Goal: Feedback & Contribution: Submit feedback/report problem

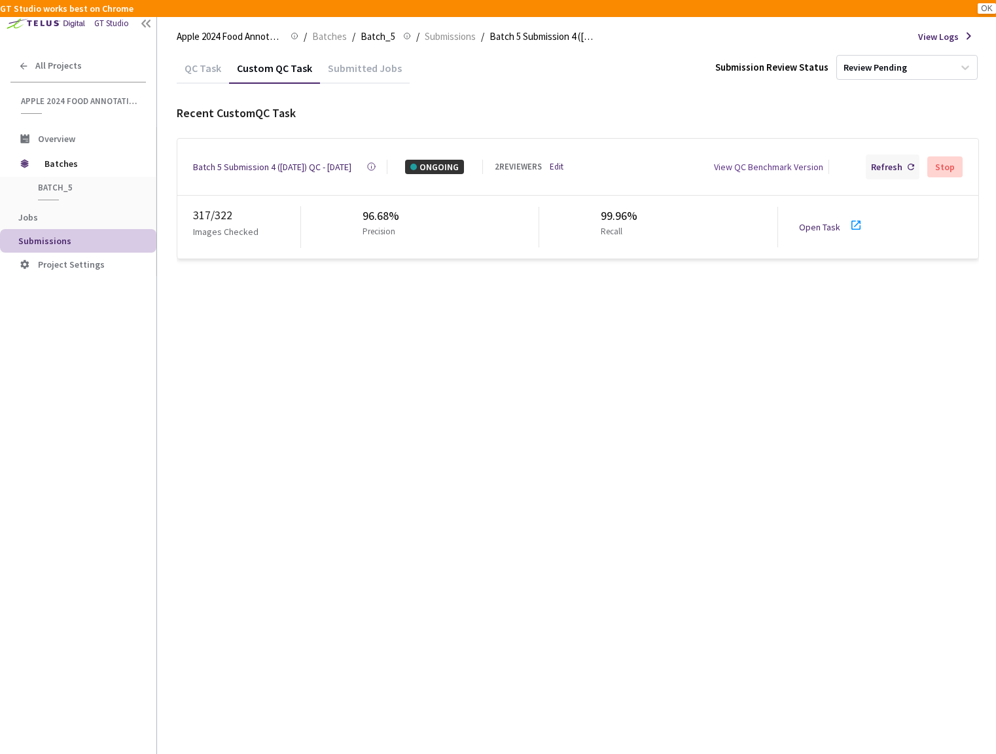
click at [888, 156] on div "Refresh" at bounding box center [892, 166] width 54 height 25
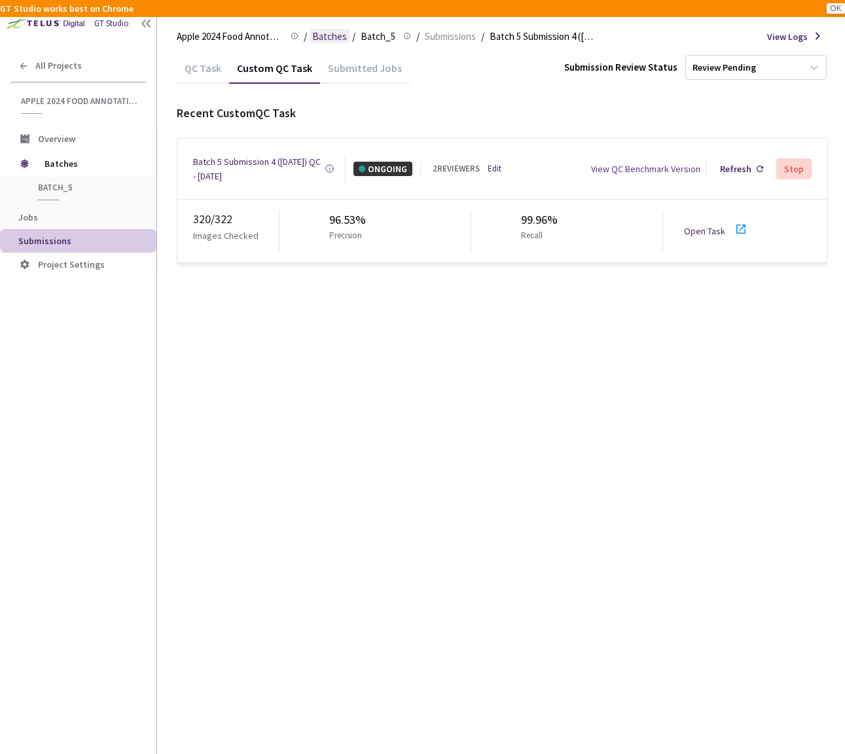
click at [328, 39] on span "Batches" at bounding box center [329, 37] width 35 height 16
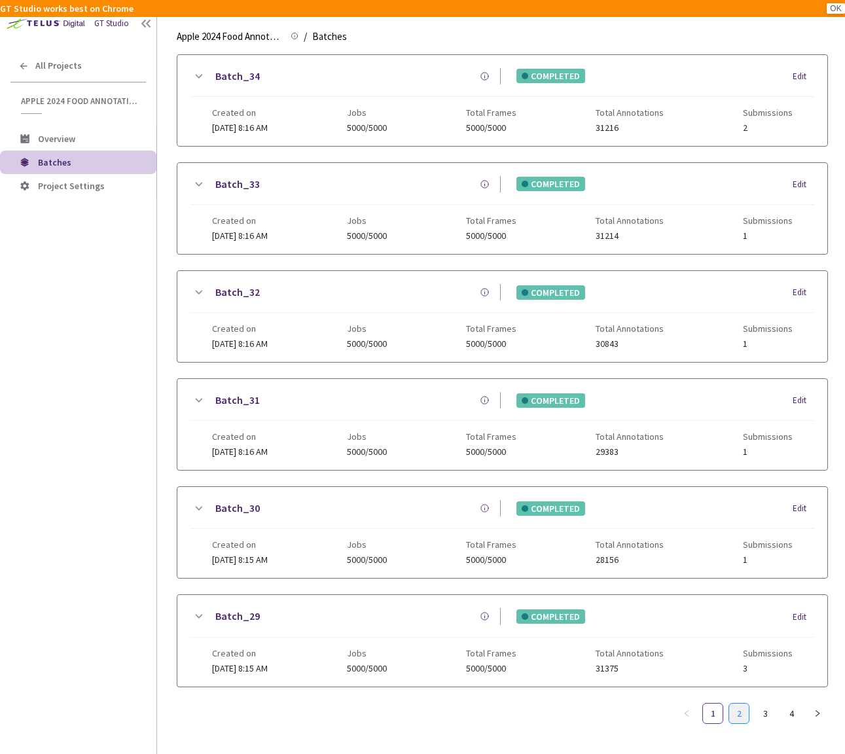
click at [741, 703] on link "2" at bounding box center [739, 713] width 20 height 20
click at [784, 707] on link "4" at bounding box center [791, 713] width 20 height 20
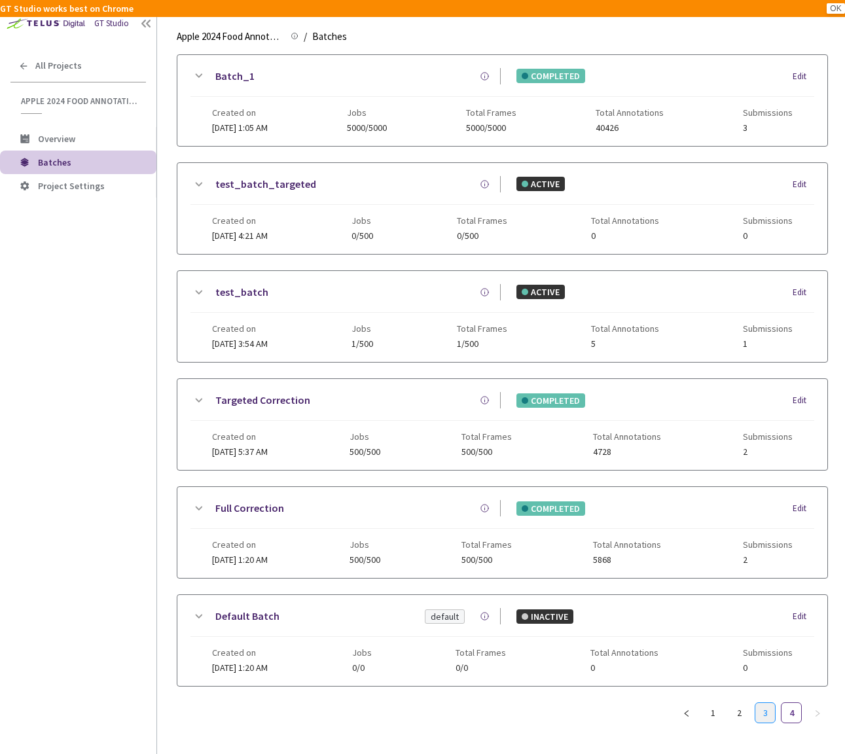
click at [763, 713] on li "3" at bounding box center [764, 712] width 21 height 21
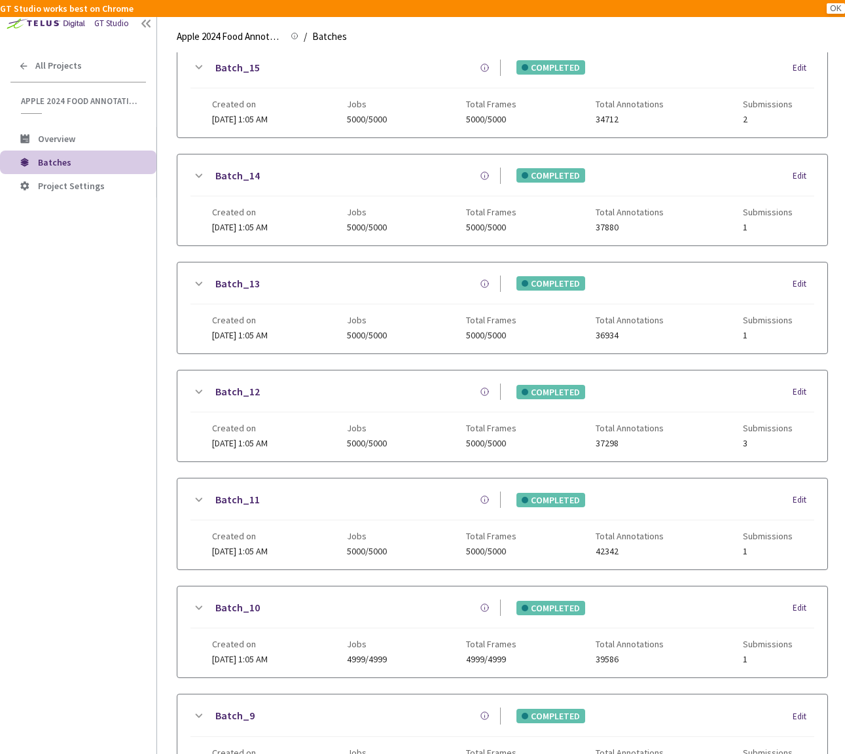
scroll to position [913, 0]
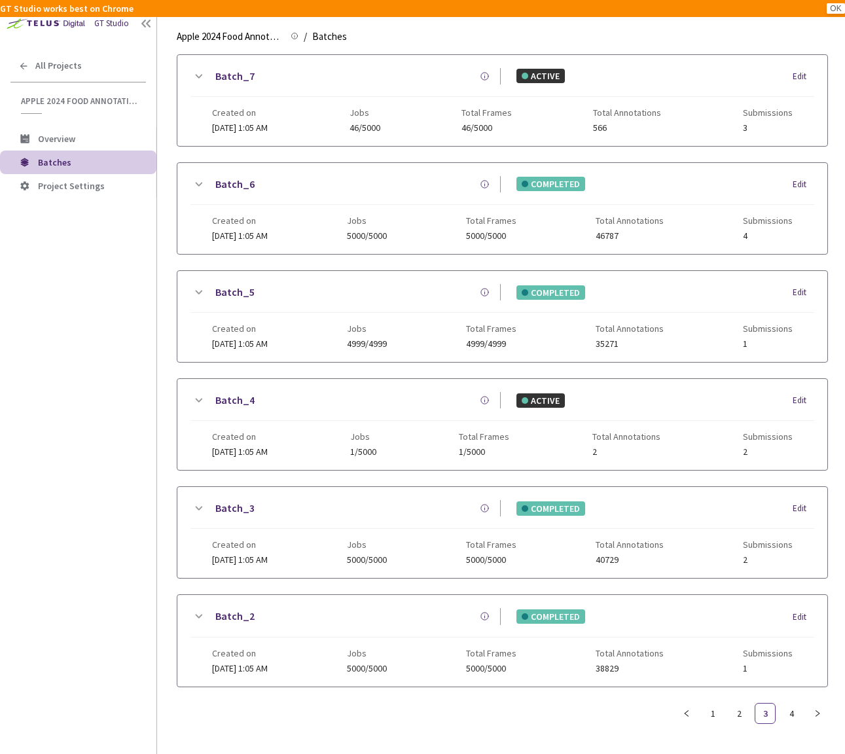
click at [197, 610] on icon at bounding box center [198, 616] width 16 height 16
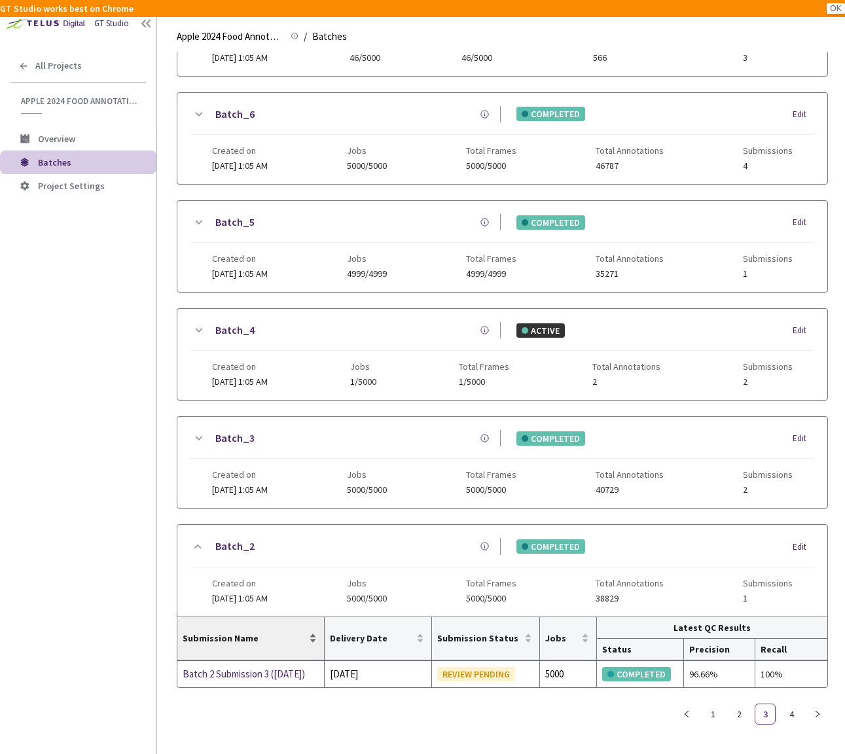
scroll to position [973, 0]
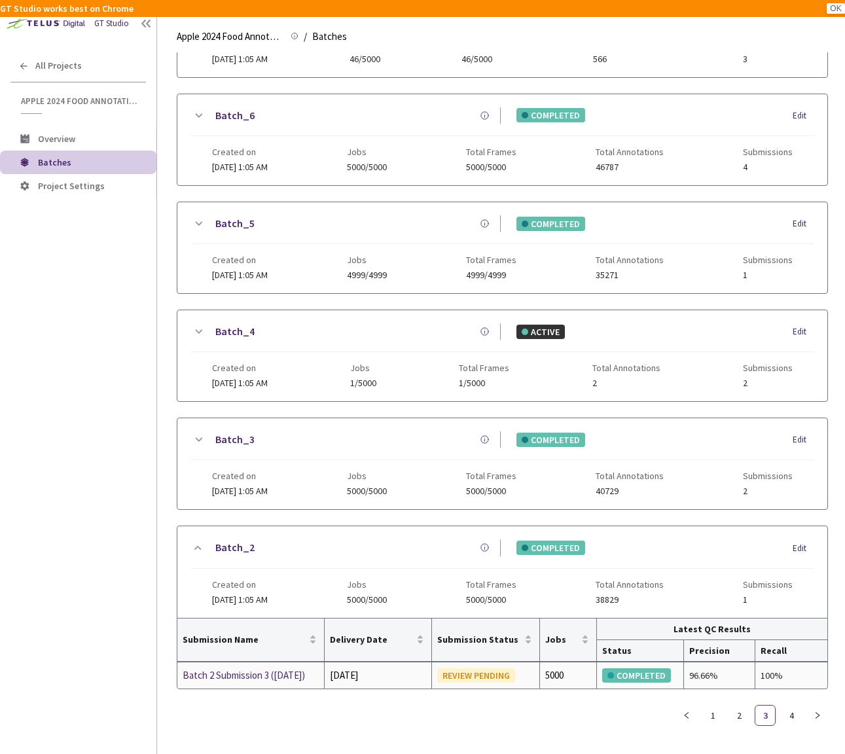
click at [244, 678] on div "Batch 2 Submission 3 ([DATE])" at bounding box center [251, 675] width 136 height 16
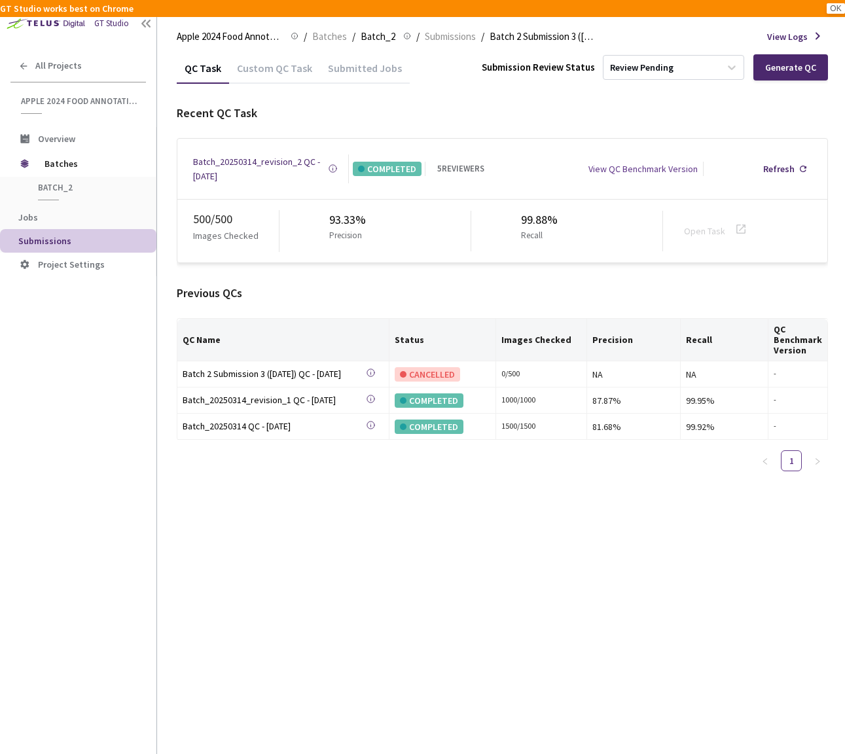
click at [260, 66] on div "Custom QC Task" at bounding box center [274, 72] width 91 height 22
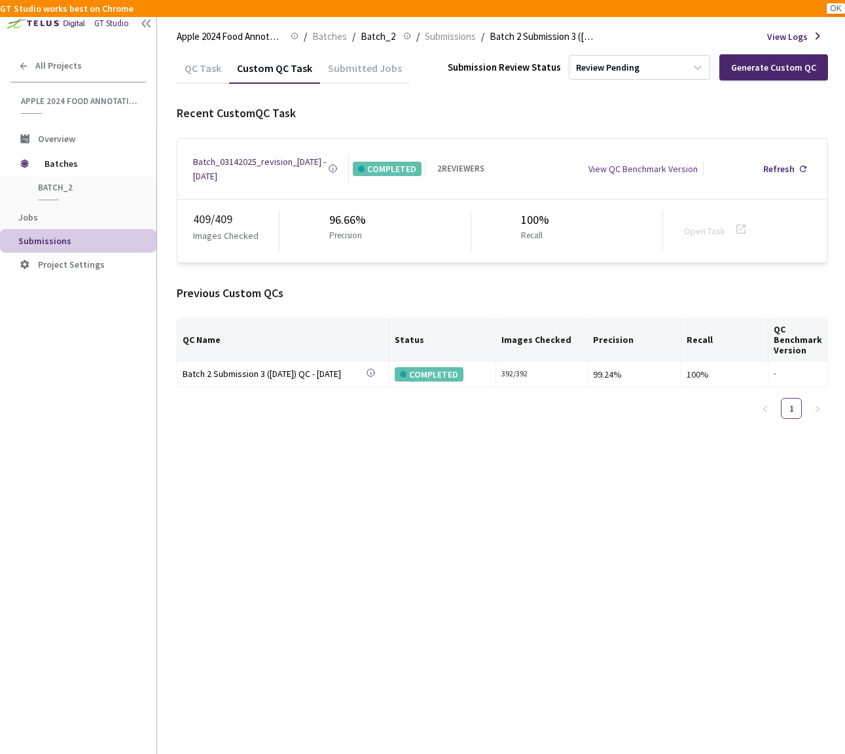
click at [260, 173] on div "Batch_03142025_revision_[DATE] - [DATE]" at bounding box center [260, 168] width 135 height 29
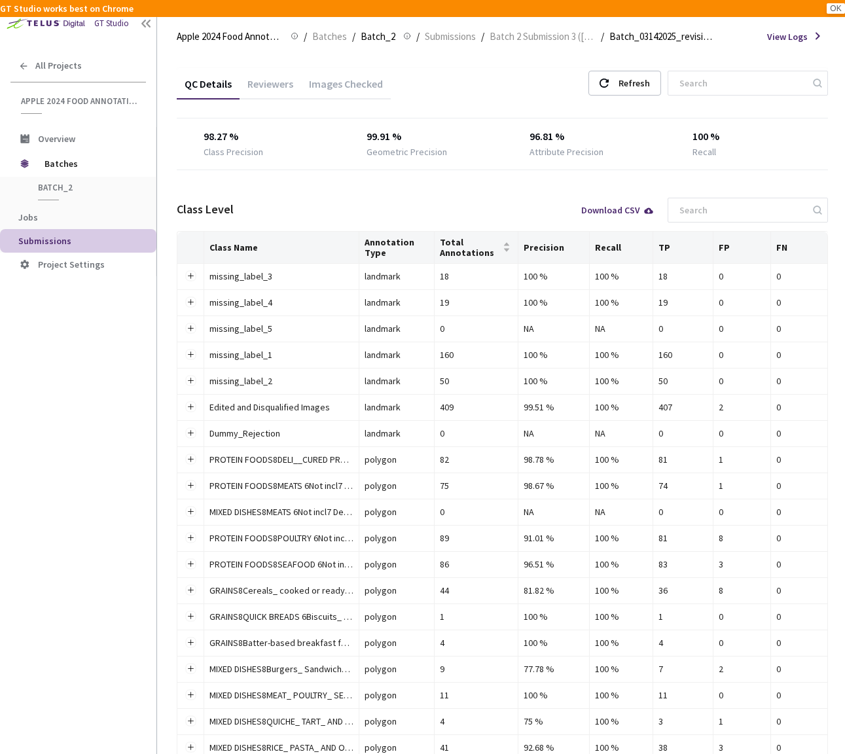
click at [334, 88] on div "Images Checked" at bounding box center [346, 88] width 90 height 22
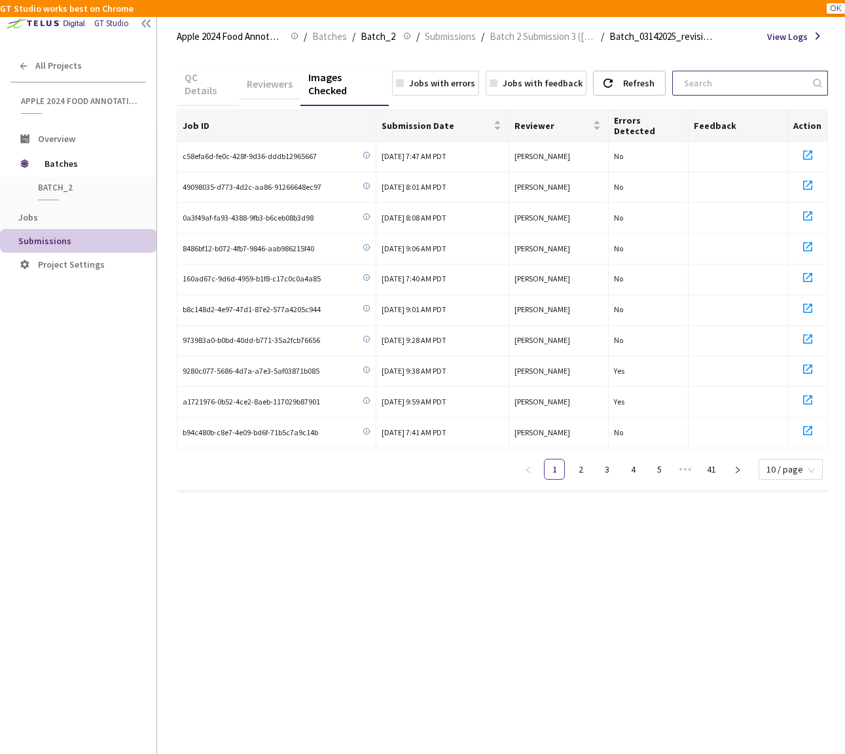
click at [745, 80] on input at bounding box center [743, 83] width 135 height 24
paste input "3acb7ac4-7920-4d67-8765-c14263a48a54 8bede9a0-fcbe-4776-a7eb-34a0f862e78a 00242…"
type input "3acb7ac4-7920-4d67-8765-c14263a48a54 8bede9a0-fcbe-4776-a7eb-34a0f862e78a 00242…"
drag, startPoint x: 809, startPoint y: 145, endPoint x: 809, endPoint y: 163, distance: 18.3
click at [809, 147] on icon at bounding box center [807, 155] width 16 height 16
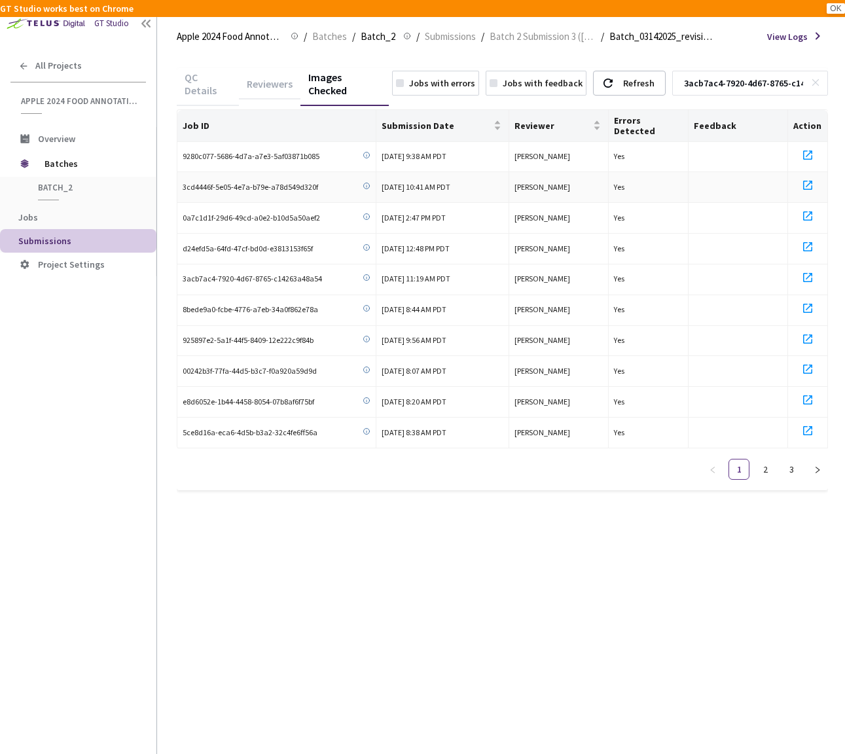
click at [809, 177] on icon at bounding box center [807, 185] width 16 height 16
click at [809, 208] on icon at bounding box center [807, 216] width 16 height 16
click at [810, 239] on icon at bounding box center [807, 247] width 16 height 16
click at [812, 279] on td at bounding box center [808, 279] width 40 height 31
click at [808, 270] on icon at bounding box center [807, 278] width 16 height 16
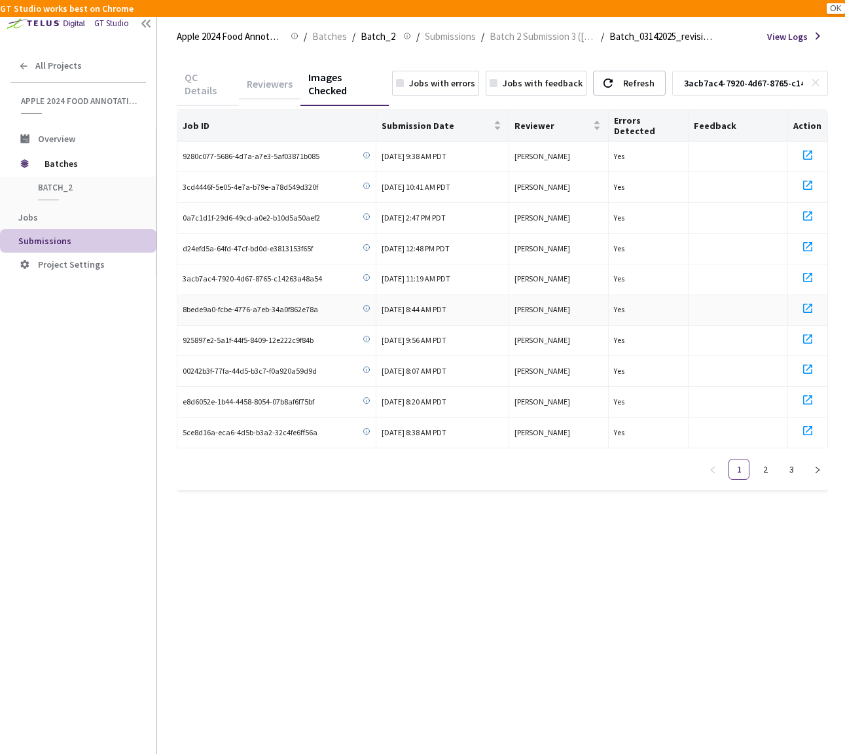
click at [807, 300] on icon at bounding box center [807, 308] width 16 height 16
click at [809, 331] on icon at bounding box center [807, 339] width 16 height 16
click at [807, 364] on icon at bounding box center [807, 368] width 9 height 9
click at [807, 392] on icon at bounding box center [807, 400] width 16 height 16
click at [807, 426] on icon at bounding box center [807, 430] width 9 height 9
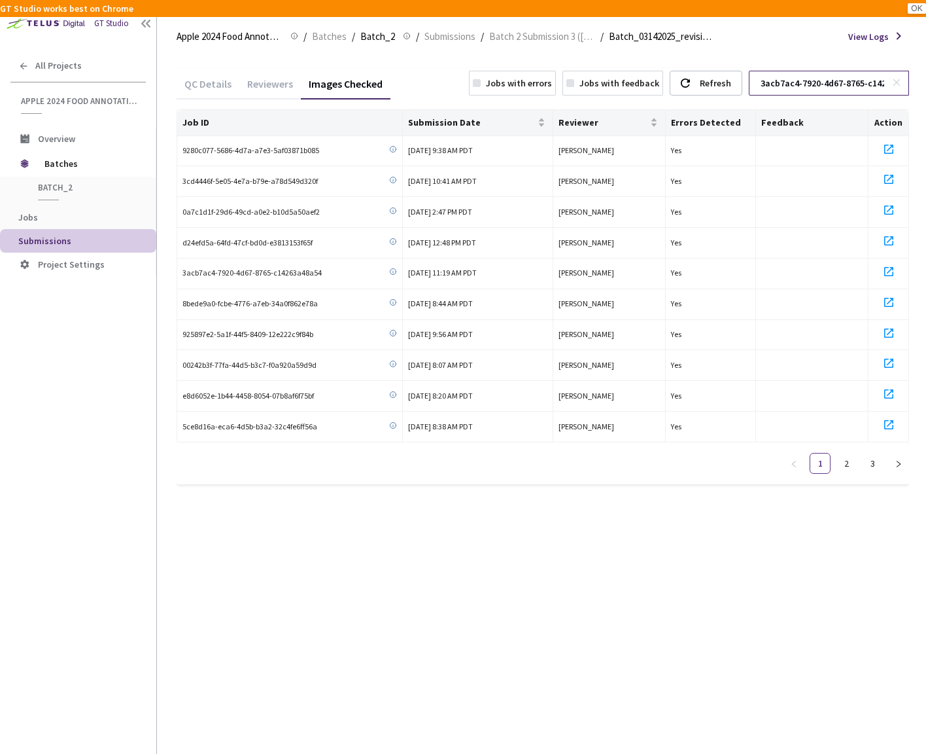
click at [898, 82] on rect at bounding box center [897, 82] width 7 height 7
click at [835, 86] on input at bounding box center [822, 83] width 139 height 24
paste input "5fe1d1ae-f83b-4e68-b893-39b6fa7ad2d4 7f68e004-bfcc-4d0e-a52e-15ffdfdcc3f1 0a7c1…"
type input "5fe1d1ae-f83b-4e68-b893-39b6fa7ad2d4 7f68e004-bfcc-4d0e-a52e-15ffdfdcc3f1 0a7c1…"
click at [890, 147] on icon at bounding box center [889, 149] width 16 height 16
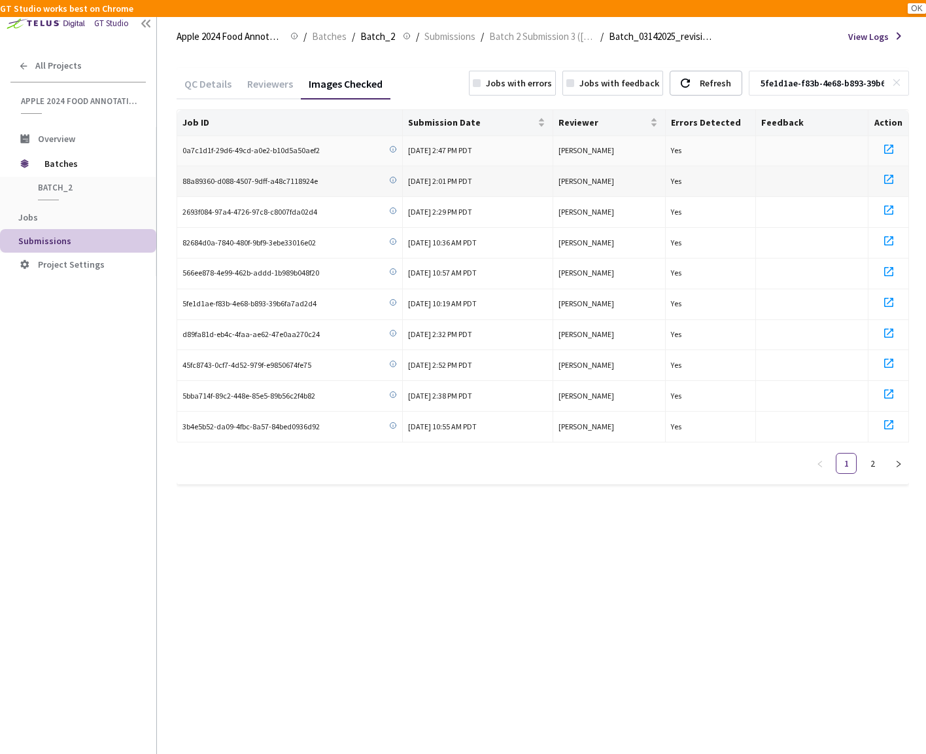
click at [889, 177] on icon at bounding box center [889, 179] width 16 height 16
click at [889, 202] on icon at bounding box center [889, 210] width 16 height 16
click at [892, 238] on icon at bounding box center [889, 241] width 16 height 16
click at [891, 266] on icon at bounding box center [889, 272] width 16 height 16
click at [891, 299] on icon at bounding box center [889, 302] width 16 height 16
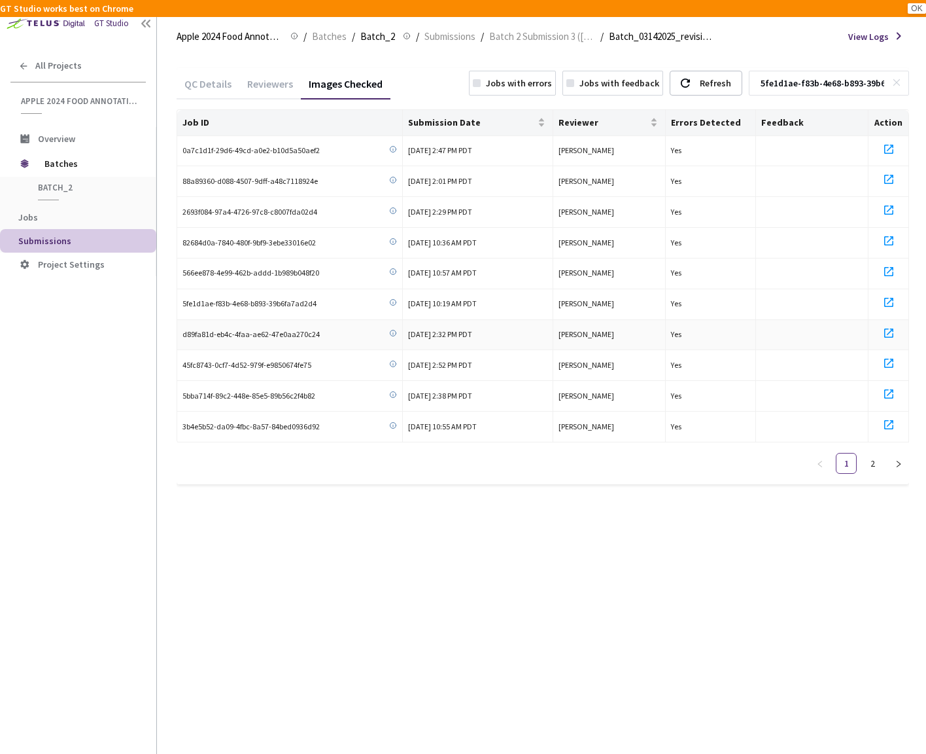
click at [892, 331] on icon at bounding box center [888, 332] width 9 height 9
click at [892, 359] on icon at bounding box center [889, 363] width 16 height 16
click at [890, 389] on icon at bounding box center [888, 393] width 9 height 9
click at [894, 421] on icon at bounding box center [888, 424] width 9 height 9
click at [901, 85] on icon at bounding box center [896, 82] width 9 height 9
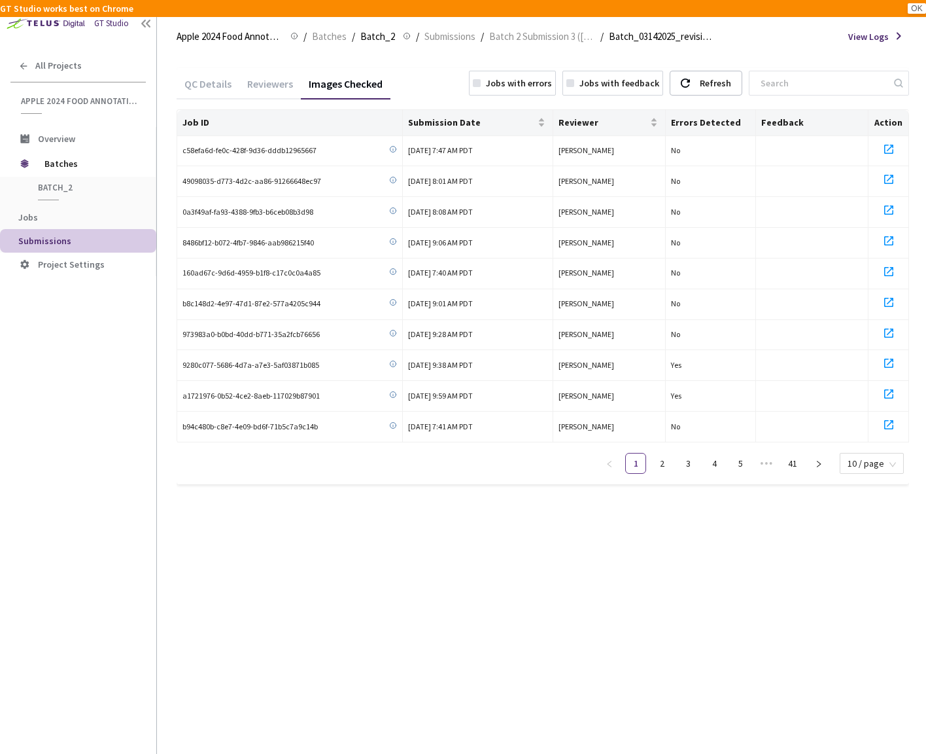
click at [899, 85] on icon at bounding box center [898, 83] width 9 height 9
click at [818, 86] on input at bounding box center [822, 83] width 139 height 24
paste input "7f68e004-bfcc-4d0e-a52e-15ffdfdcc3f1 7cf004ca-3acf-4bf2-aa17-15b52eb10a89 81835…"
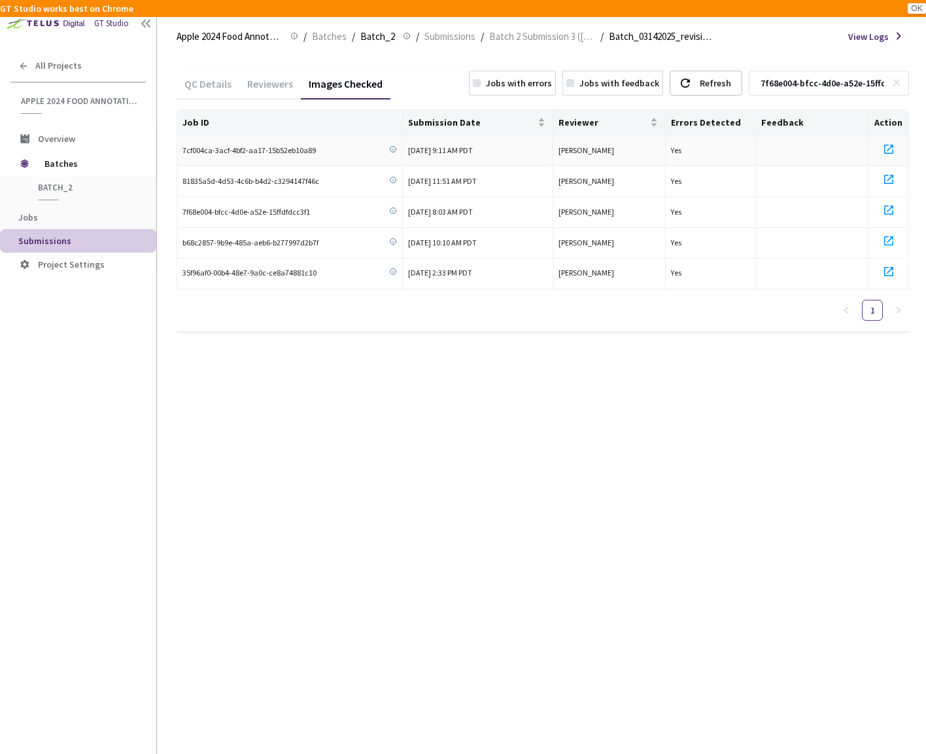
type input "7f68e004-bfcc-4d0e-a52e-15ffdfdcc3f1 7cf004ca-3acf-4bf2-aa17-15b52eb10a89 81835…"
click at [890, 147] on icon at bounding box center [888, 149] width 9 height 9
click at [890, 175] on icon at bounding box center [889, 179] width 16 height 16
click at [890, 205] on icon at bounding box center [889, 210] width 16 height 16
click at [890, 238] on icon at bounding box center [889, 241] width 16 height 16
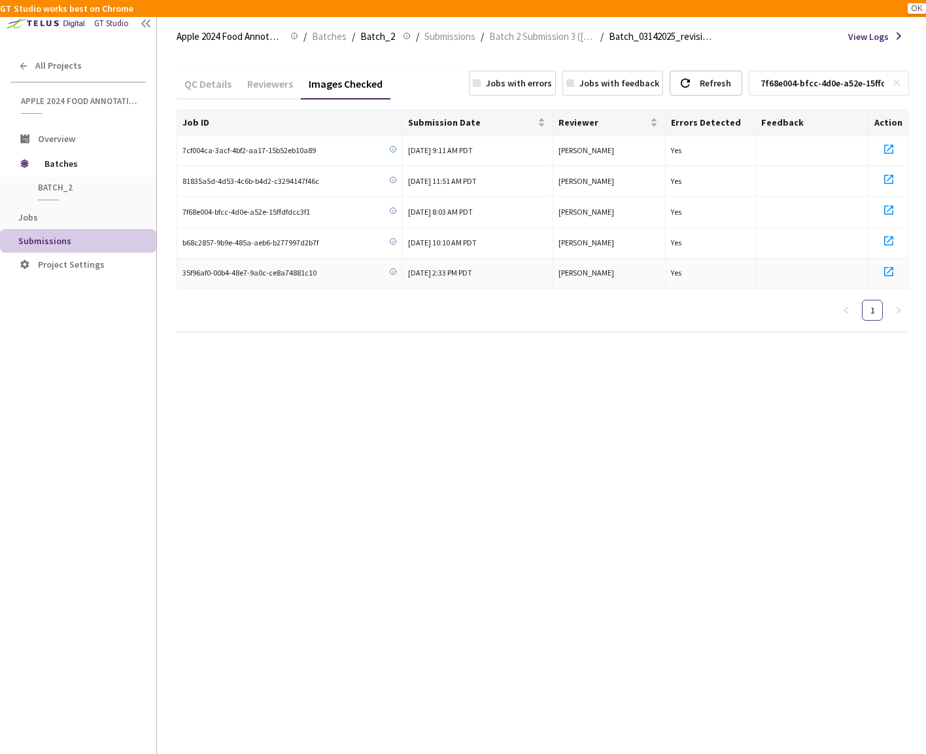
click at [888, 265] on icon at bounding box center [889, 272] width 16 height 16
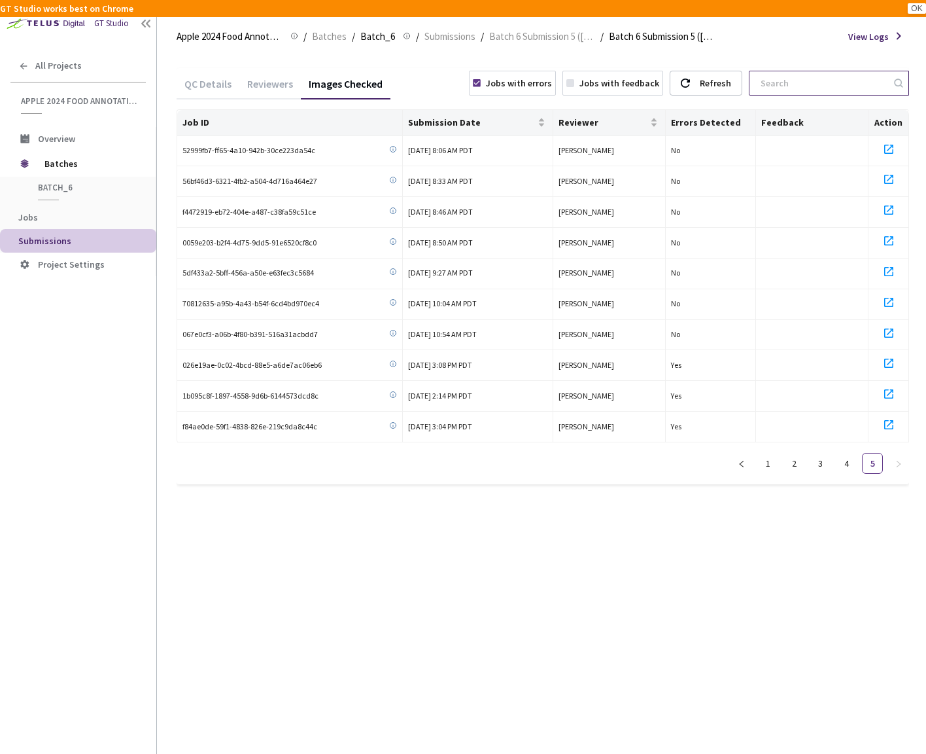
click at [777, 80] on input at bounding box center [822, 83] width 139 height 24
paste input "5fe1d1ae-f83b-4e68-b893-39b6fa7ad2d4 7f68e004-bfcc-4d0e-a52e-15ffdfdcc3f1 0a7c1…"
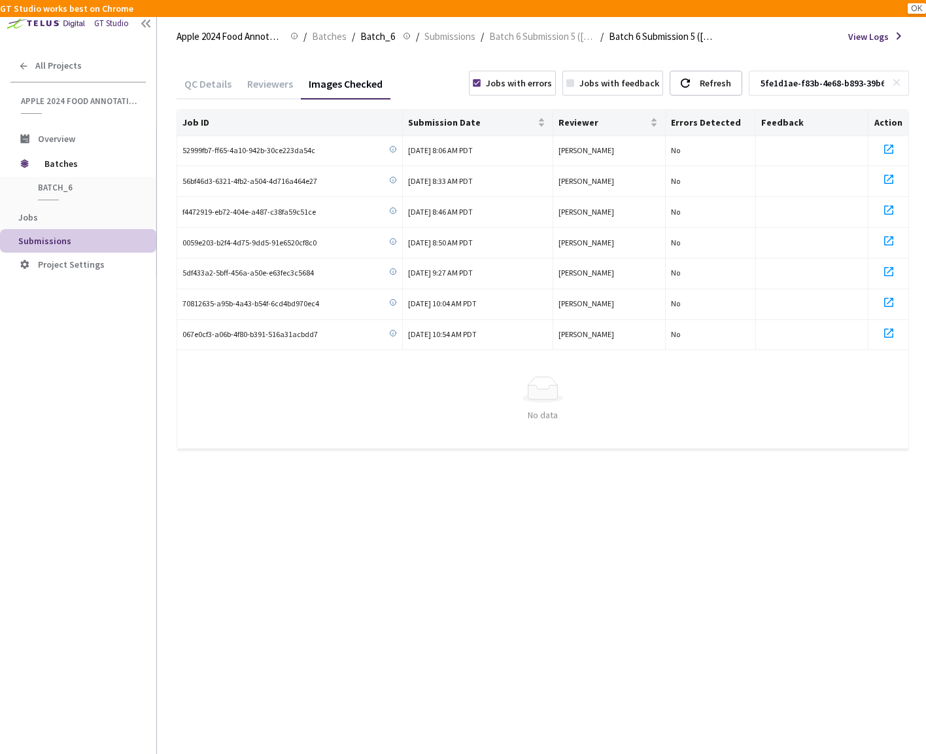
type input "5fe1d1ae-f83b-4e68-b893-39b6fa7ad2d4 7f68e004-bfcc-4d0e-a52e-15ffdfdcc3f1 0a7c1…"
click at [520, 80] on div "Jobs with errors" at bounding box center [519, 83] width 66 height 14
click at [844, 83] on rect at bounding box center [897, 82] width 7 height 7
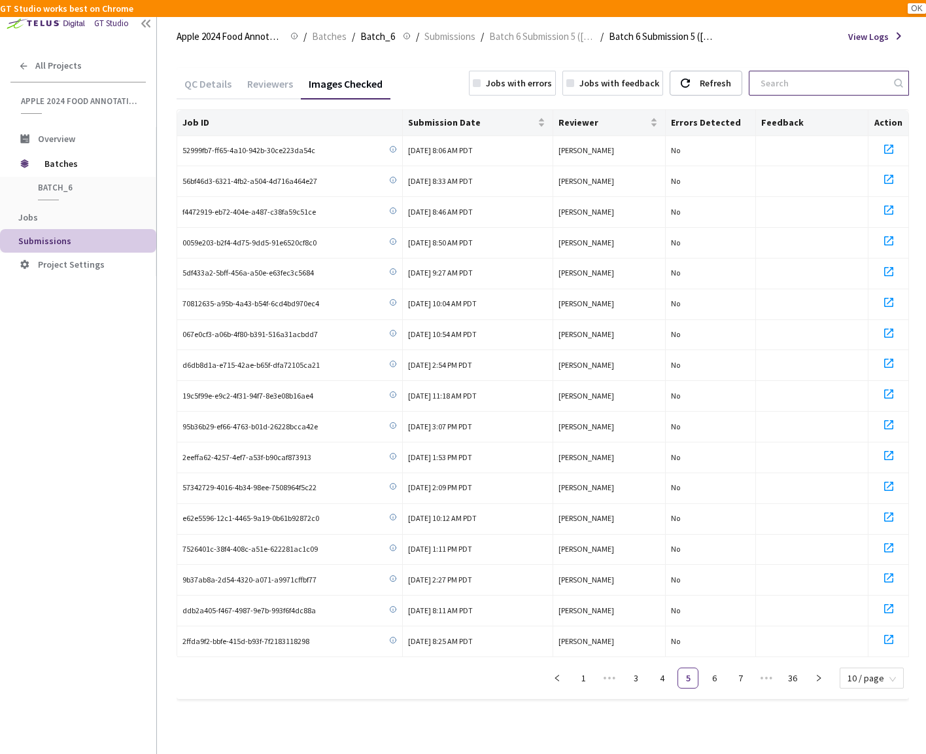
click at [844, 88] on input at bounding box center [822, 83] width 139 height 24
paste input "7f68e004-bfcc-4d0e-a52e-15ffdfdcc3f1 7cf004ca-3acf-4bf2-aa17-15b52eb10a89 81835…"
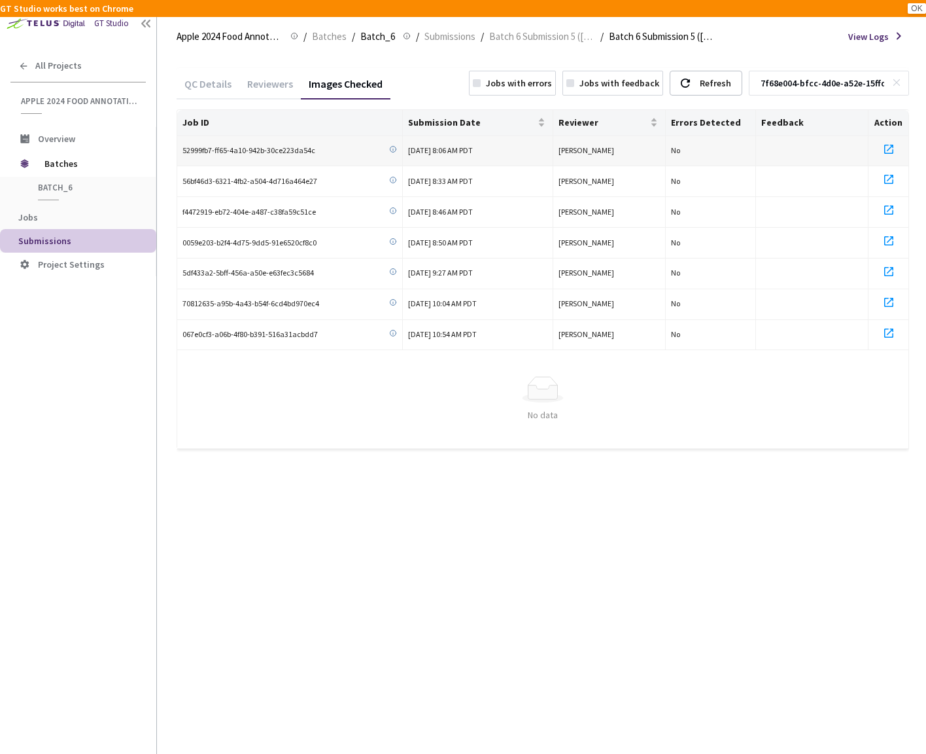
type input "7f68e004-bfcc-4d0e-a52e-15ffdfdcc3f1 7cf004ca-3acf-4bf2-aa17-15b52eb10a89 81835…"
click at [844, 145] on icon at bounding box center [889, 149] width 16 height 16
click at [844, 147] on icon at bounding box center [888, 149] width 9 height 9
click at [844, 145] on icon at bounding box center [889, 149] width 16 height 16
click at [844, 147] on icon at bounding box center [889, 149] width 16 height 16
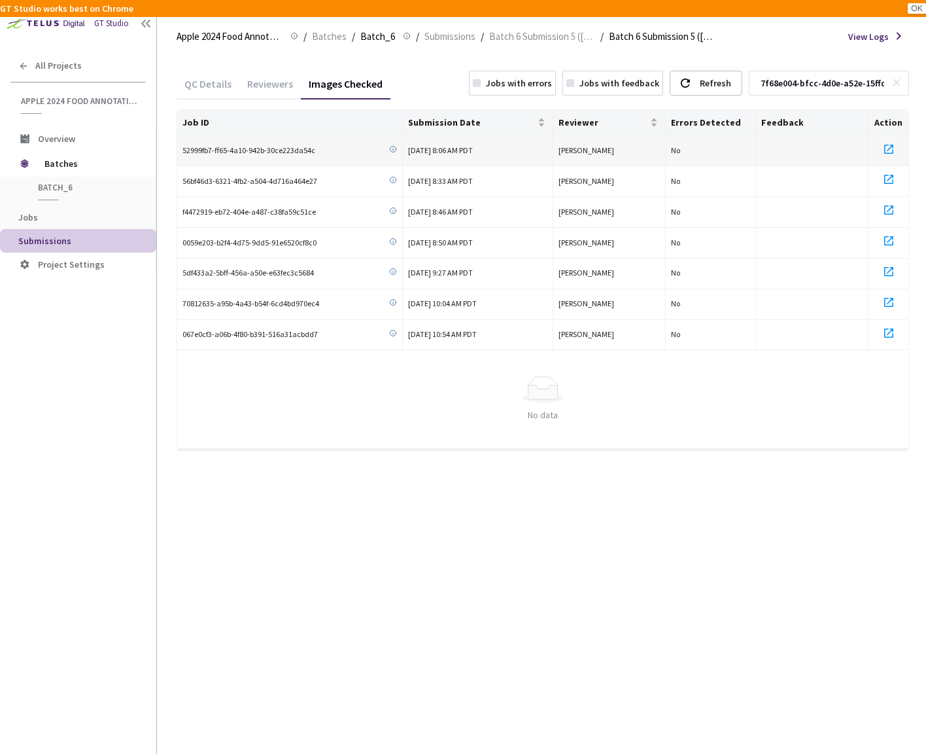
click at [844, 147] on icon at bounding box center [889, 149] width 16 height 16
click at [844, 145] on icon at bounding box center [889, 149] width 16 height 16
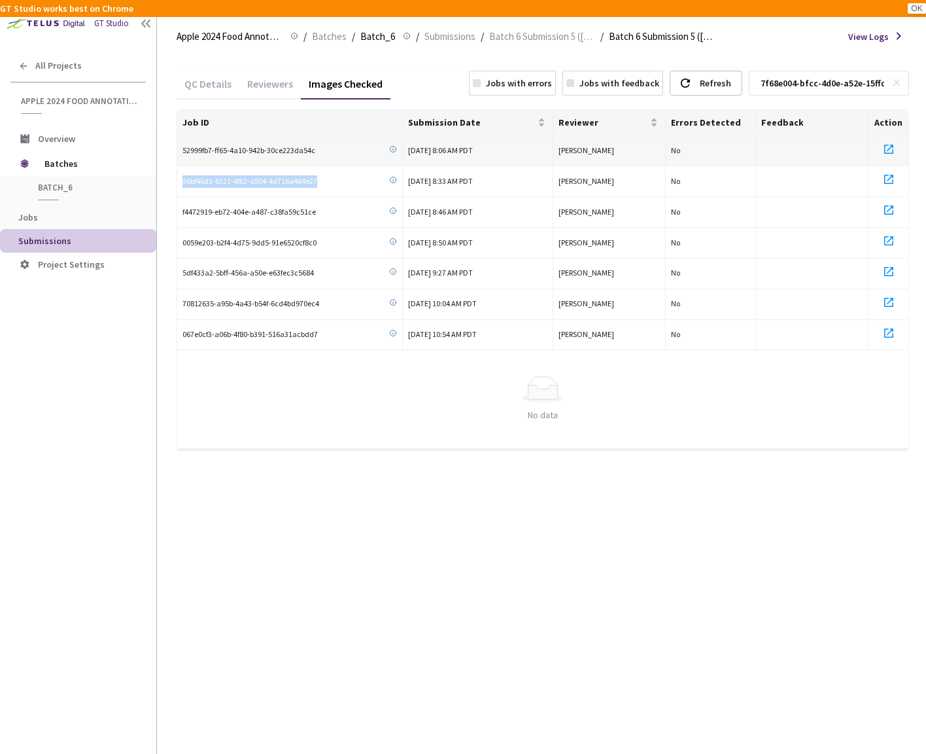
click at [844, 145] on icon at bounding box center [889, 149] width 16 height 16
click at [844, 197] on td at bounding box center [889, 212] width 41 height 31
click at [844, 175] on icon at bounding box center [888, 179] width 9 height 9
click at [844, 205] on icon at bounding box center [889, 210] width 16 height 16
click at [844, 238] on icon at bounding box center [889, 241] width 16 height 16
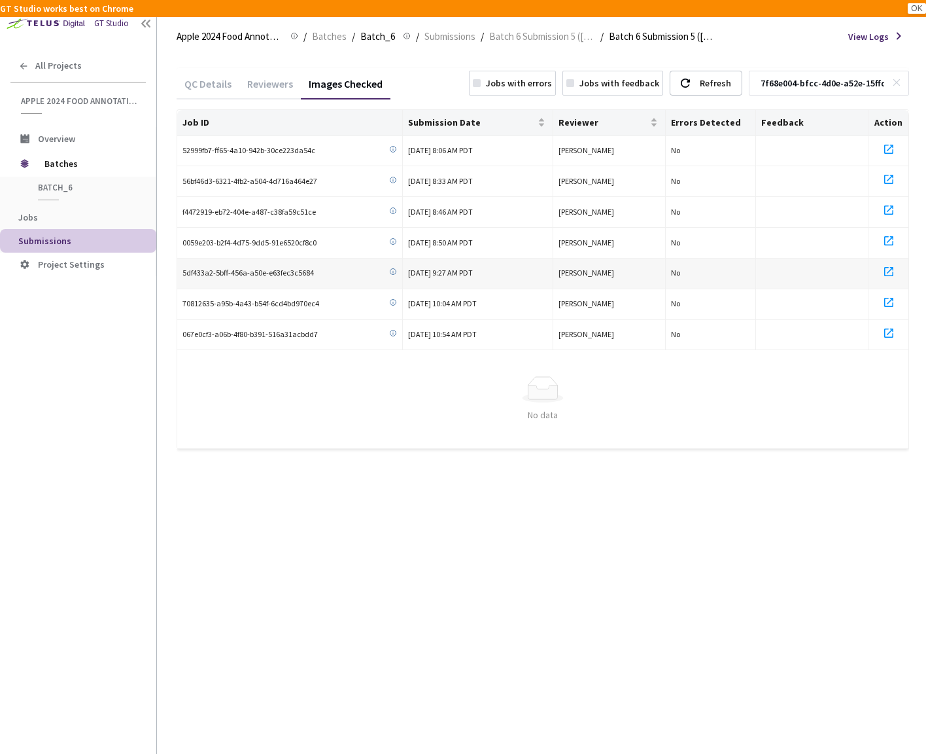
click at [844, 276] on div at bounding box center [888, 274] width 29 height 20
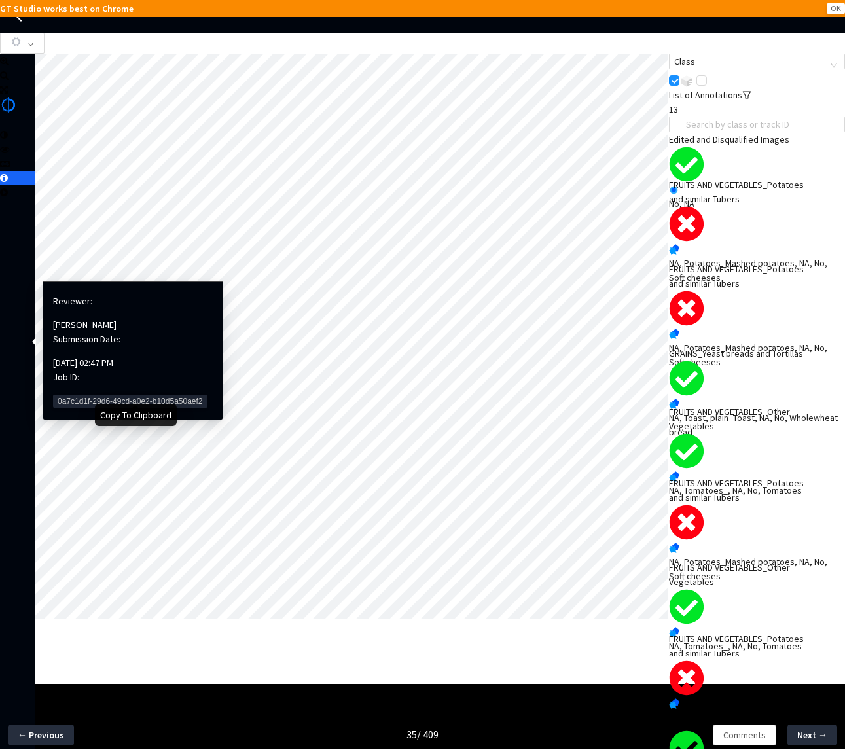
click at [74, 394] on span "0a7c1d1f-29d6-49cd-a0e2-b10d5a50aef2" at bounding box center [130, 400] width 154 height 13
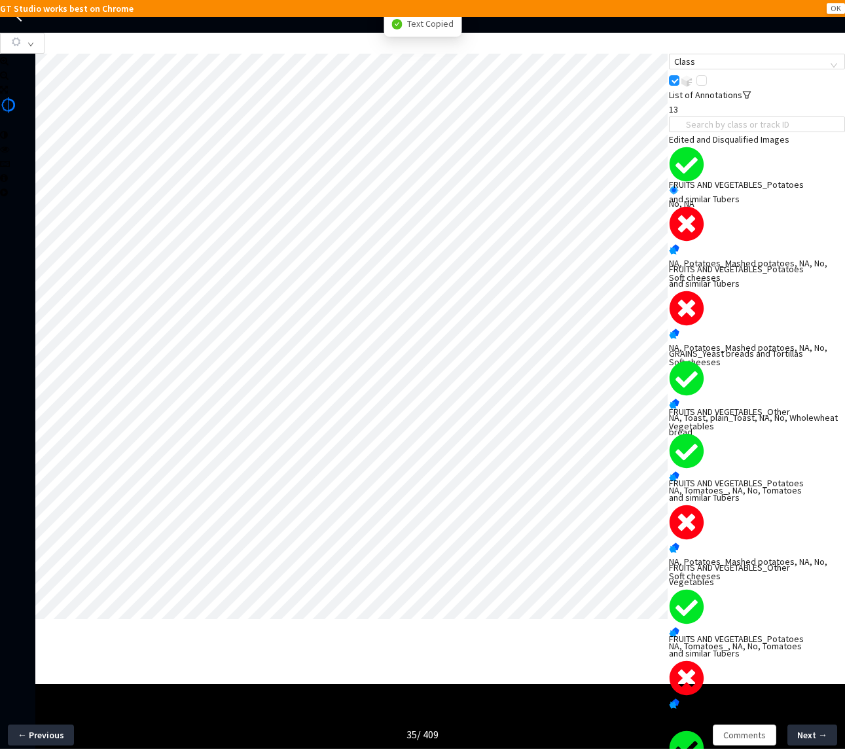
click at [718, 267] on div "NA, Potatoes_Mashed potatoes, NA, No, Soft cheeses" at bounding box center [757, 270] width 176 height 29
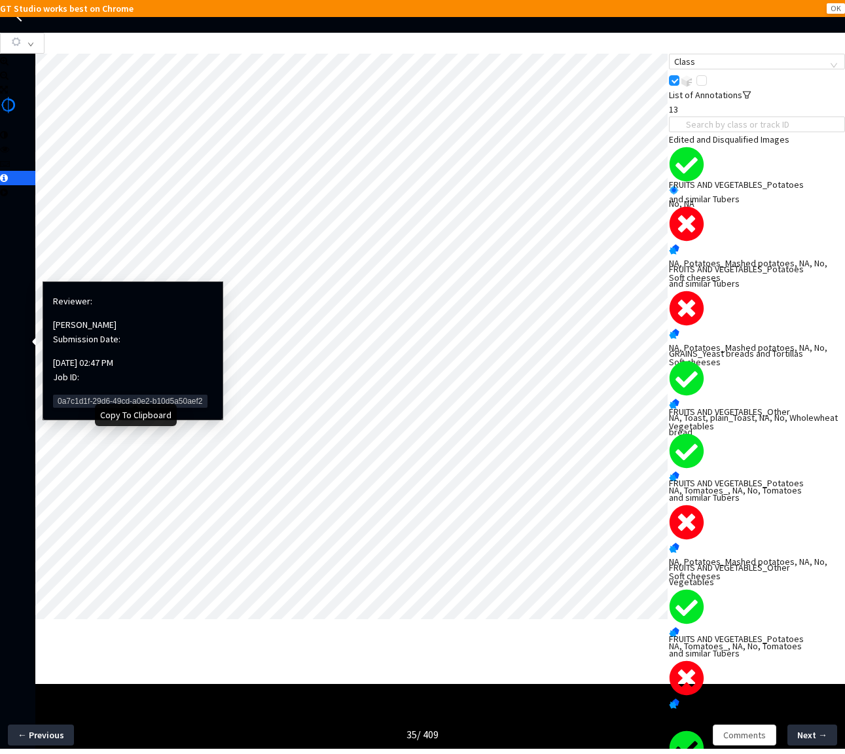
click at [108, 394] on span "0a7c1d1f-29d6-49cd-a0e2-b10d5a50aef2" at bounding box center [130, 400] width 154 height 13
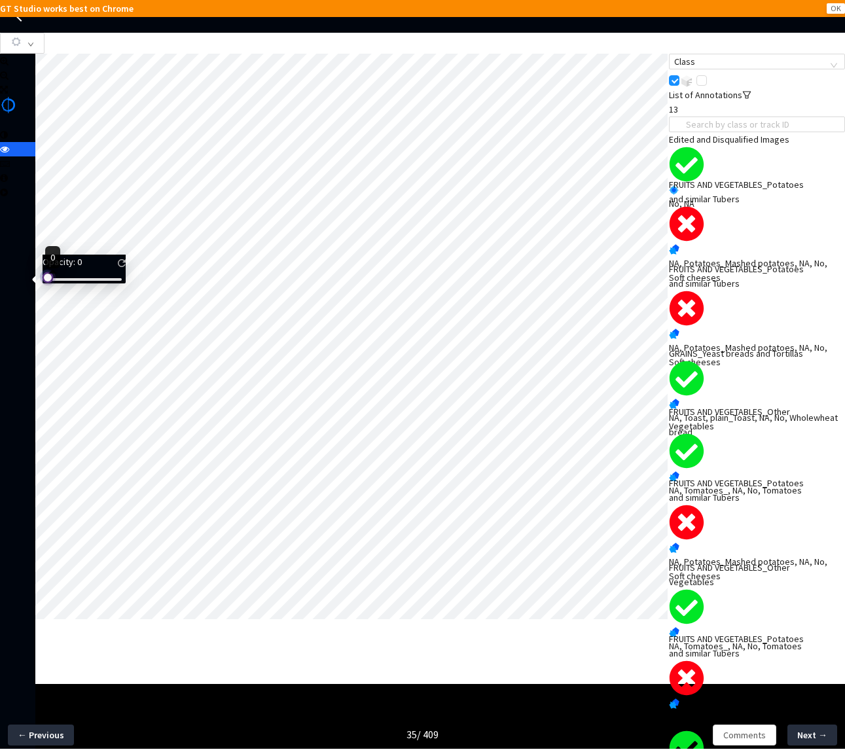
drag, startPoint x: 63, startPoint y: 289, endPoint x: 49, endPoint y: 289, distance: 13.7
click at [49, 283] on div at bounding box center [83, 279] width 75 height 8
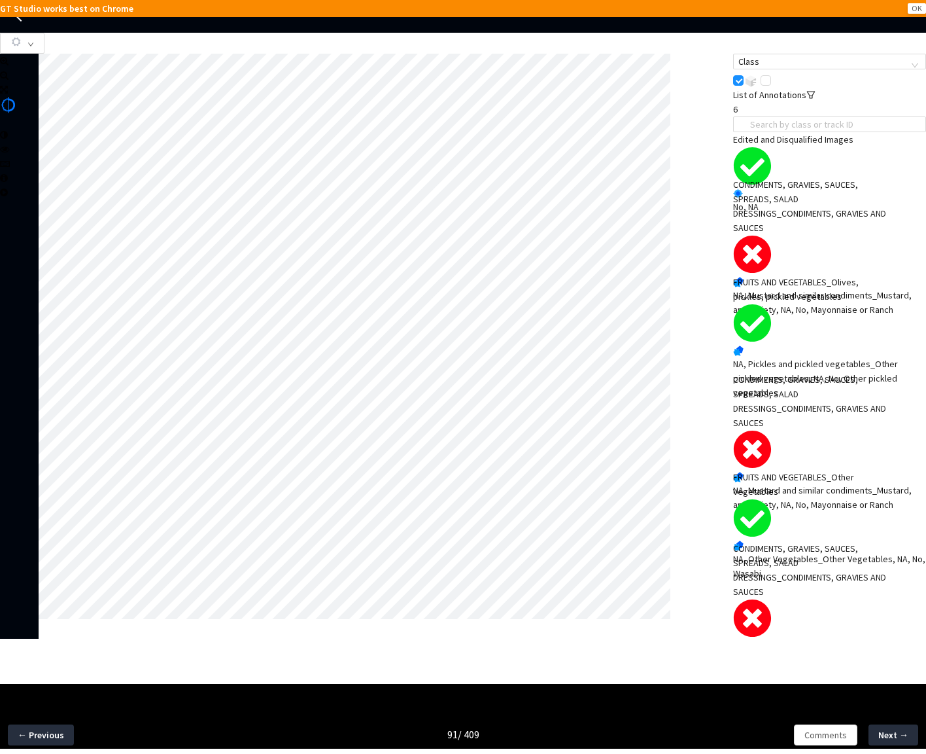
click at [812, 235] on div "CONDIMENTS, GRAVIES, SAUCES, SPREADS, SALAD DRESSINGS_CONDIMENTS, GRAVIES AND S…" at bounding box center [810, 206] width 154 height 58
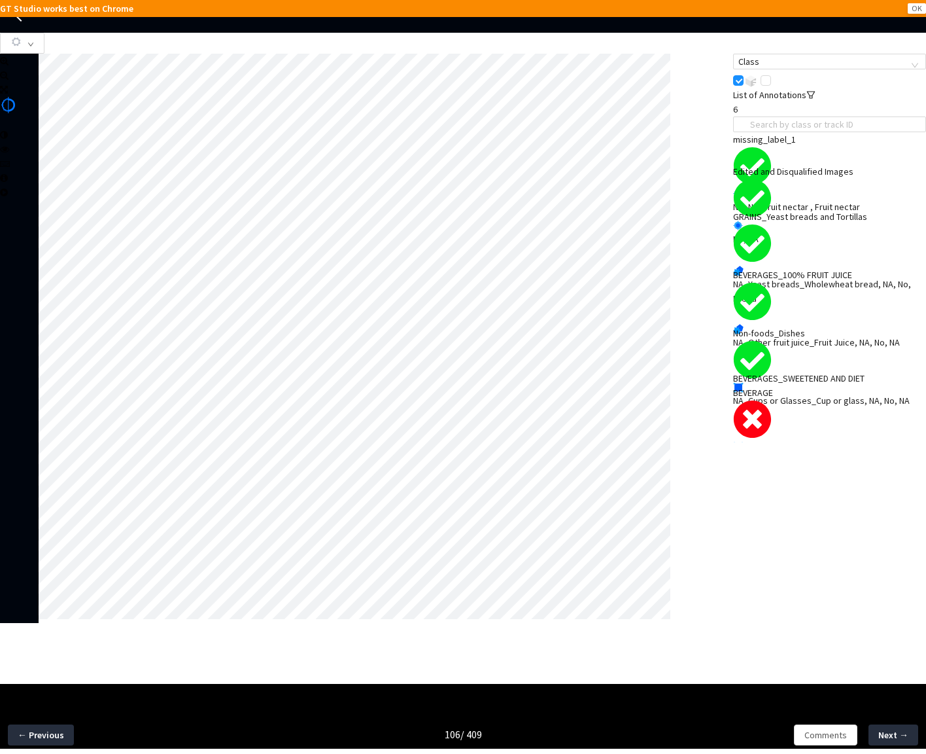
click at [836, 453] on div "Fruit drinks_Fruit nectar, 68b75272-1db4-4832-bf4c-18699c15eed5, Yes, NA" at bounding box center [829, 467] width 193 height 29
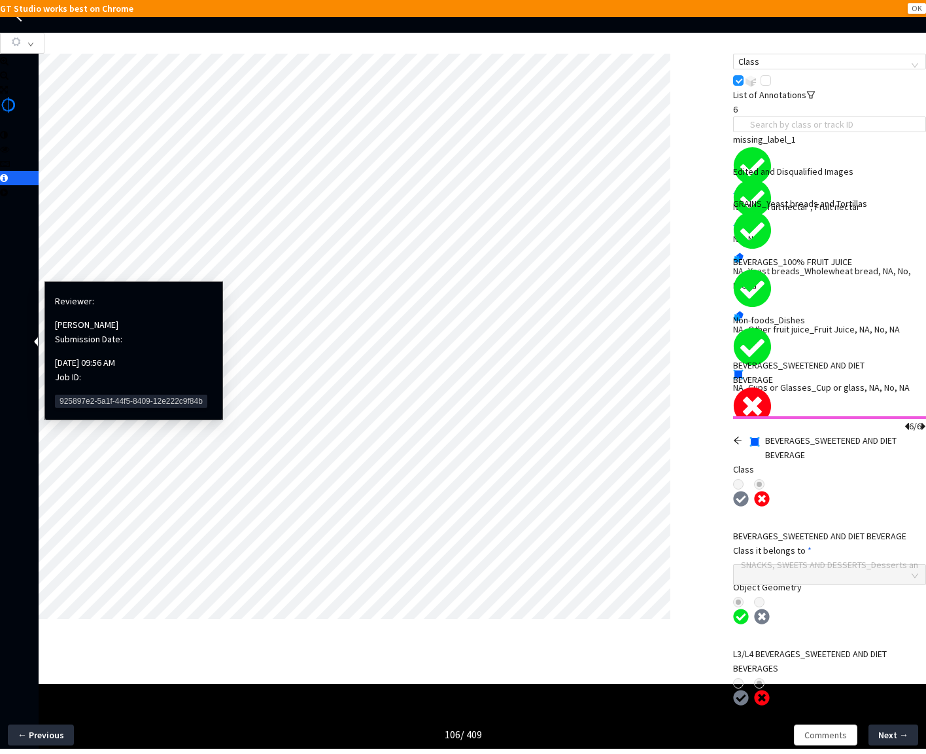
click at [107, 394] on span "925897e2-5a1f-44f5-8409-12e222c9f84b" at bounding box center [131, 400] width 152 height 13
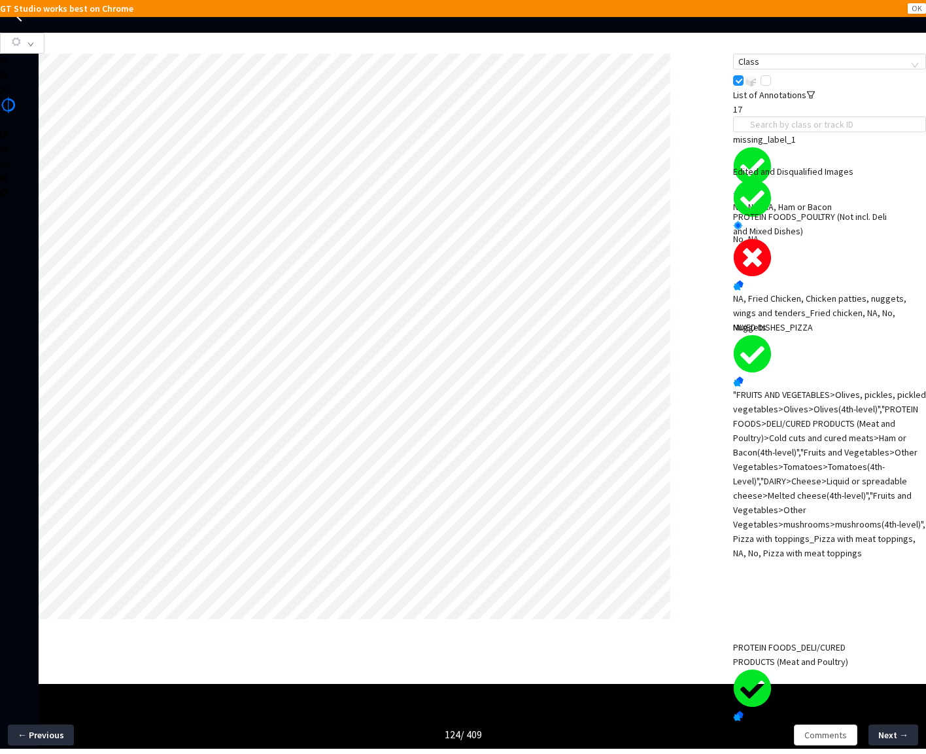
click at [786, 305] on div "NA, Fried Chicken, Chicken patties, nuggets, wings and tenders_Fried chicken, N…" at bounding box center [829, 312] width 193 height 43
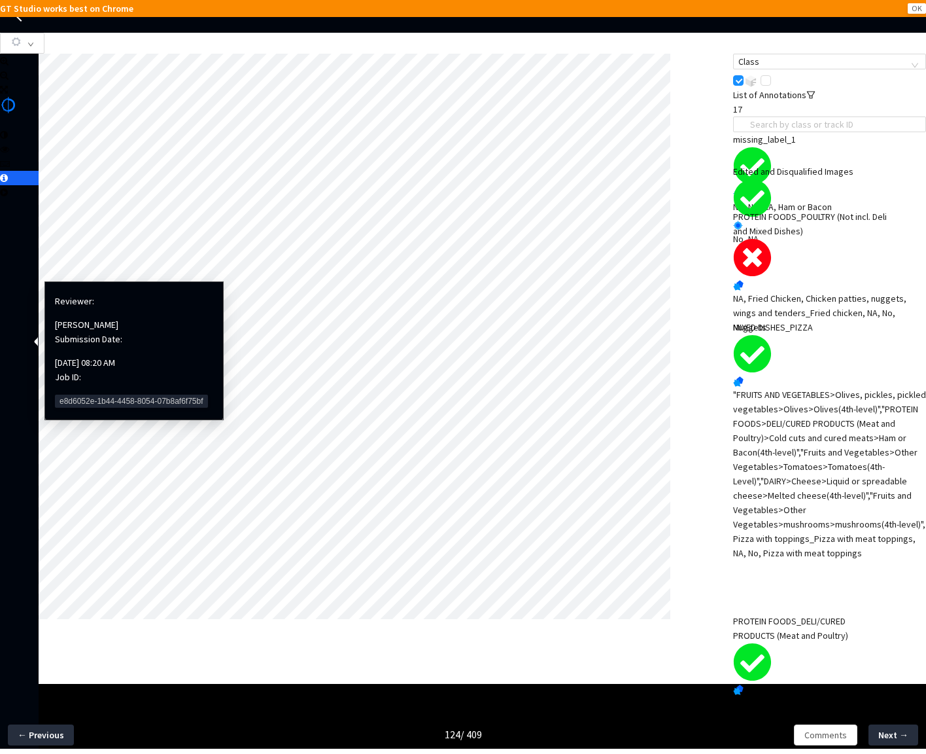
click at [164, 394] on span "e8d6052e-1b44-4458-8054-07b8af6f75bf" at bounding box center [131, 400] width 153 height 13
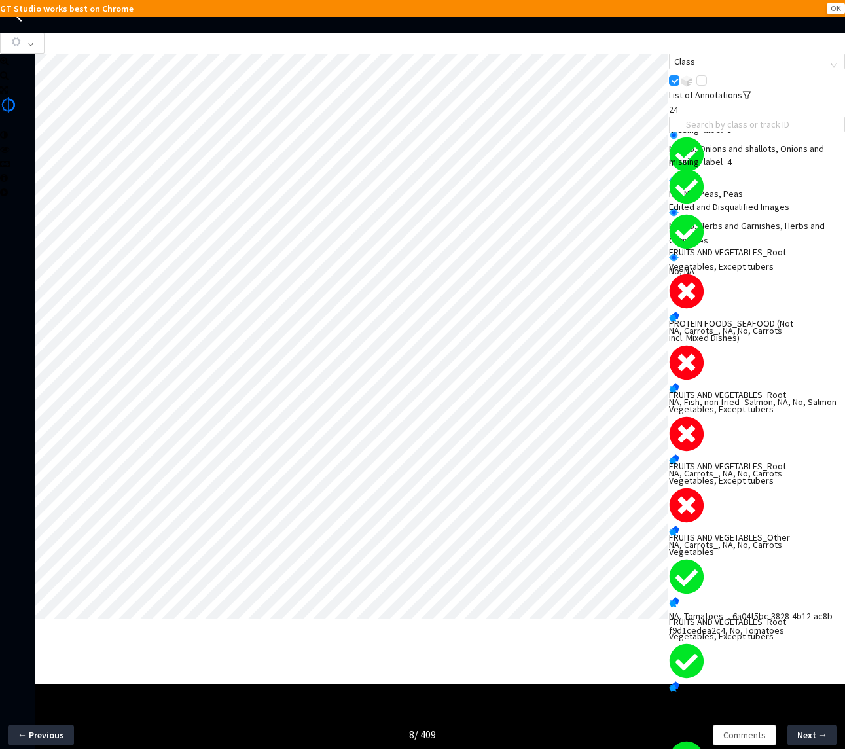
scroll to position [131, 0]
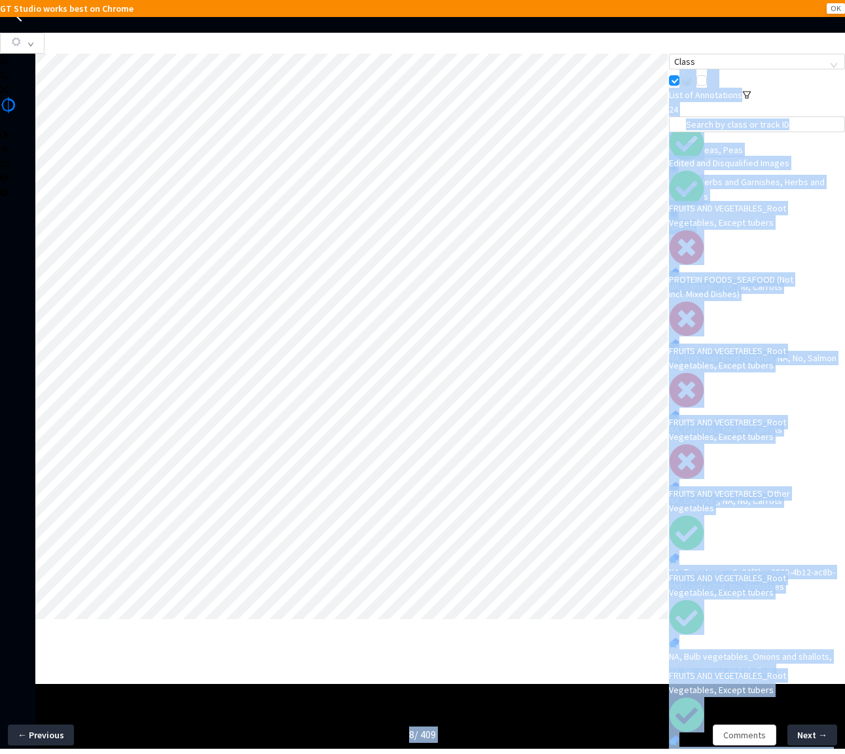
click at [56, 291] on body "GT Studio works best on Chrome OK GT Studio All Projects Apple 2024 Food Annota…" at bounding box center [422, 377] width 845 height 754
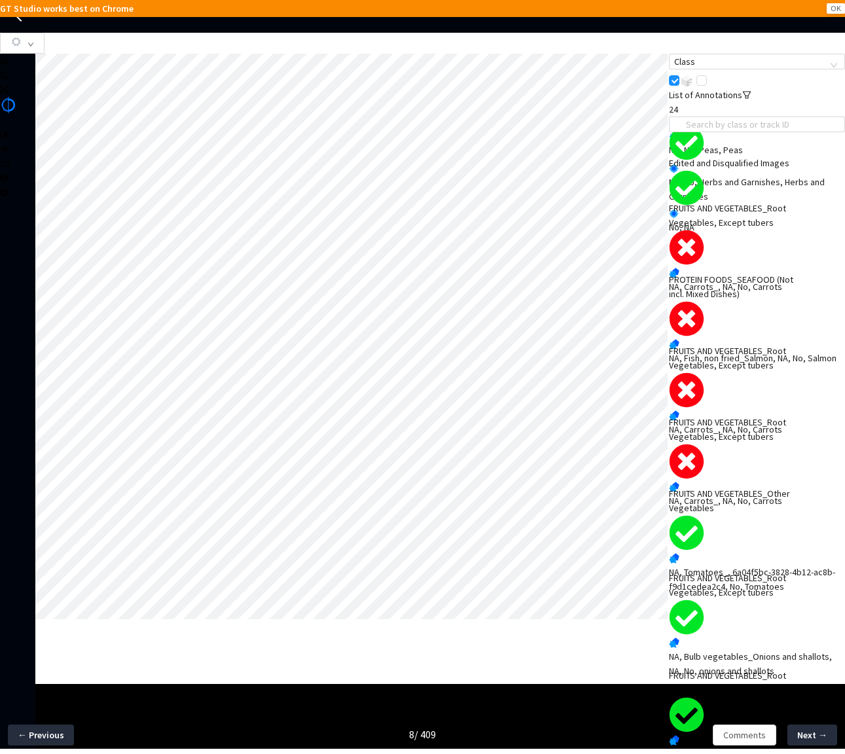
click at [28, 517] on div at bounding box center [17, 486] width 35 height 864
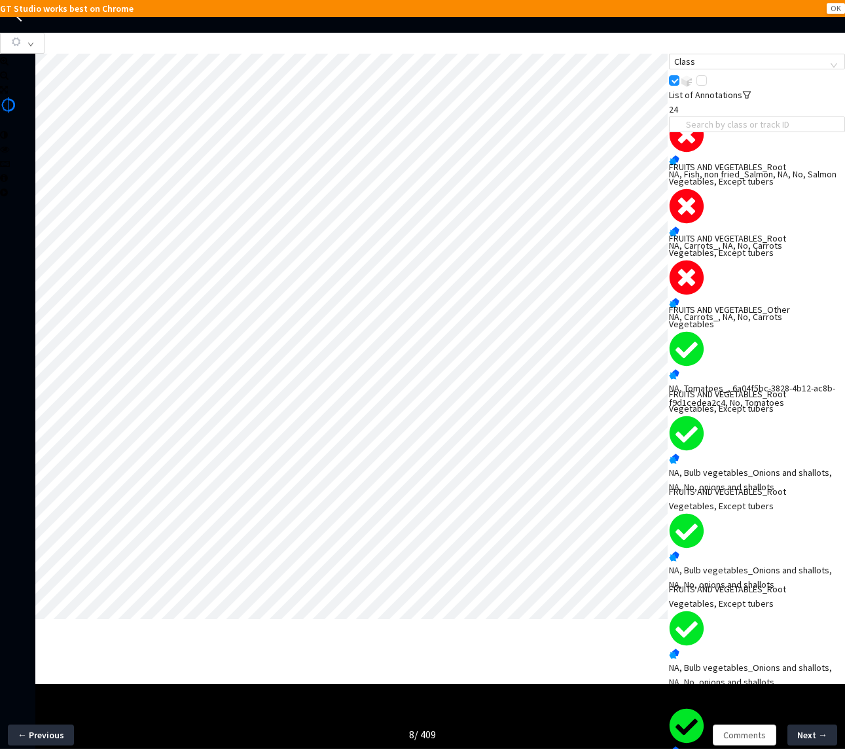
scroll to position [306, 0]
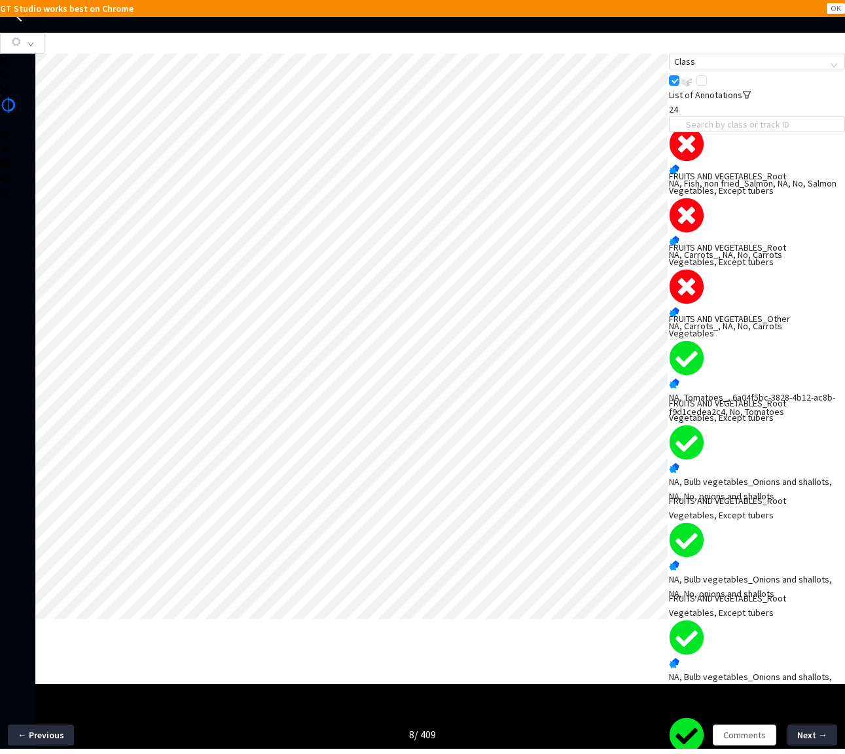
click at [739, 332] on div "NA, Carrots_, NA, No, Carrots" at bounding box center [757, 326] width 176 height 14
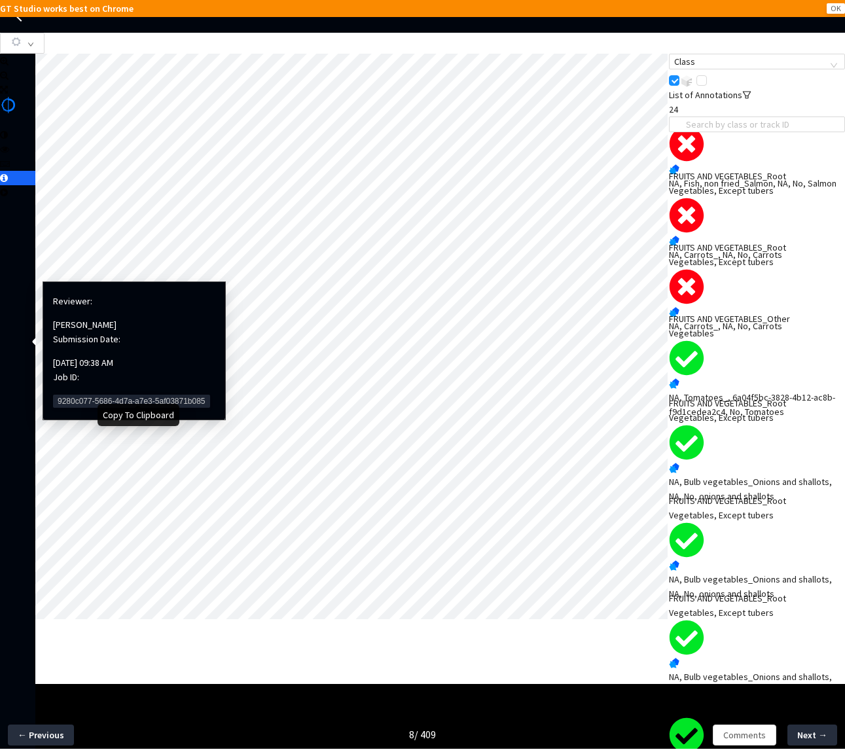
click at [94, 394] on span "9280c077-5686-4d7a-a7e3-5af03871b085" at bounding box center [131, 400] width 157 height 13
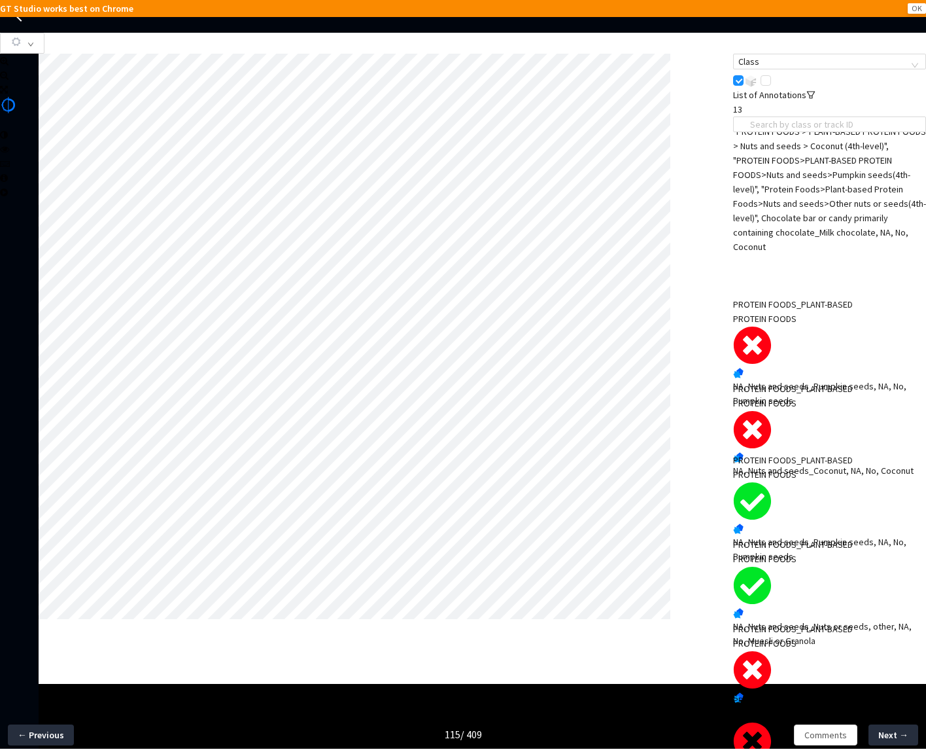
scroll to position [343, 0]
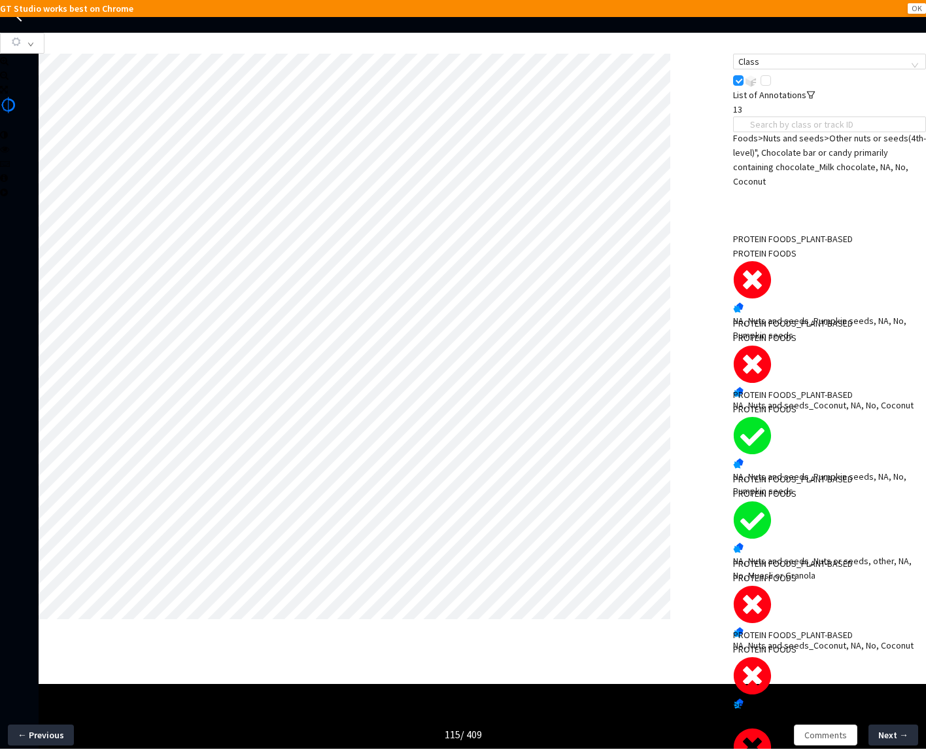
click at [802, 313] on div "NA, Nuts and seeds_Pumpkin seeds, NA, No, Pumpkin seeds" at bounding box center [829, 327] width 193 height 29
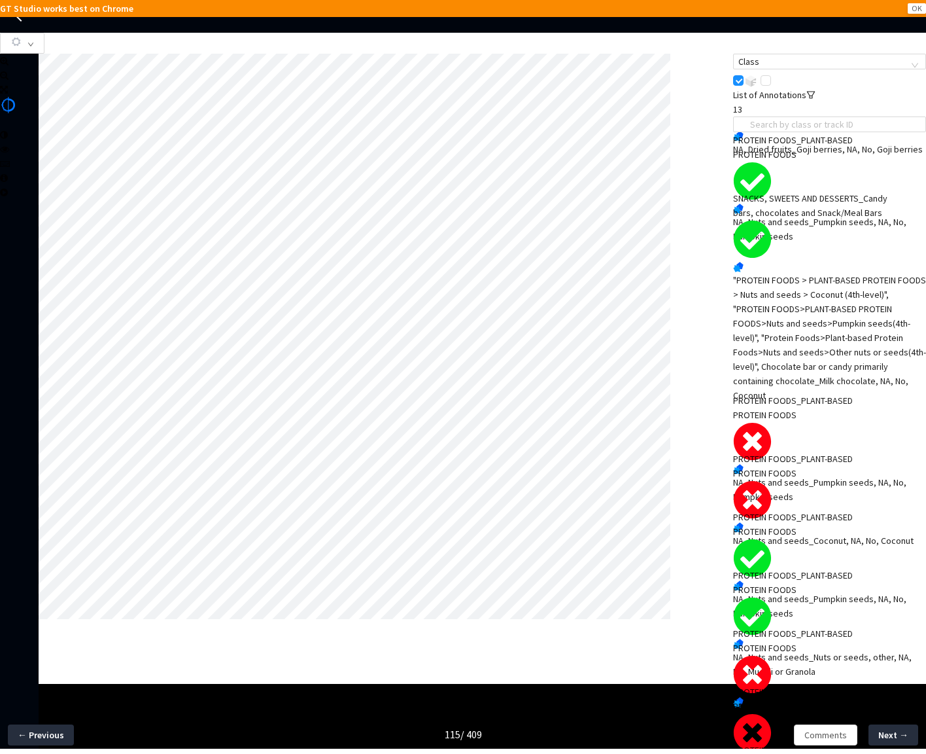
scroll to position [0, 0]
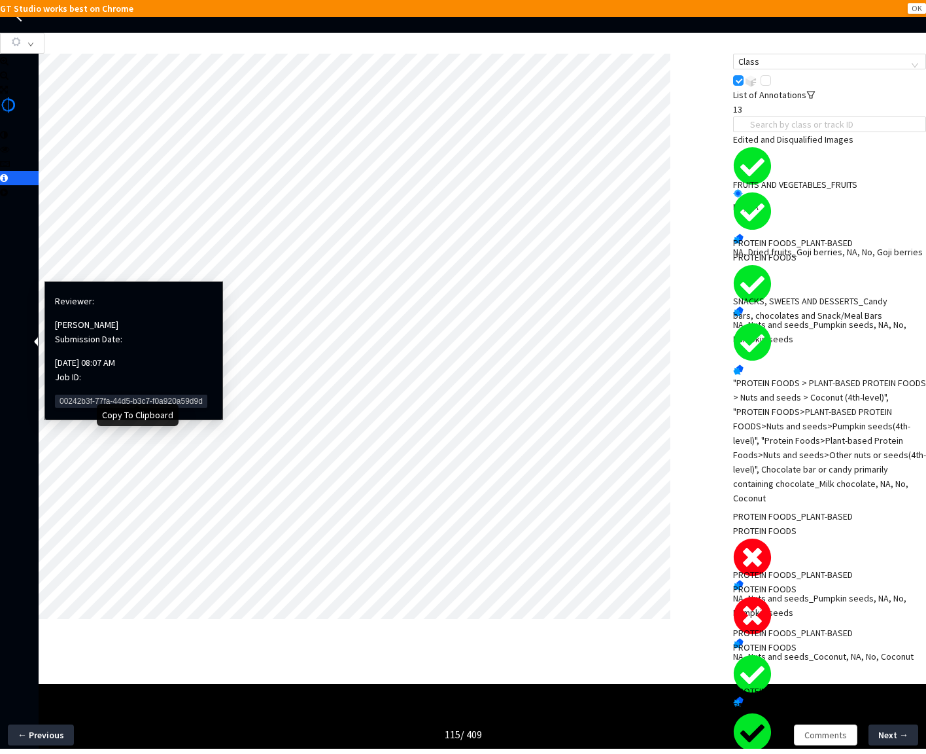
click at [90, 394] on span "00242b3f-77fa-44d5-b3c7-f0a920a59d9d" at bounding box center [131, 400] width 152 height 13
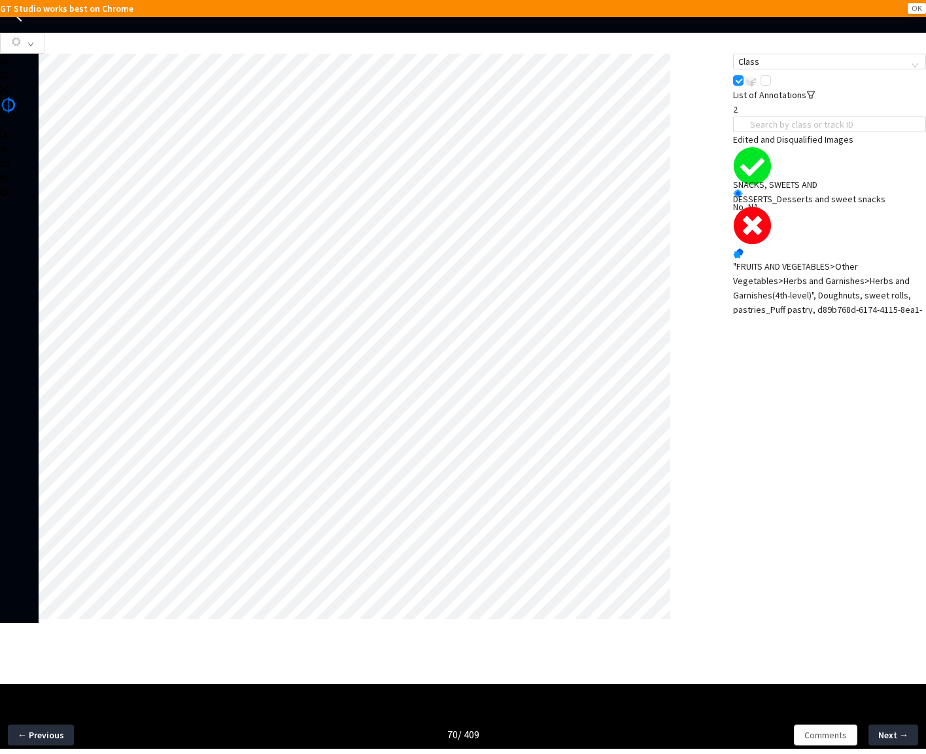
click at [812, 290] on div ""FRUITS AND VEGETABLES>Other Vegetables>Herbs and Garnishes>Herbs and Garnishes…" at bounding box center [829, 295] width 193 height 72
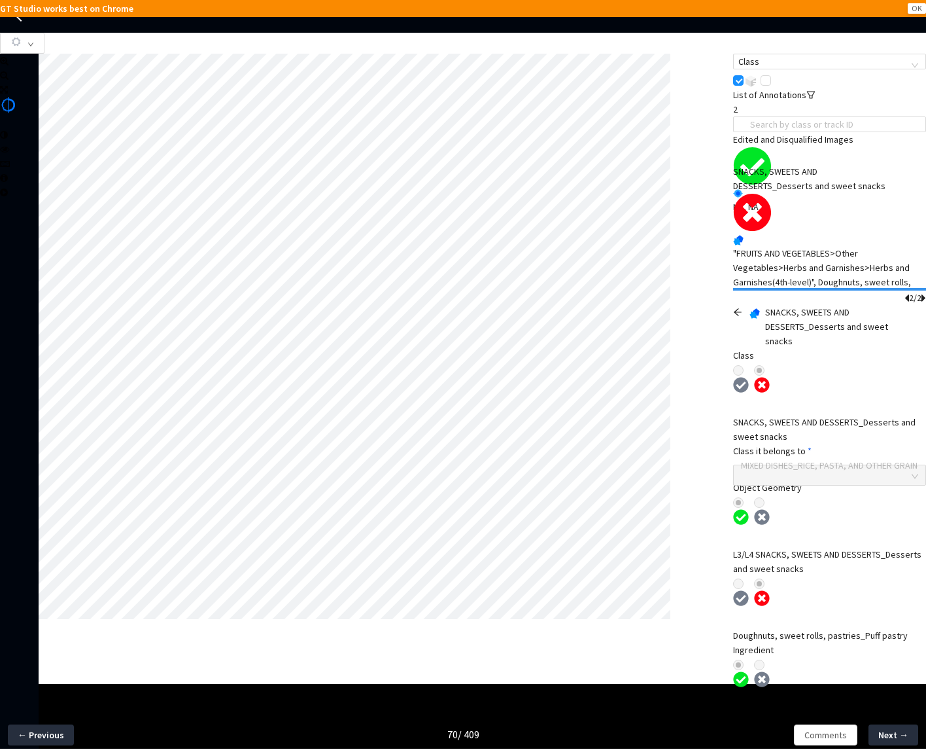
click at [742, 307] on icon "arrow-left" at bounding box center [737, 311] width 9 height 9
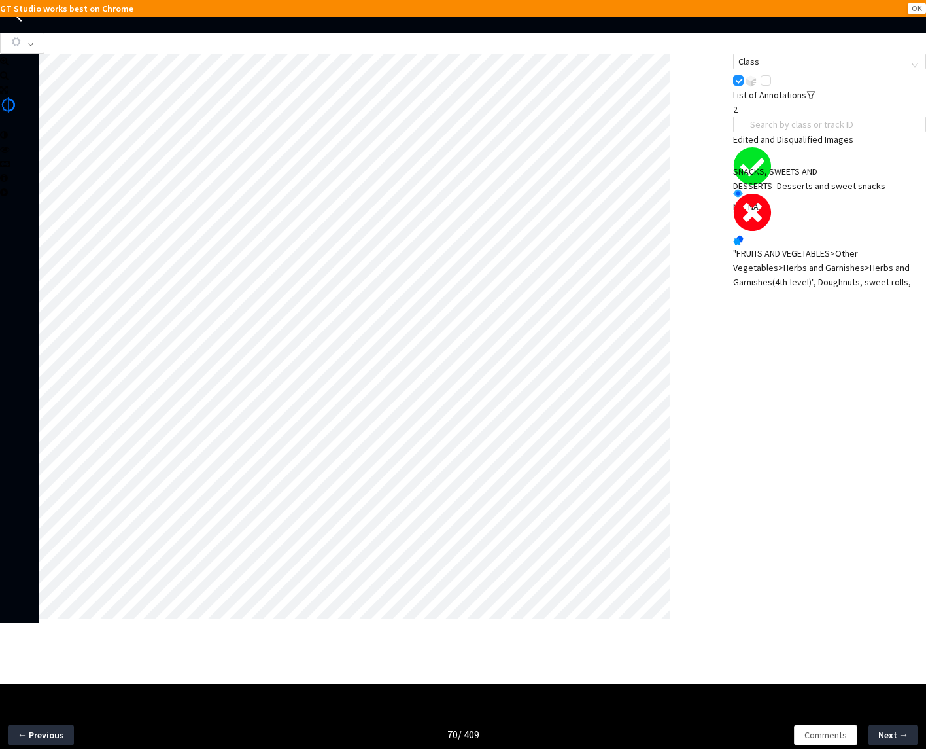
click at [816, 269] on div ""FRUITS AND VEGETABLES>Other Vegetables>Herbs and Garnishes>Herbs and Garnishes…" at bounding box center [829, 282] width 193 height 72
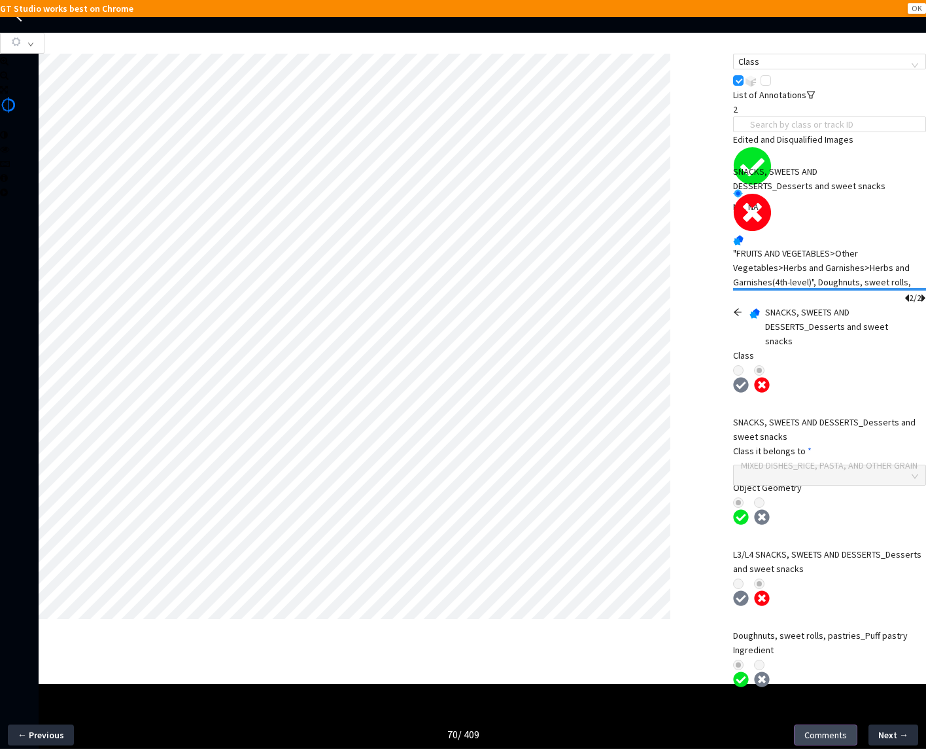
click at [844, 738] on button "Comments" at bounding box center [825, 734] width 63 height 21
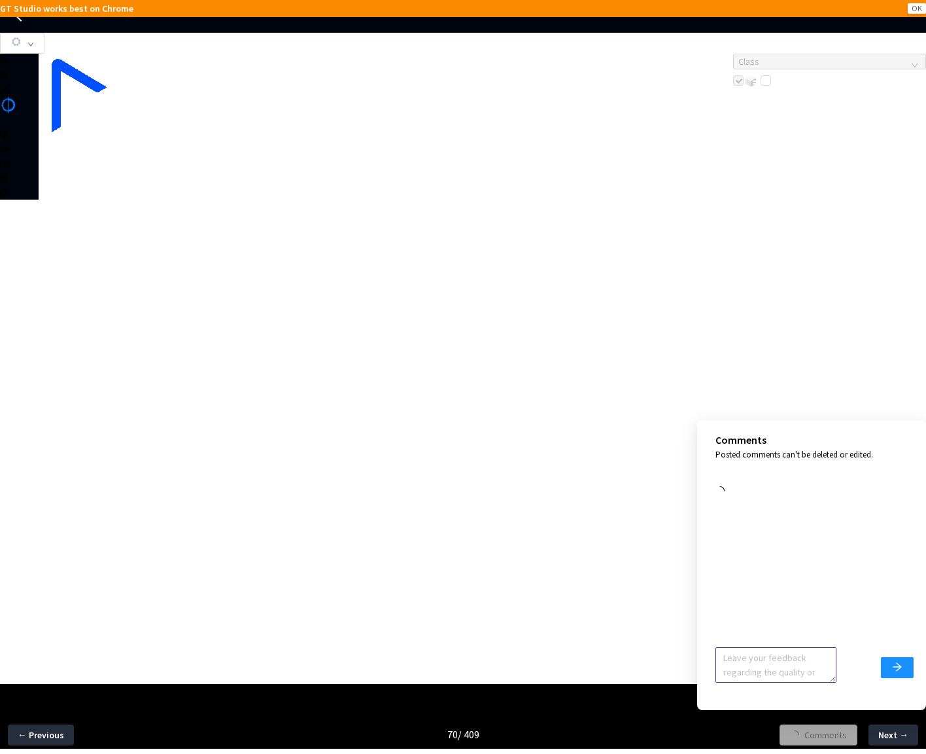
click at [802, 658] on textarea at bounding box center [776, 664] width 121 height 35
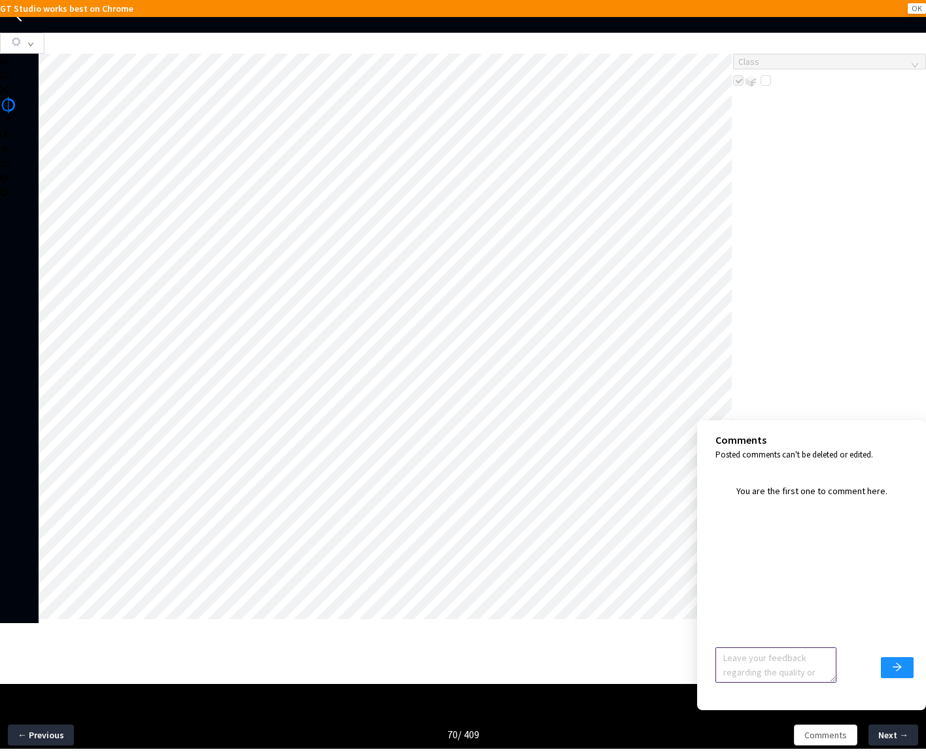
click at [802, 658] on textarea at bounding box center [776, 664] width 121 height 35
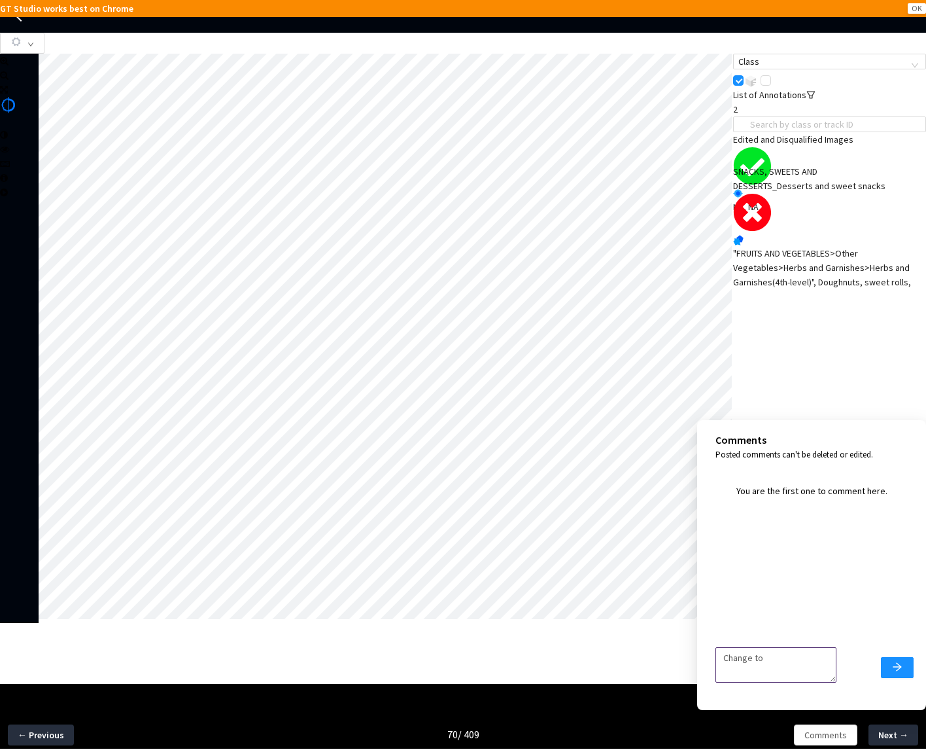
paste textarea "Other Meat mixed dish"
type textarea "Change to Other Meat mixed dish"
click at [844, 669] on icon "arrow-right" at bounding box center [897, 666] width 10 height 10
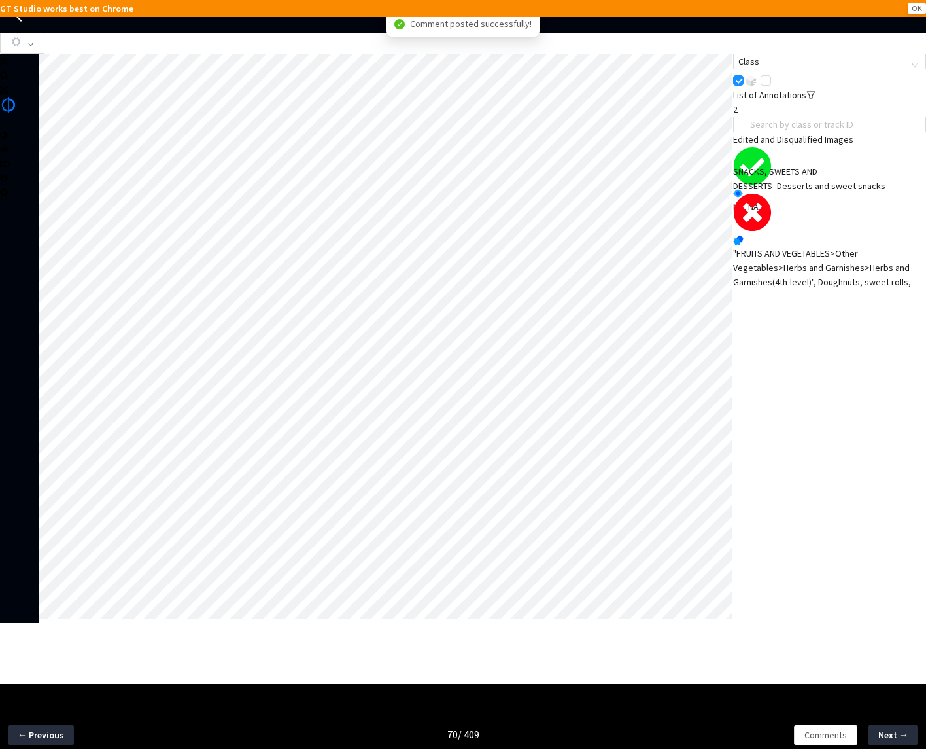
click at [805, 298] on div ""FRUITS AND VEGETABLES>Other Vegetables>Herbs and Garnishes>Herbs and Garnishes…" at bounding box center [829, 282] width 193 height 72
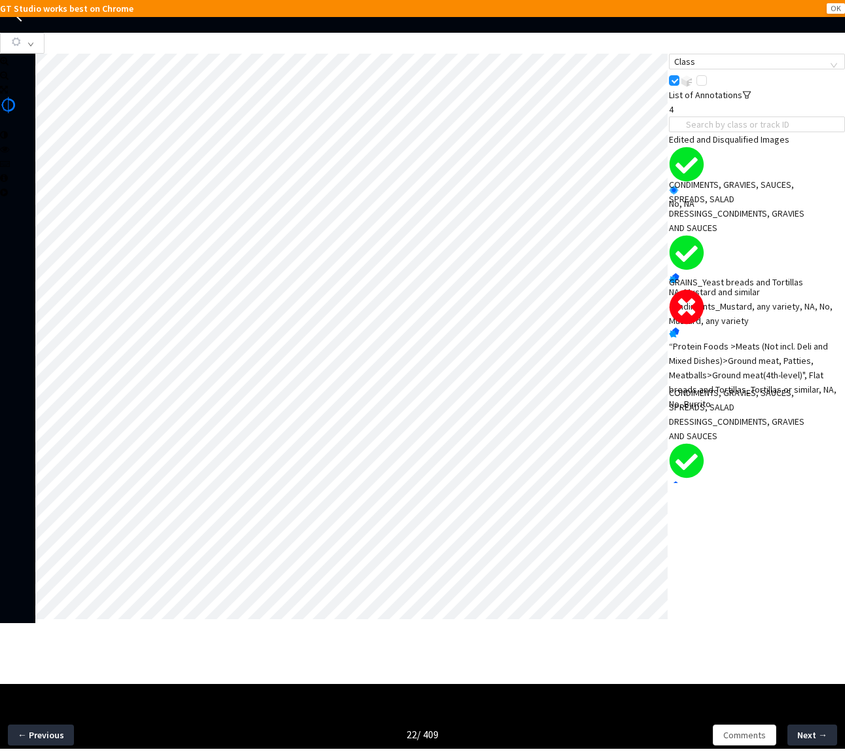
click at [727, 350] on div "“Protein Foods >Meats (Not incl. Deli and Mixed Dishes)>Ground meat, Patties, M…" at bounding box center [757, 375] width 176 height 72
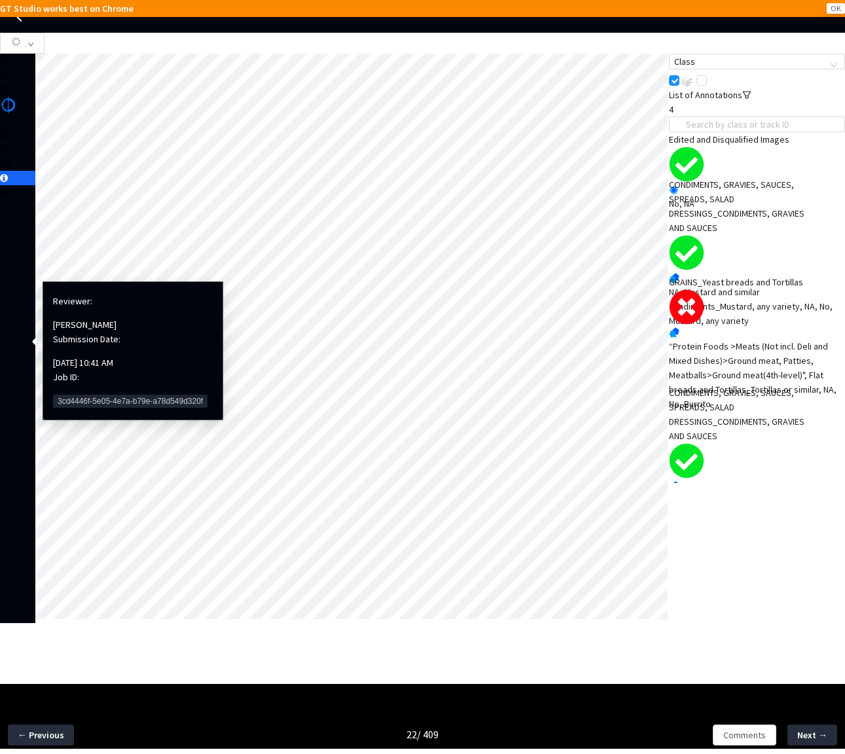
click at [73, 394] on span "3cd4446f-5e05-4e7a-b79e-a78d549d320f" at bounding box center [130, 400] width 154 height 13
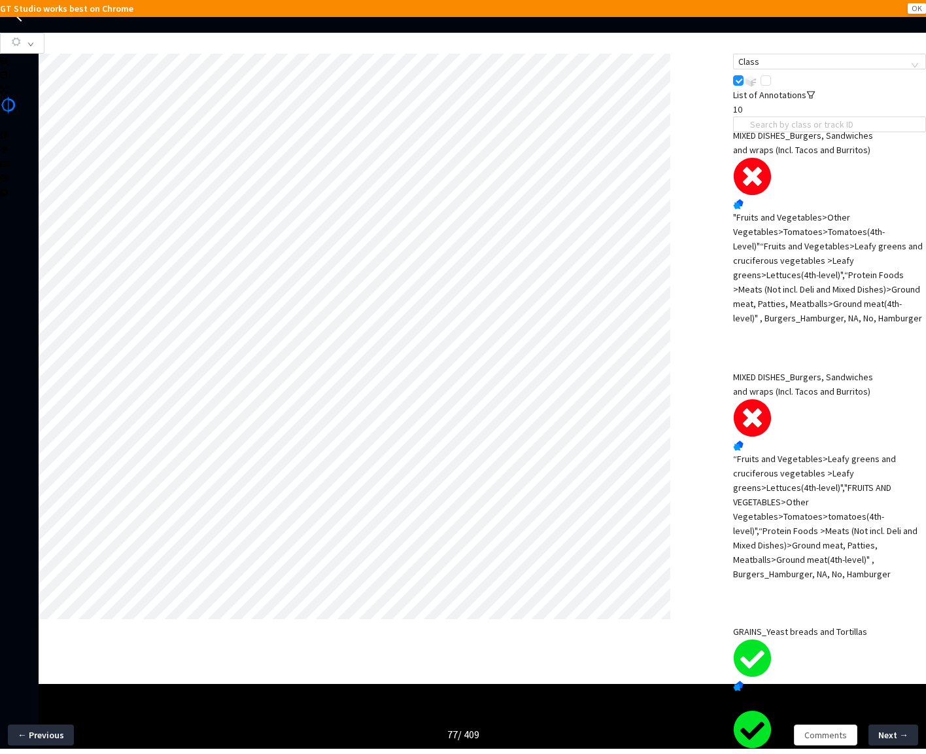
scroll to position [275, 0]
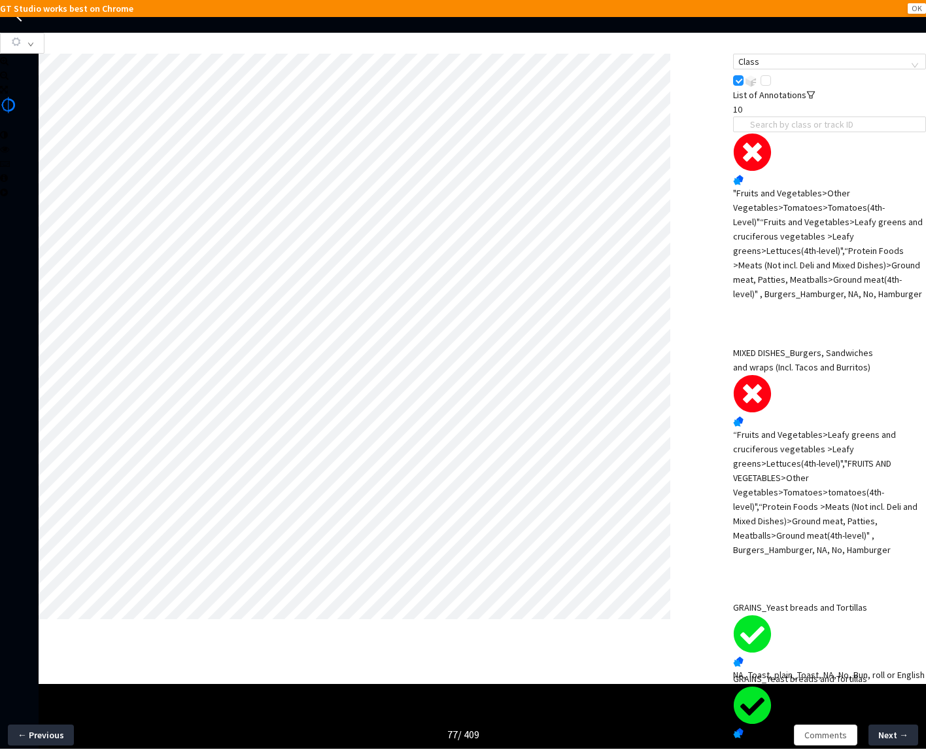
click at [811, 263] on div ""Fruits and Vegetables>Other Vegetables>Tomatoes>Tomatoes(4th-Level)"“Fruits an…" at bounding box center [829, 243] width 193 height 115
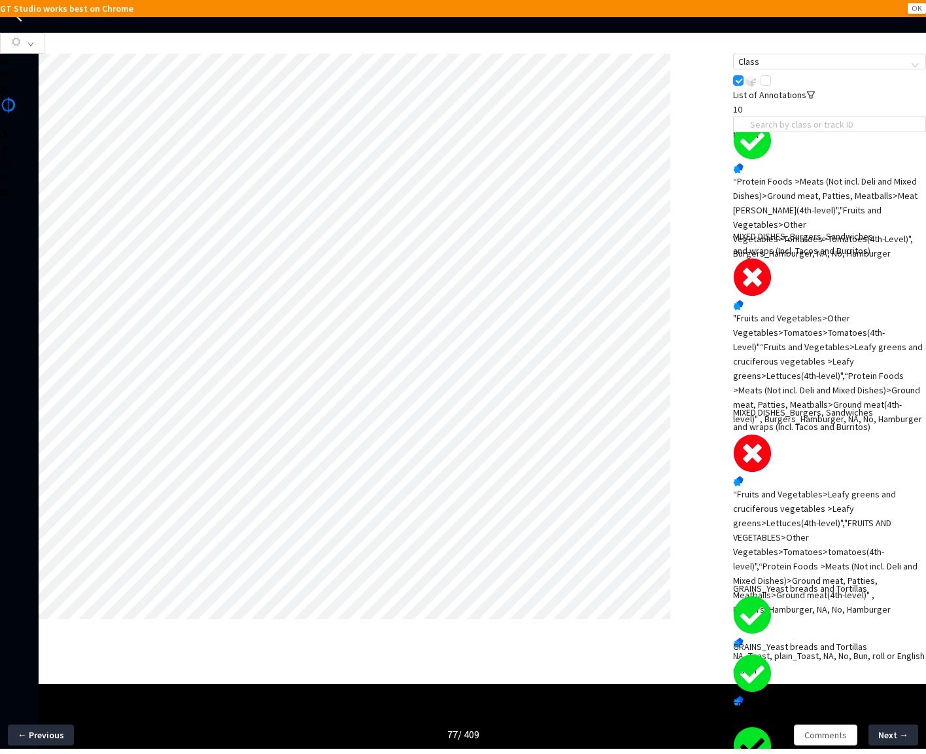
scroll to position [0, 0]
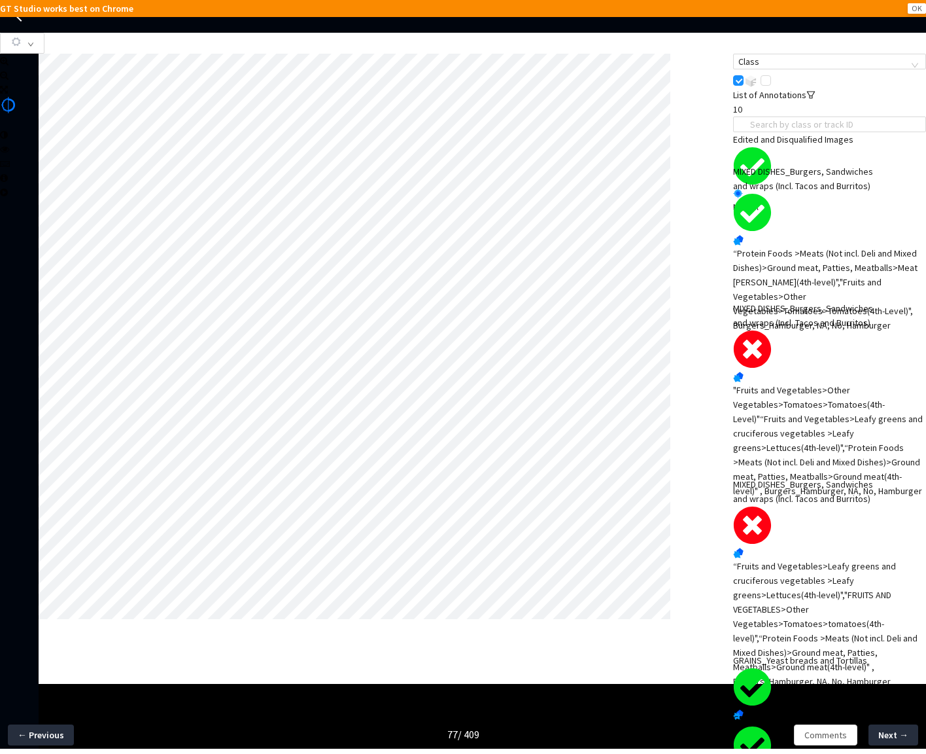
click at [843, 749] on div "Comments Next →" at bounding box center [849, 735] width 154 height 38
click at [825, 735] on span "Comments" at bounding box center [826, 734] width 43 height 14
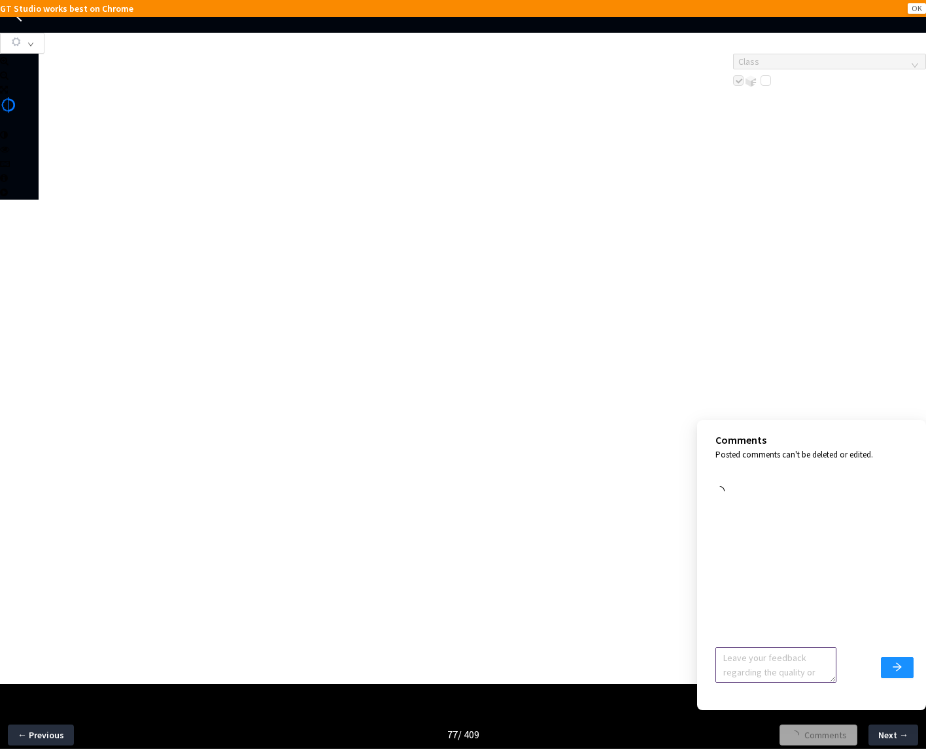
click at [806, 674] on textarea at bounding box center [776, 664] width 121 height 35
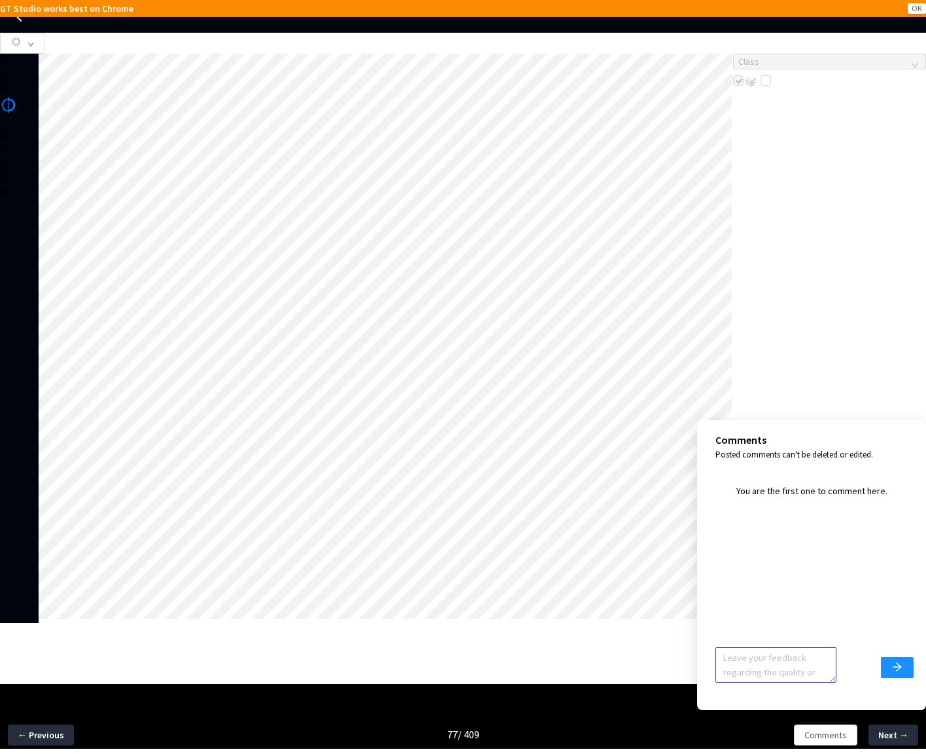
click at [807, 669] on textarea at bounding box center [776, 664] width 121 height 35
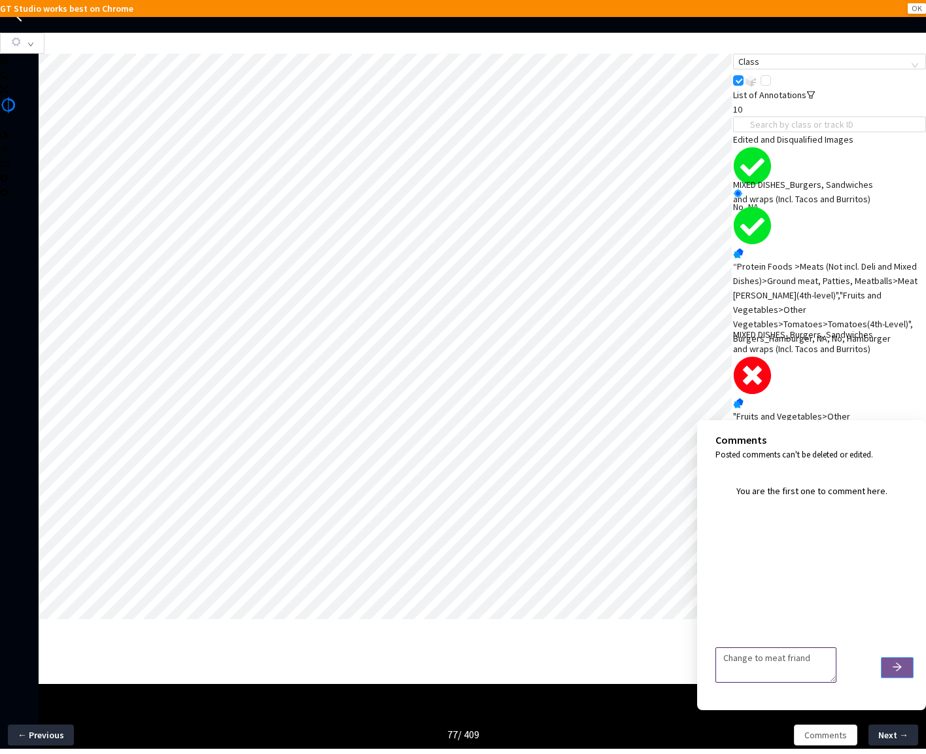
type textarea "Change to meat friand"
click at [844, 671] on icon "arrow-right" at bounding box center [897, 666] width 10 height 10
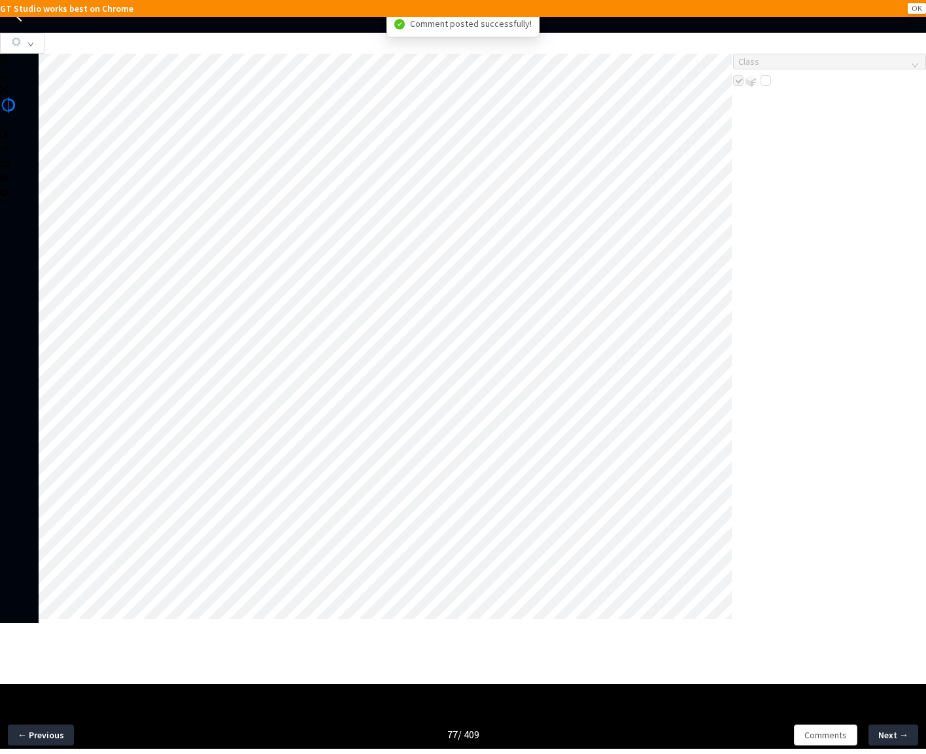
click at [792, 88] on div "Class" at bounding box center [829, 71] width 193 height 34
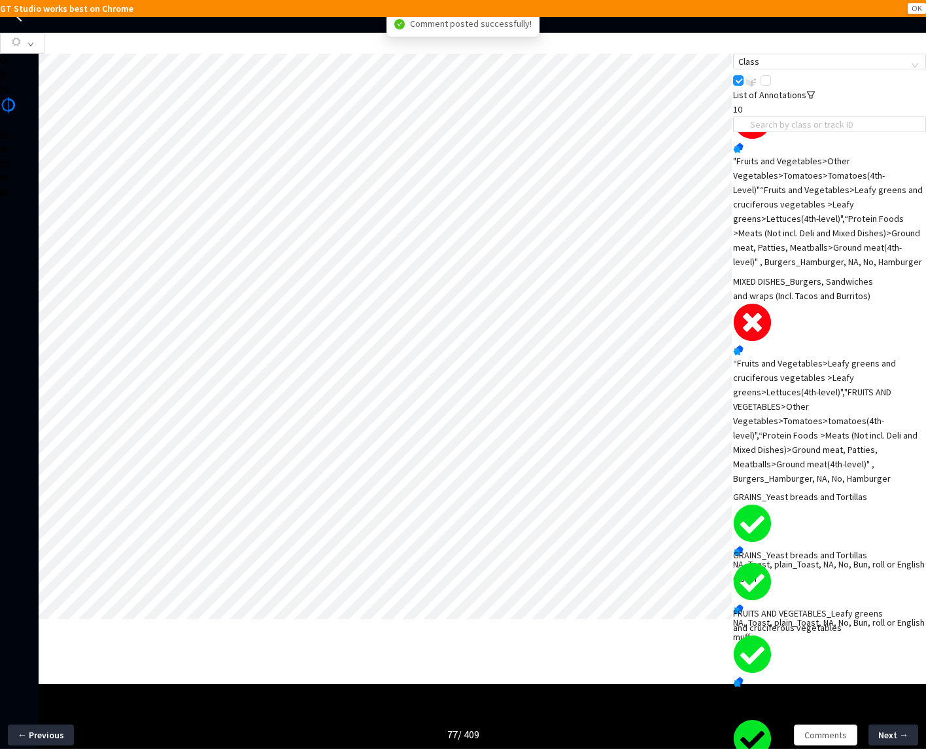
scroll to position [255, 0]
click at [839, 404] on div "“Fruits and Vegetables>Leafy greens and cruciferous vegetables >Leafy greens>Le…" at bounding box center [829, 421] width 193 height 130
click at [842, 740] on span "Comments" at bounding box center [826, 734] width 43 height 14
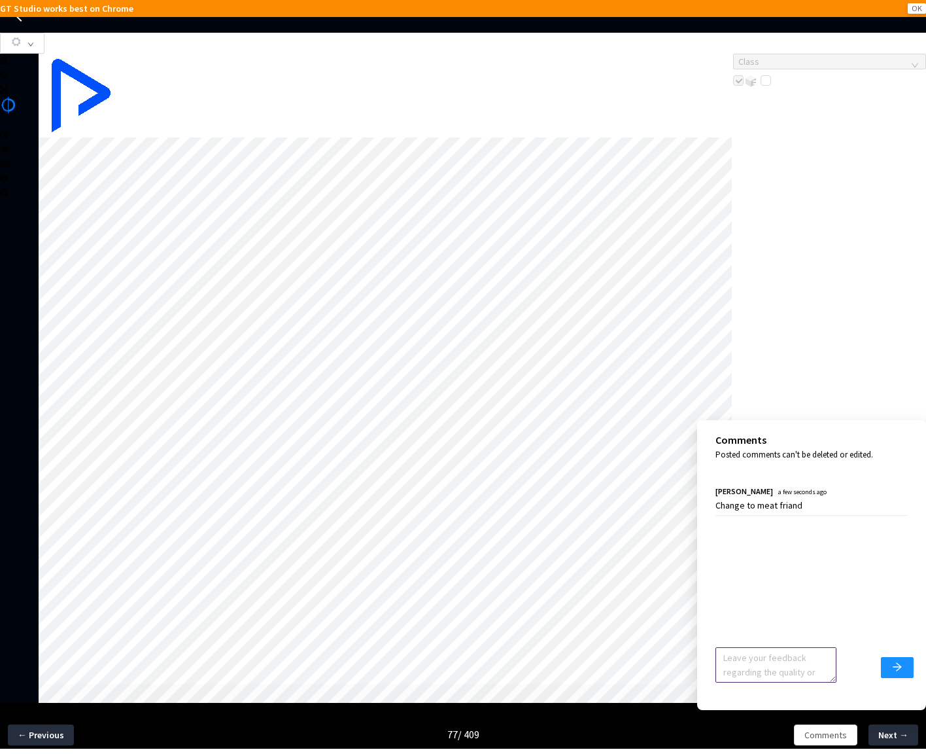
click at [788, 663] on textarea at bounding box center [776, 664] width 121 height 35
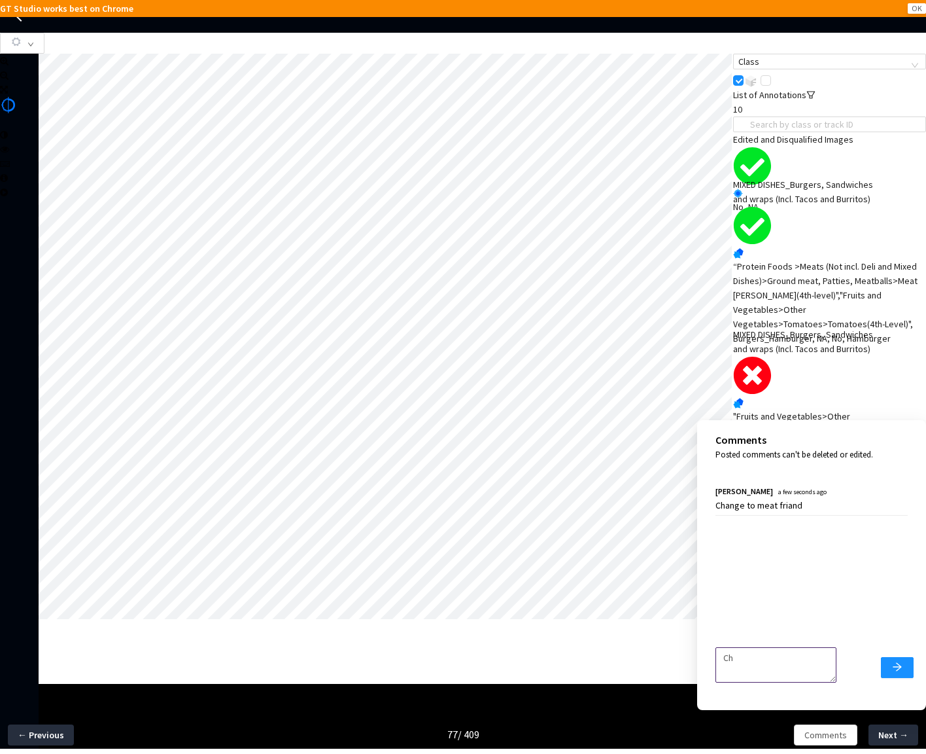
type textarea "C"
type textarea "More specifically change the open faced dish to Meat Friand"
click at [844, 665] on icon "arrow-right" at bounding box center [897, 666] width 10 height 10
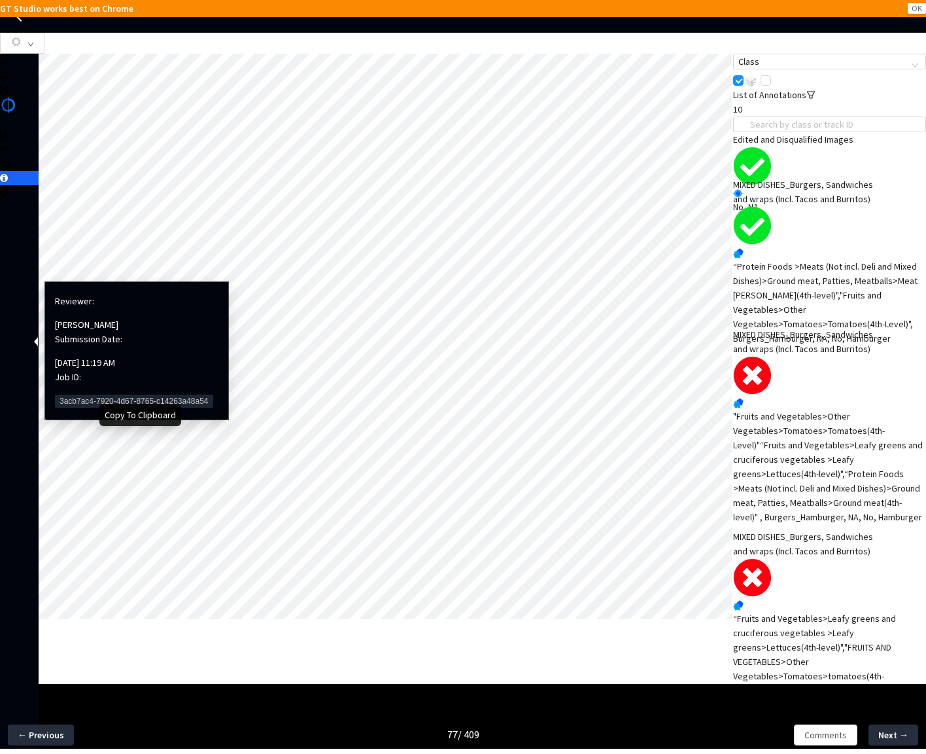
click at [76, 394] on span "3acb7ac4-7920-4d67-8765-c14263a48a54" at bounding box center [134, 400] width 158 height 13
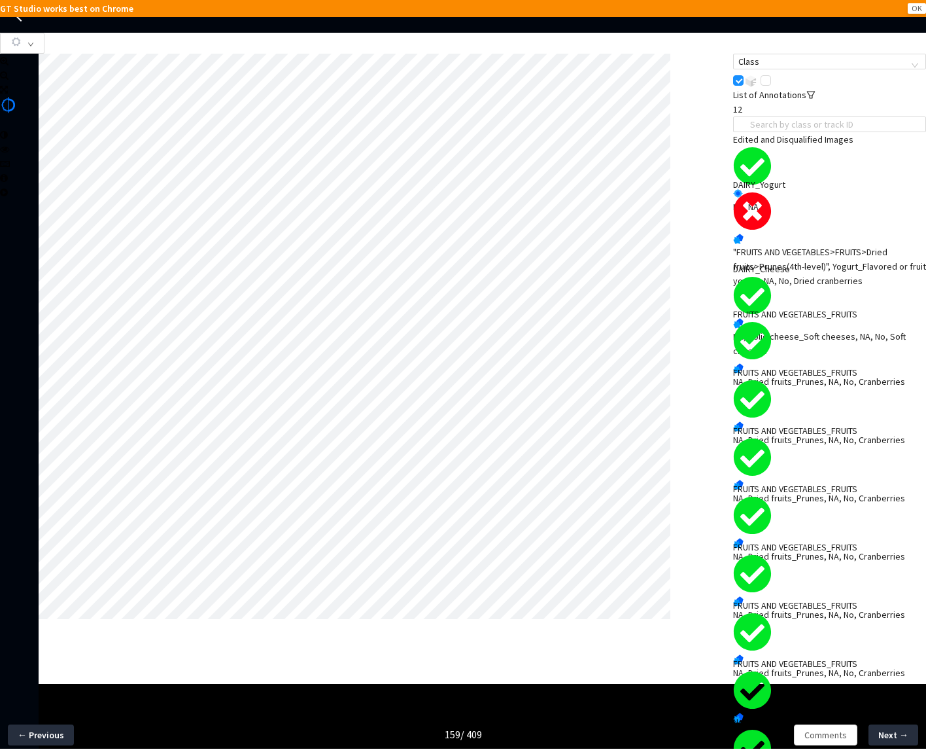
click at [839, 253] on div ""FRUITS AND VEGETABLES>FRUITS>Dried fruits>Prunes(4th-level)", Yogurt_Flavored …" at bounding box center [829, 266] width 193 height 43
drag, startPoint x: 67, startPoint y: 287, endPoint x: 17, endPoint y: 287, distance: 50.4
click at [18, 287] on body "GT Studio works best on Chrome OK GT Studio All Projects Apple 2024 Food Annota…" at bounding box center [463, 377] width 926 height 754
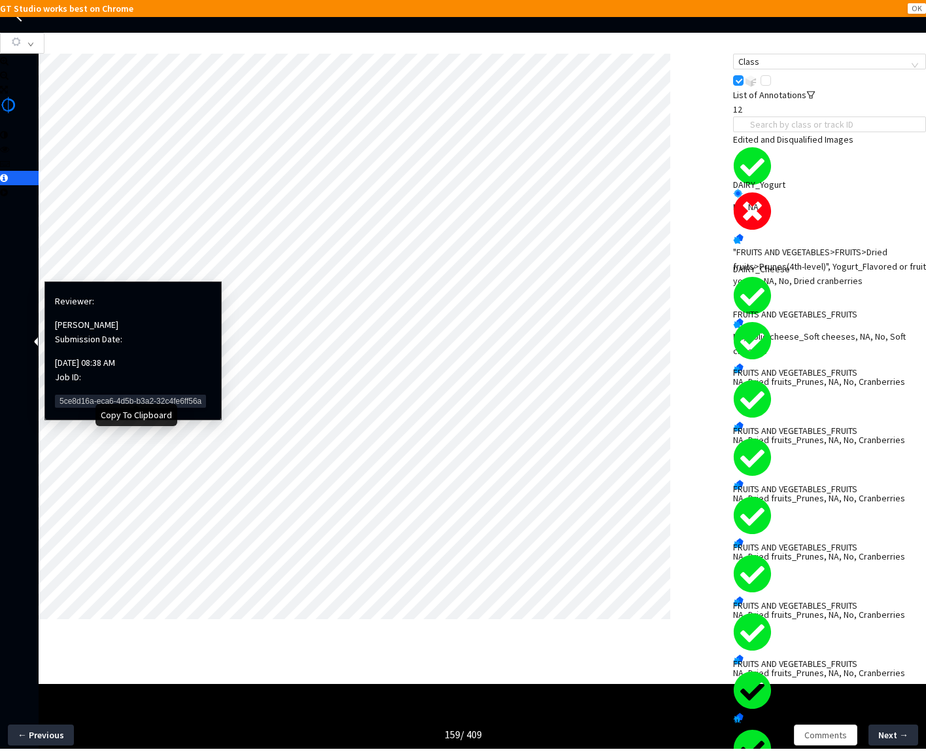
click at [94, 394] on span "5ce8d16a-eca6-4d5b-b3a2-32c4fe6ff56a" at bounding box center [130, 400] width 151 height 13
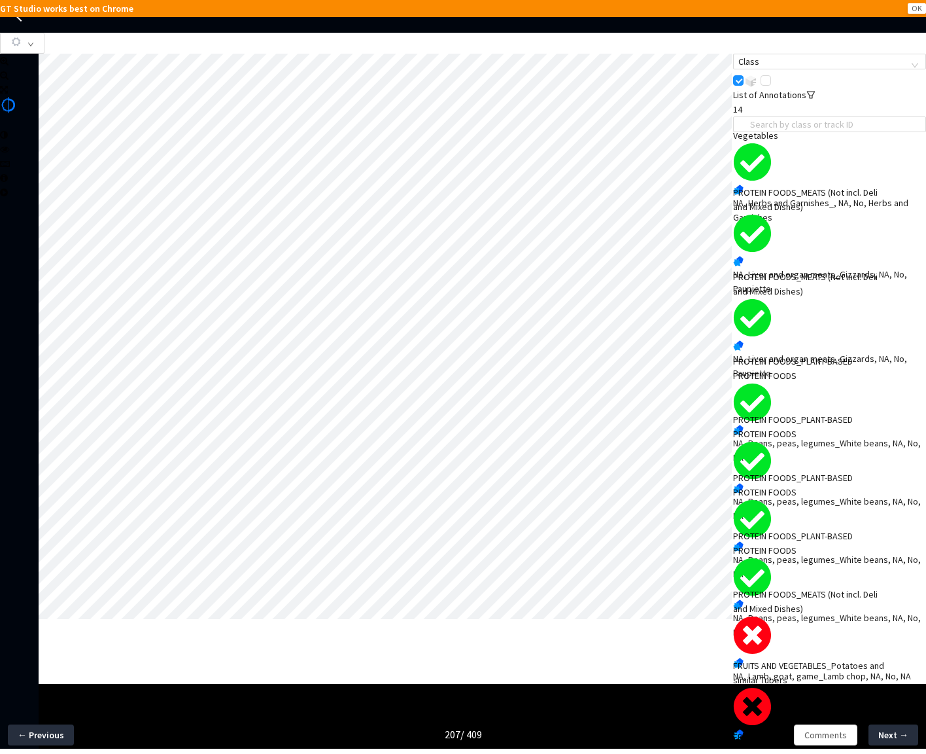
scroll to position [269, 0]
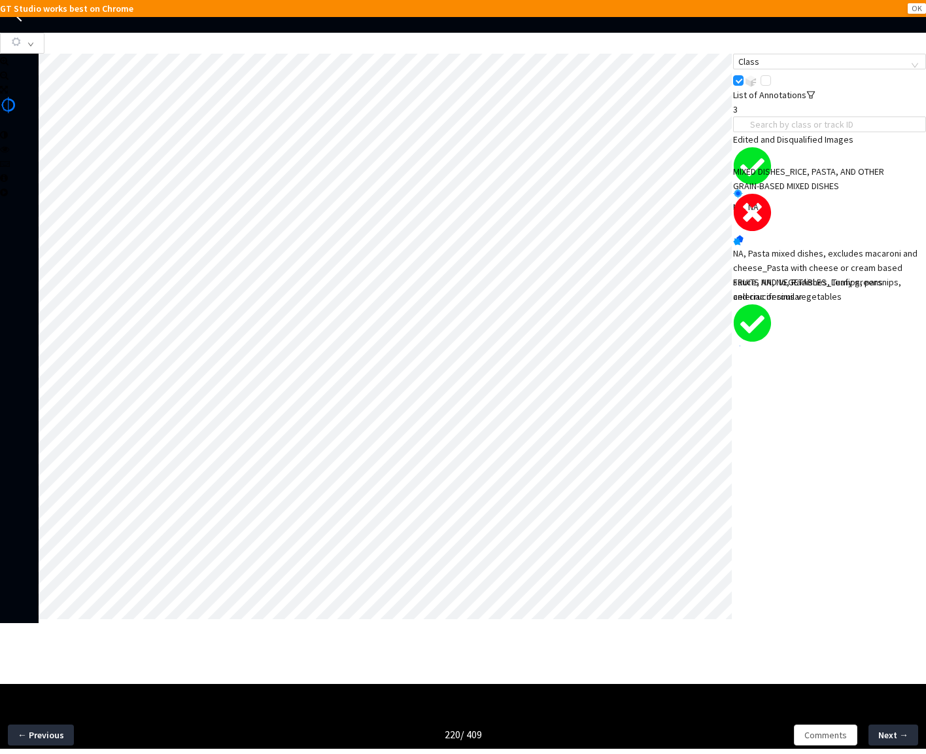
click at [851, 254] on div "NA, Pasta mixed dishes, excludes macaroni and cheese_Pasta with cheese or cream…" at bounding box center [829, 275] width 193 height 58
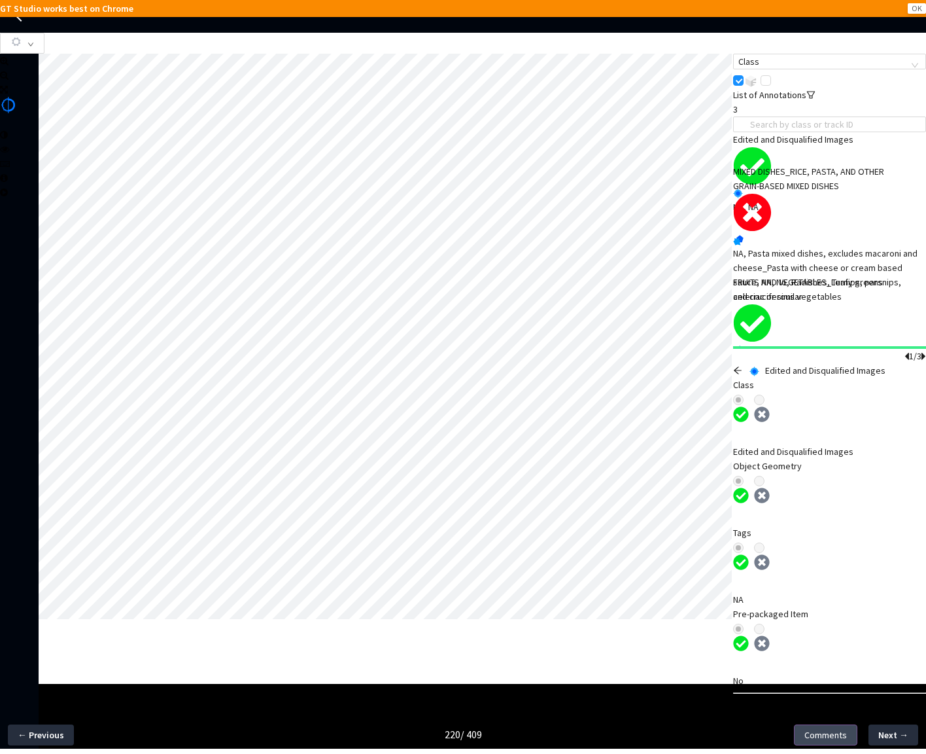
click at [838, 744] on button "Comments" at bounding box center [825, 734] width 63 height 21
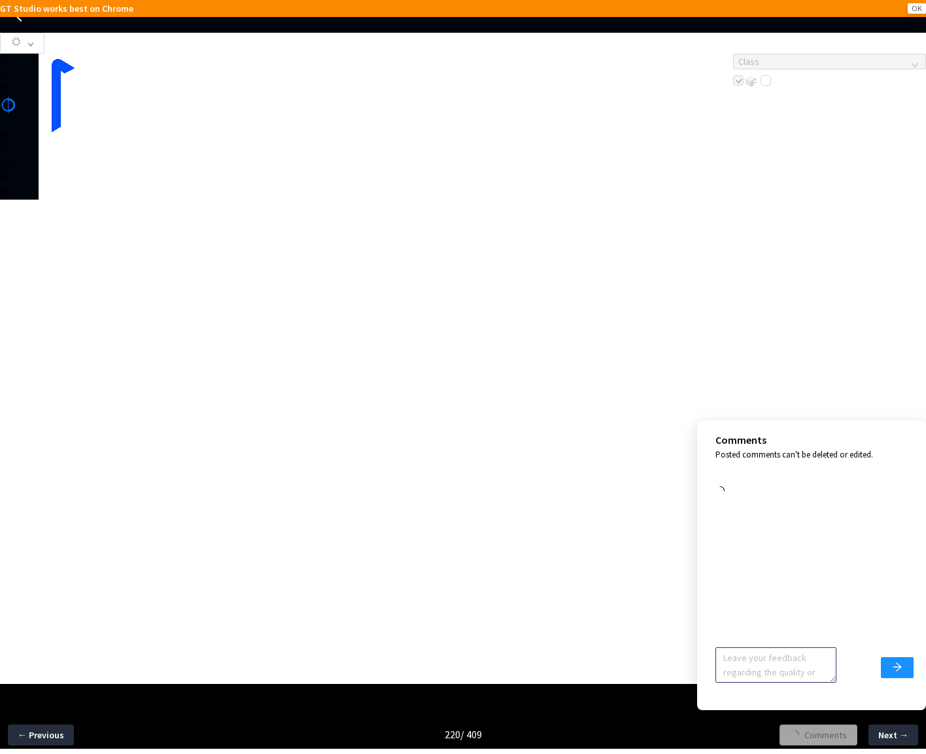
click at [766, 670] on textarea at bounding box center [776, 664] width 121 height 35
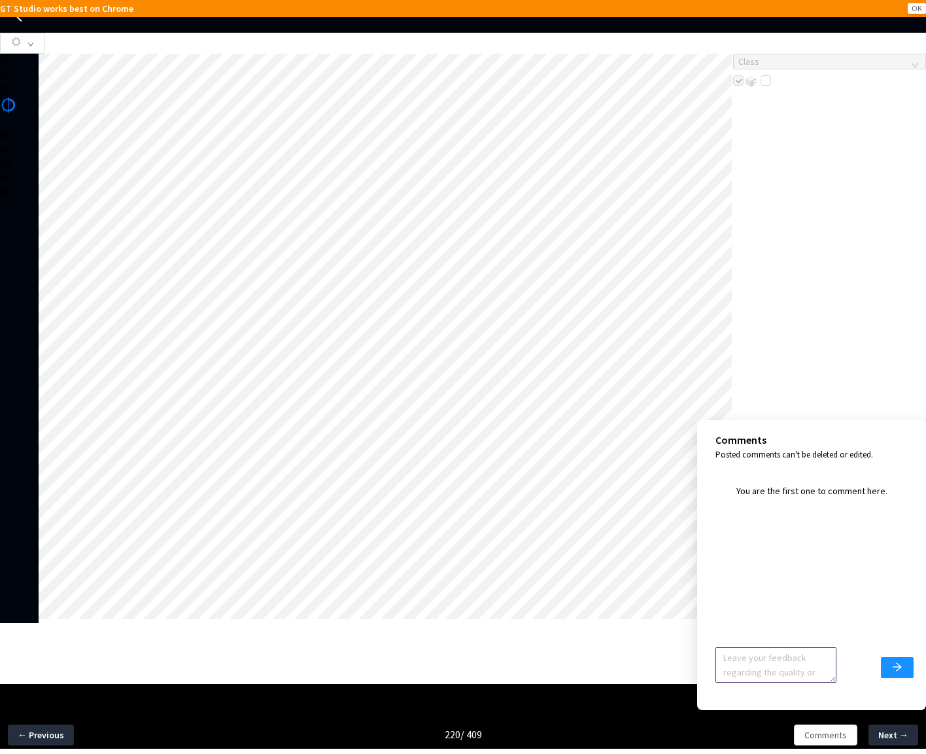
click at [766, 670] on textarea at bounding box center [776, 664] width 121 height 35
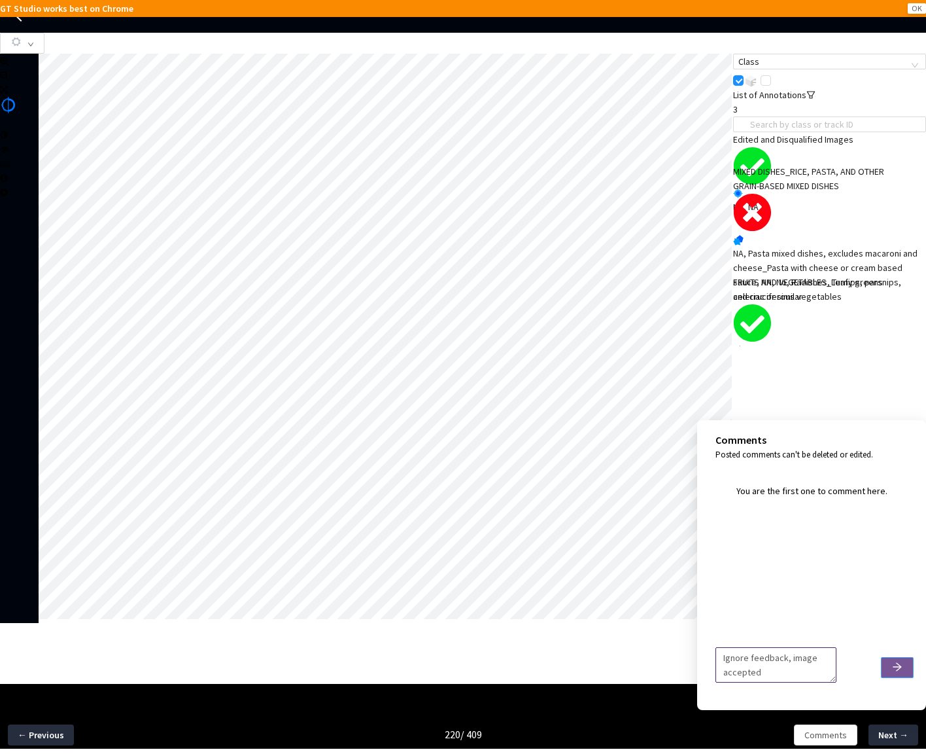
type textarea "Ignore feedback, image accepted"
click at [905, 672] on button "submit" at bounding box center [897, 667] width 33 height 21
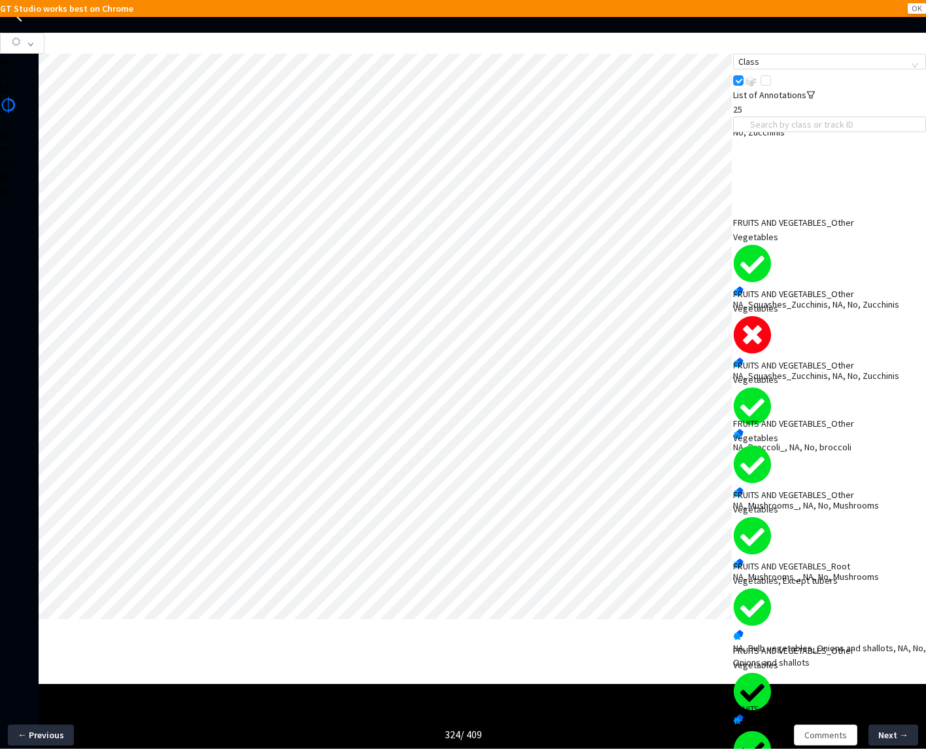
scroll to position [393, 0]
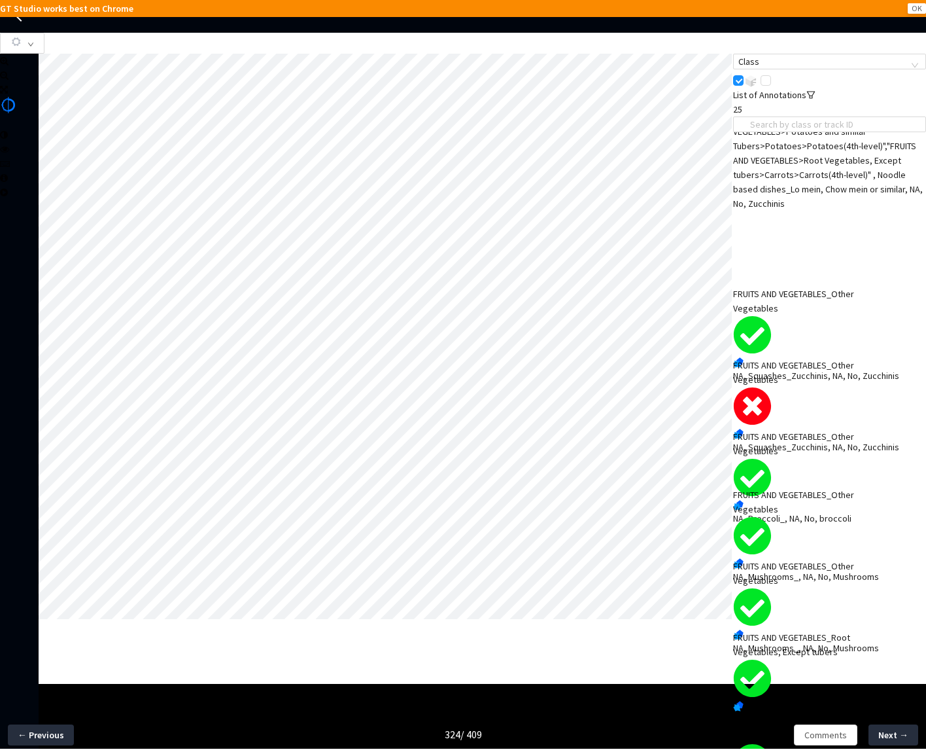
click at [835, 387] on div "FRUITS AND VEGETABLES_Other Vegetables" at bounding box center [810, 372] width 154 height 29
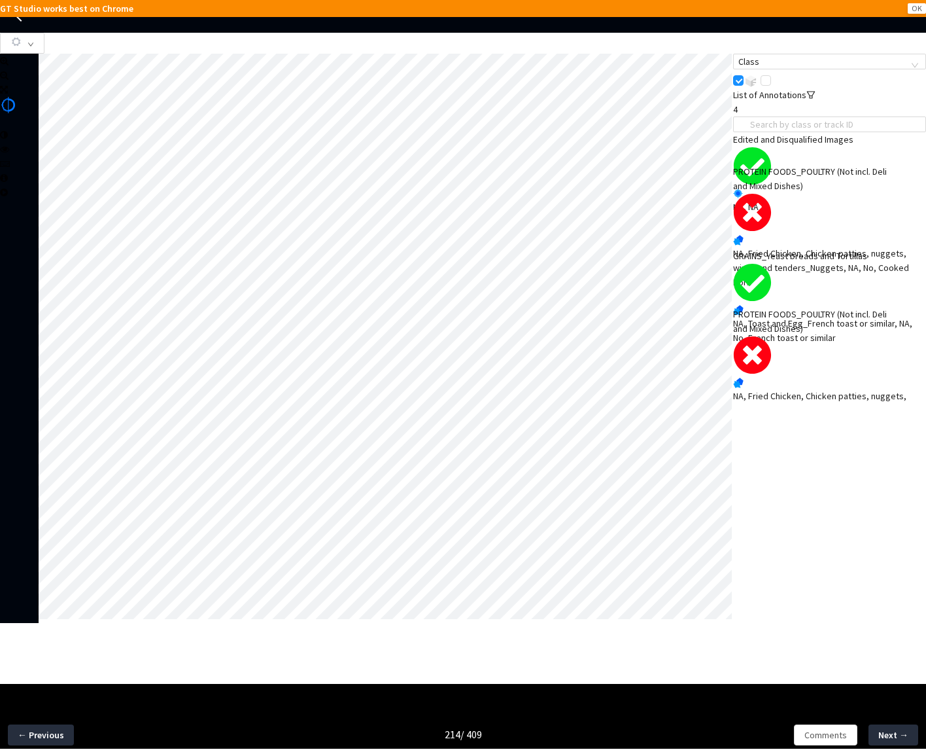
click at [822, 266] on div "NA, Fried Chicken, Chicken patties, nuggets, wings and tenders_Nuggets, NA, No,…" at bounding box center [829, 267] width 193 height 43
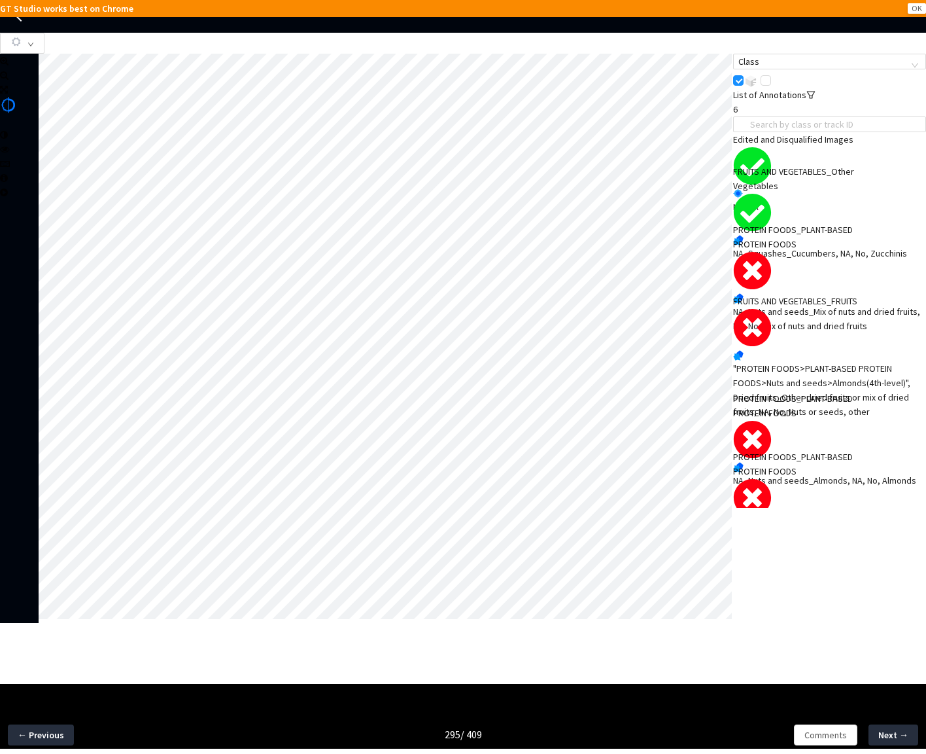
click at [797, 305] on div "NA, Nuts and seeds_Mix of nuts and dried fruits, NA, No, Mix of nuts and dried …" at bounding box center [829, 318] width 193 height 29
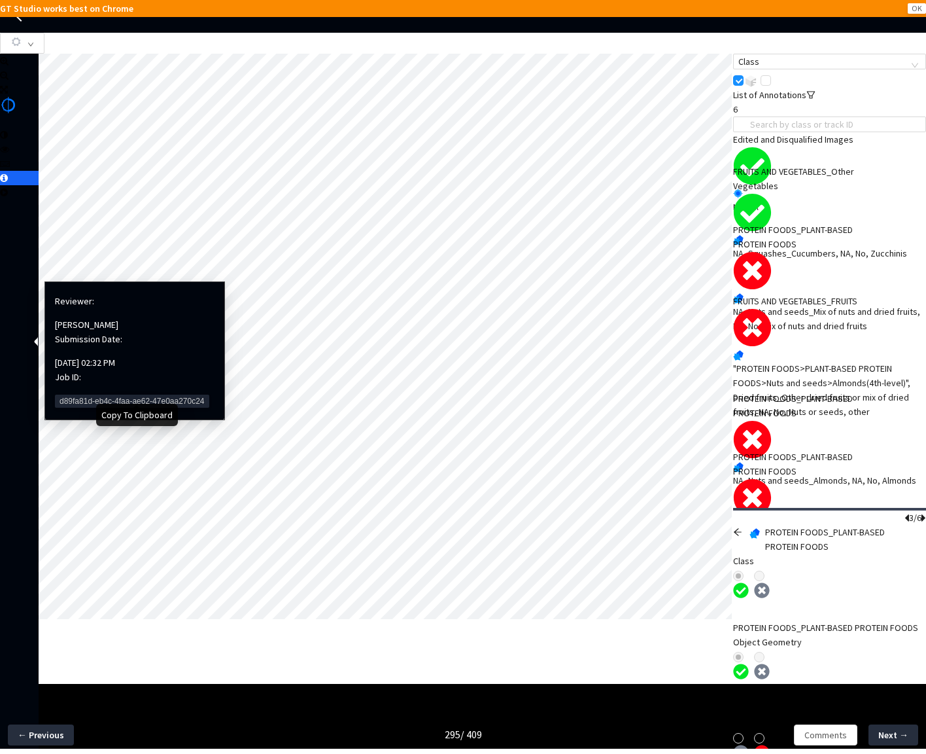
click at [93, 394] on span "d89fa81d-eb4c-4faa-ae62-47e0aa270c24" at bounding box center [132, 400] width 154 height 13
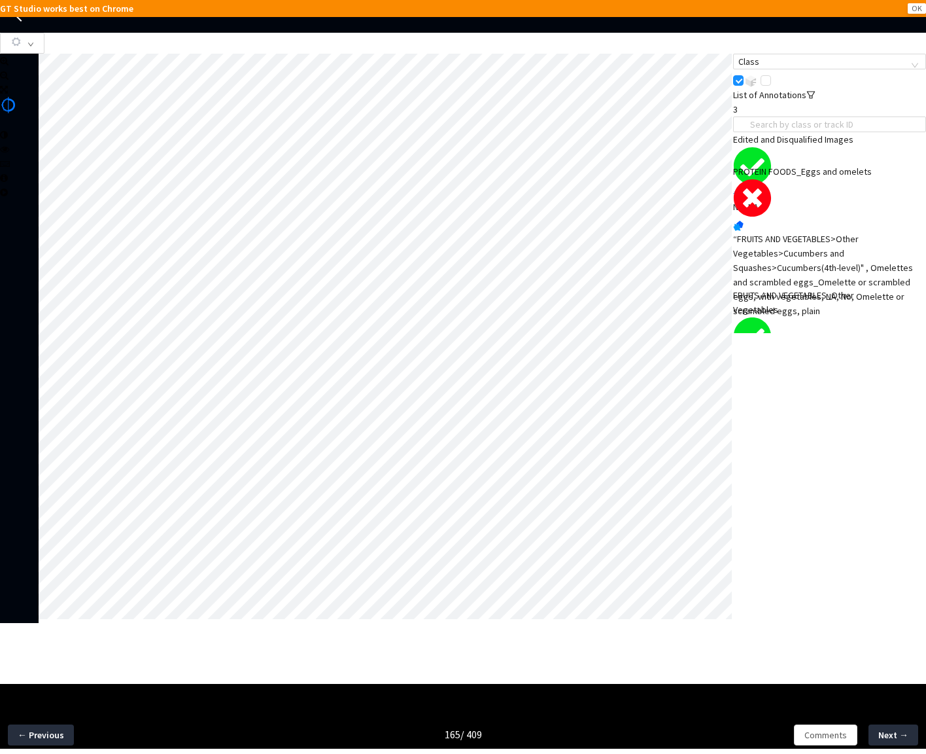
click at [805, 275] on div "“FRUITS AND VEGETABLES>Other Vegetables>Cucumbers and Squashes>Cucumbers(4th-le…" at bounding box center [829, 275] width 193 height 86
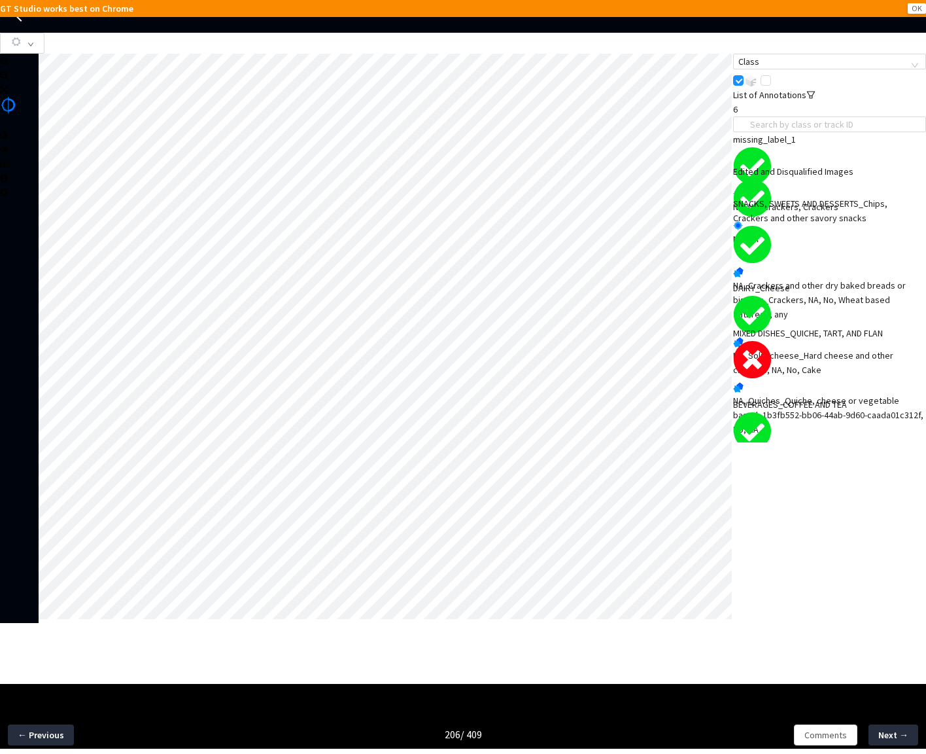
click at [805, 398] on div "NA, Quiches_Quiche, cheese or vegetable based, 1b3fb552-bb06-44ab-9d60-caada01c…" at bounding box center [829, 414] width 193 height 43
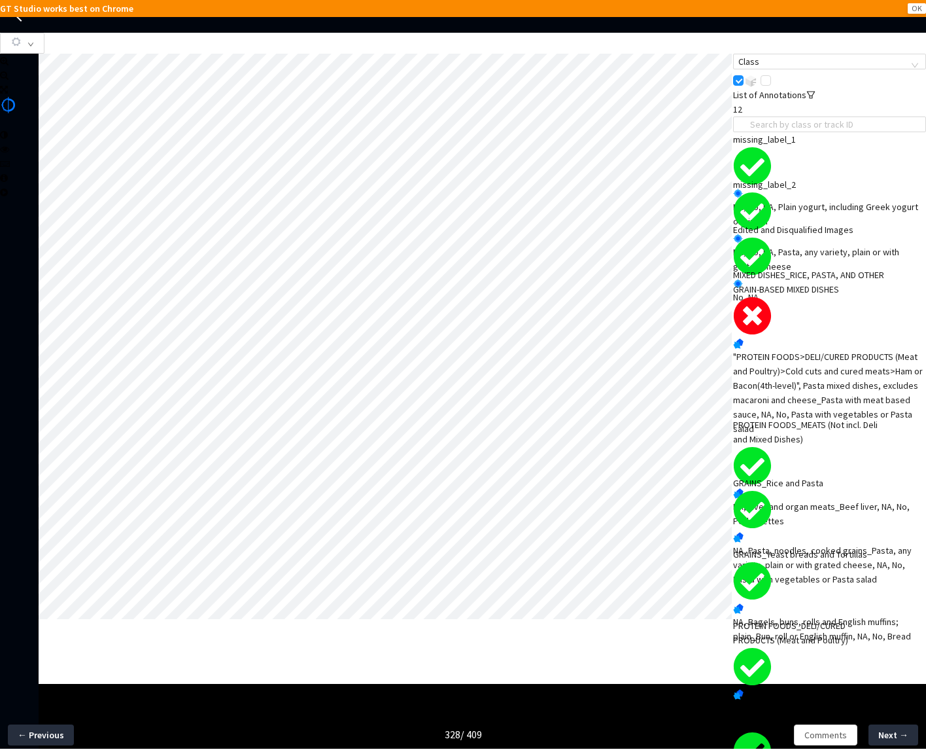
click at [819, 372] on div ""PROTEIN FOODS>DELI/CURED PRODUCTS (Meat and Poultry)>Cold cuts and cured meats…" at bounding box center [829, 392] width 193 height 86
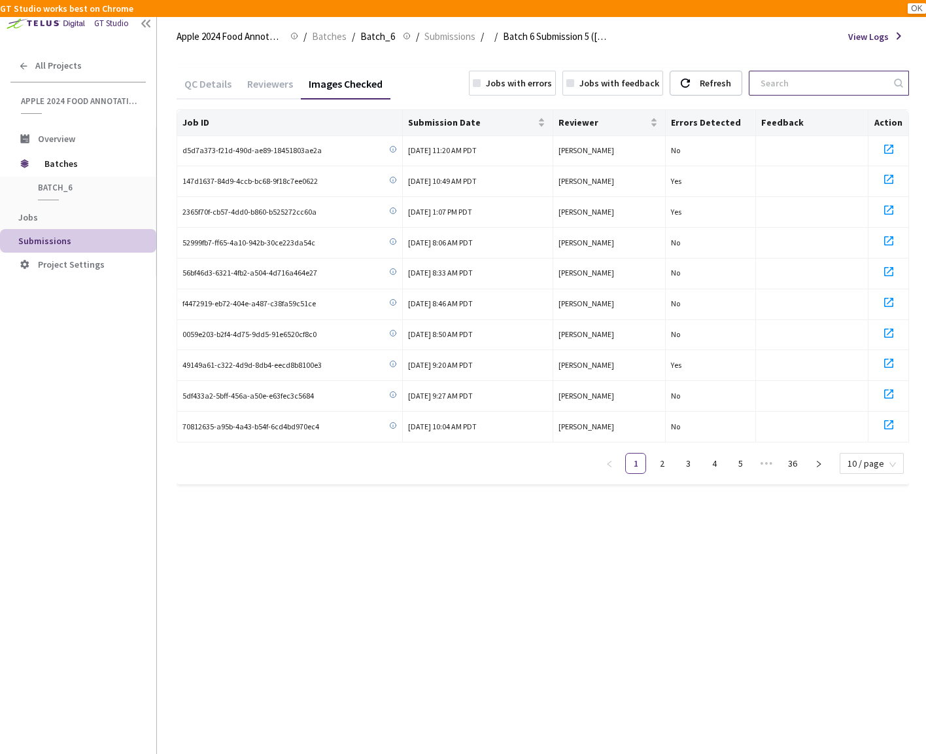
click at [795, 89] on input at bounding box center [822, 83] width 139 height 24
paste input "7f68e004-bfcc-4d0e-a52e-15ffdfdcc3f1 7cf004ca-3acf-4bf2-aa17-15b52eb10a89 81835…"
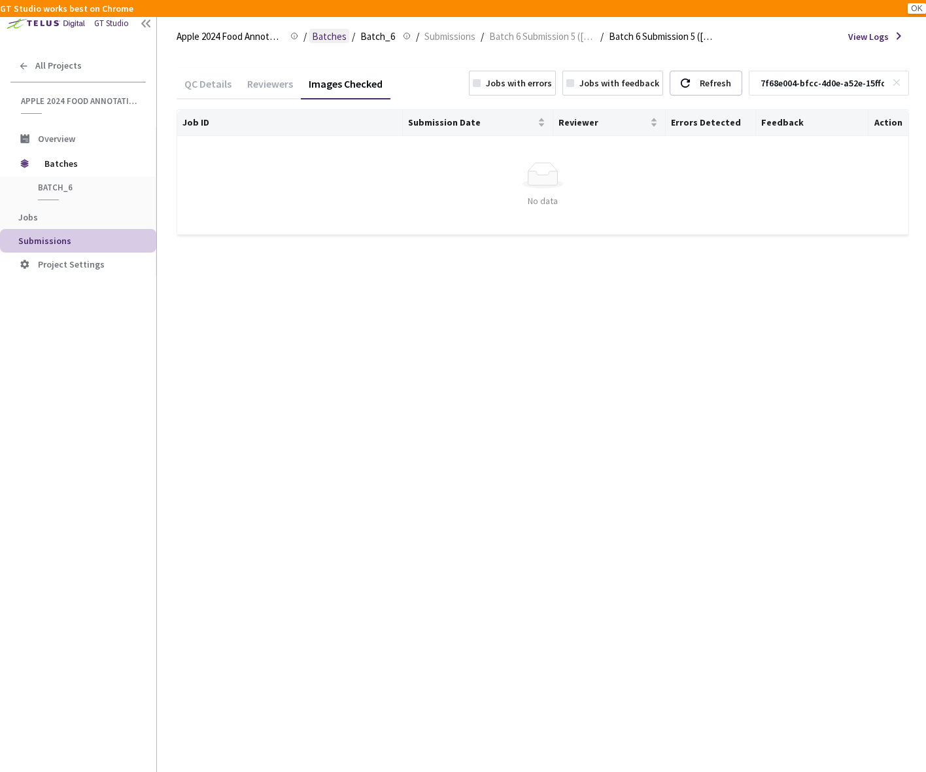
type input "7f68e004-bfcc-4d0e-a52e-15ffdfdcc3f1 7cf004ca-3acf-4bf2-aa17-15b52eb10a89 81835…"
click at [335, 39] on span "Batches" at bounding box center [329, 37] width 35 height 16
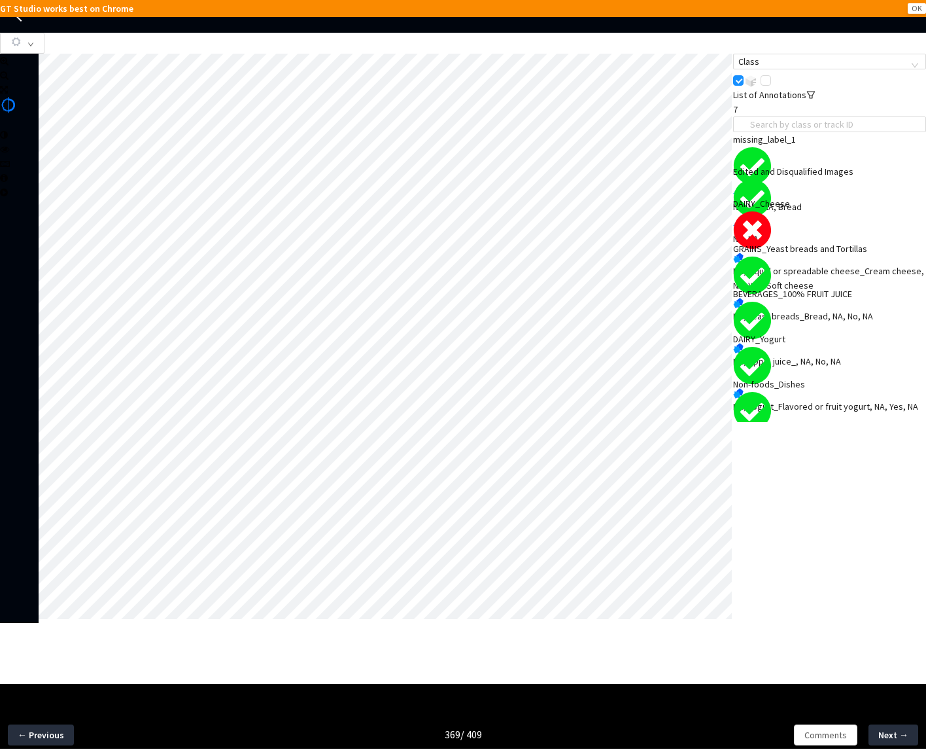
click at [873, 264] on div "NA, Liquid or spreadable cheese_Cream cheese, NA, Yes, Soft cheese" at bounding box center [829, 278] width 193 height 29
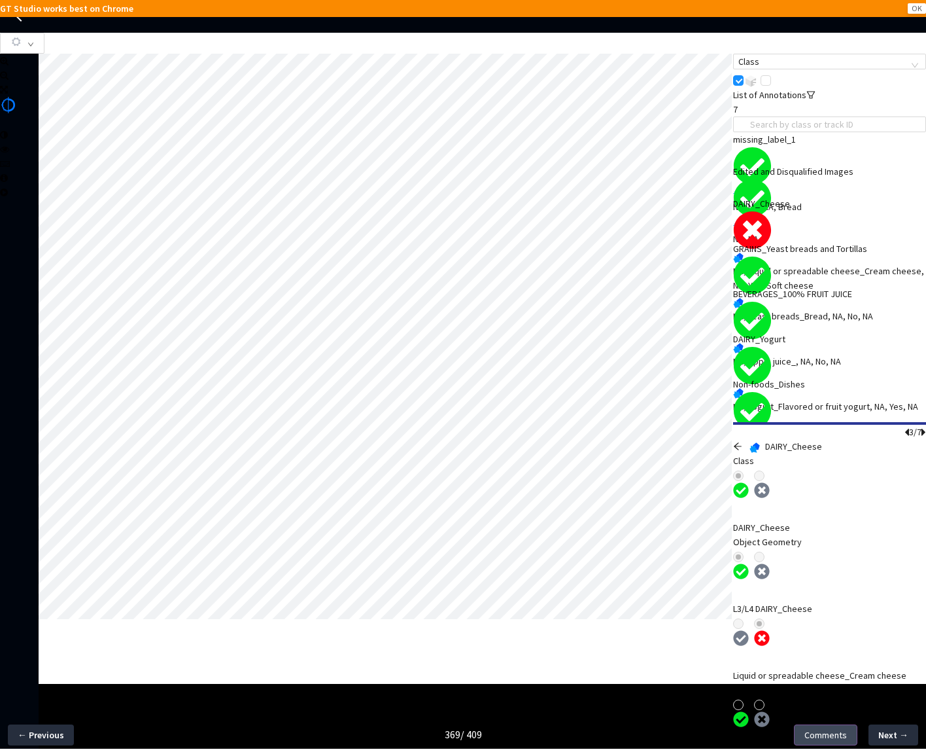
click at [822, 736] on span "Comments" at bounding box center [826, 734] width 43 height 14
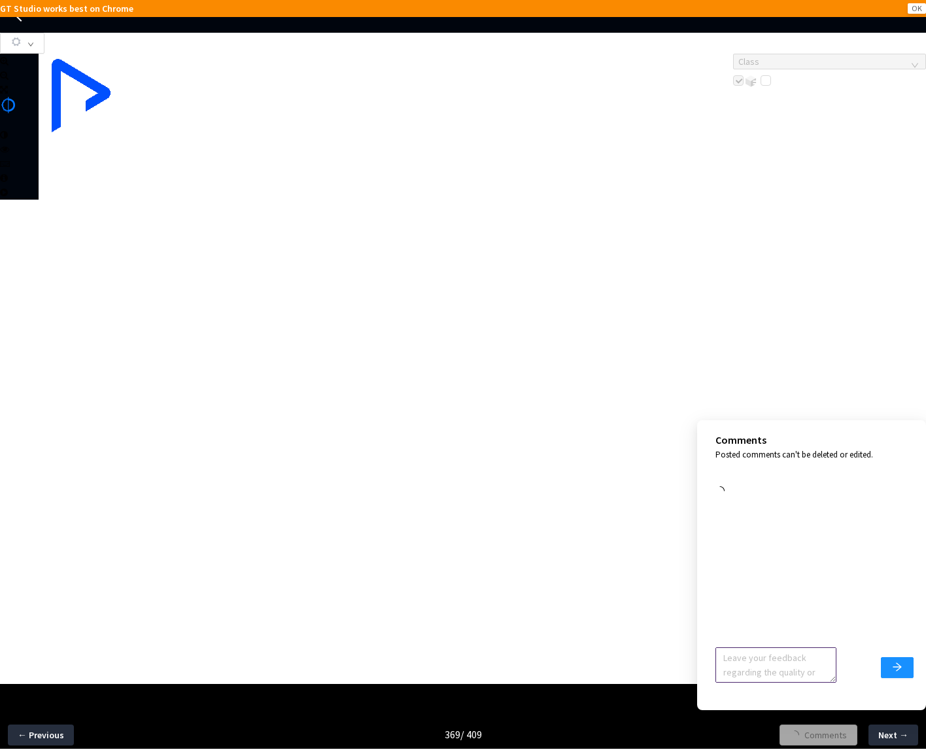
click at [775, 662] on textarea at bounding box center [776, 664] width 121 height 35
type textarea "I"
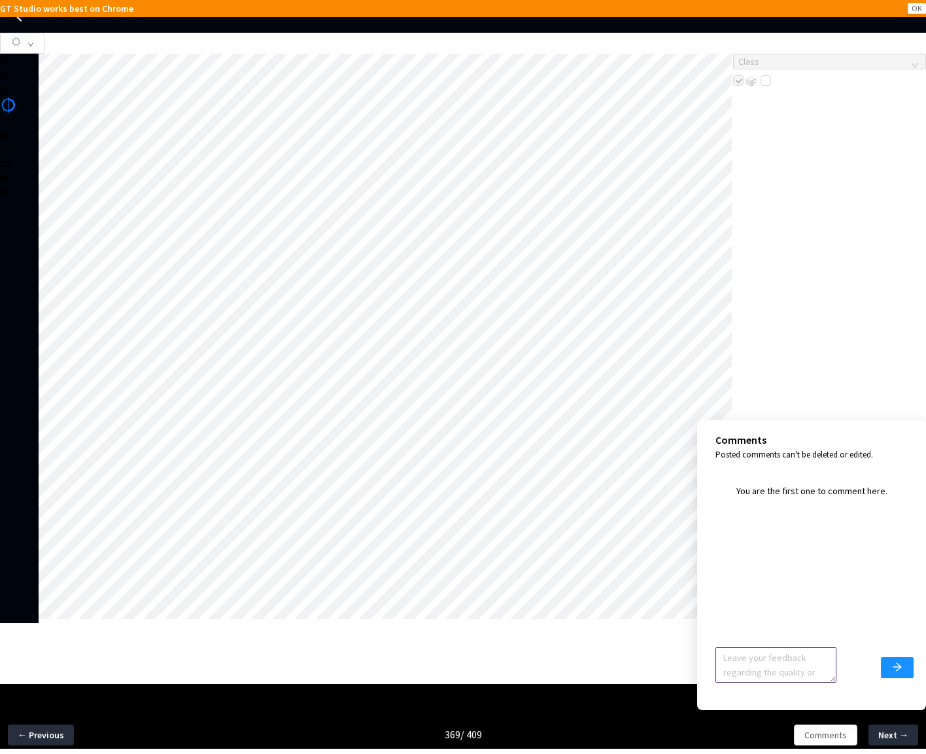
click at [765, 654] on textarea at bounding box center [776, 664] width 121 height 35
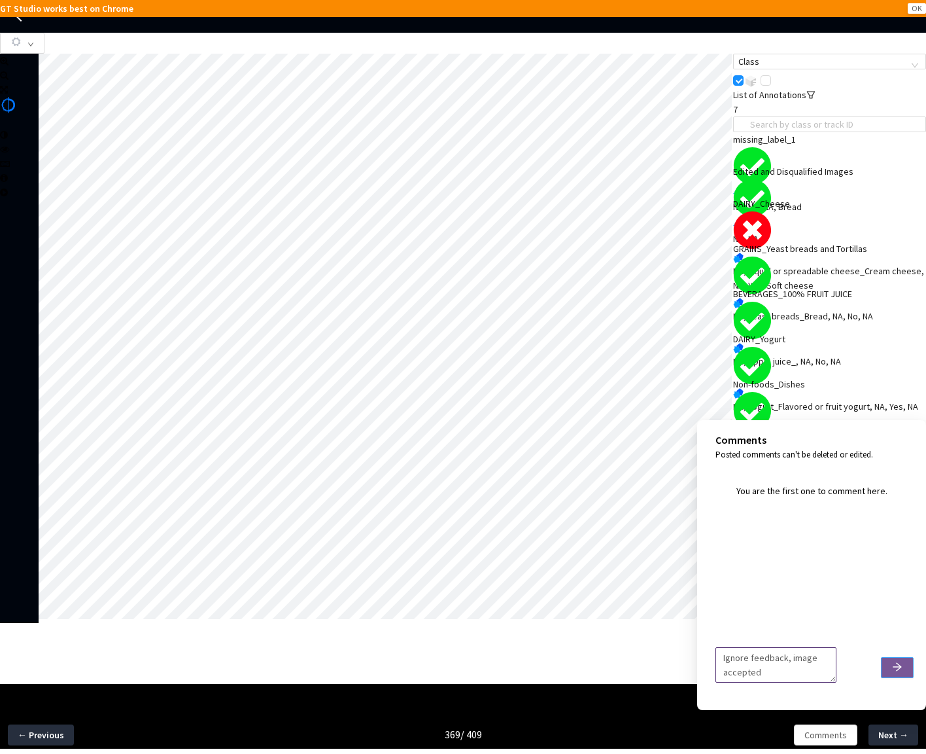
type textarea "Ignore feedback, image accepted"
click at [899, 667] on icon "arrow-right" at bounding box center [897, 667] width 9 height 9
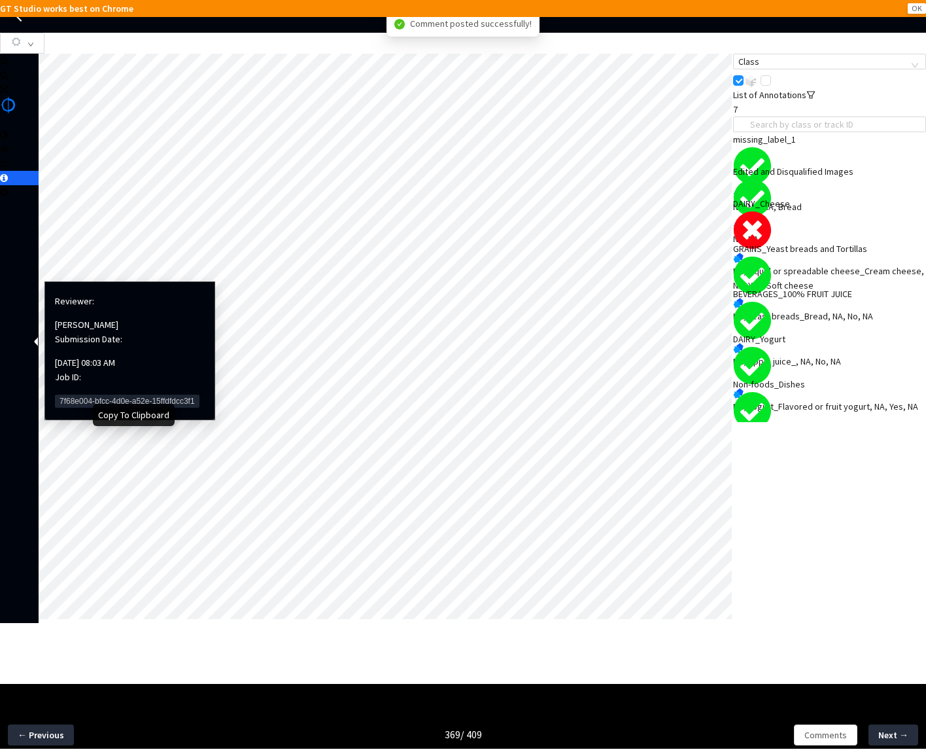
click at [67, 394] on span "7f68e004-bfcc-4d0e-a52e-15ffdfdcc3f1" at bounding box center [127, 400] width 145 height 13
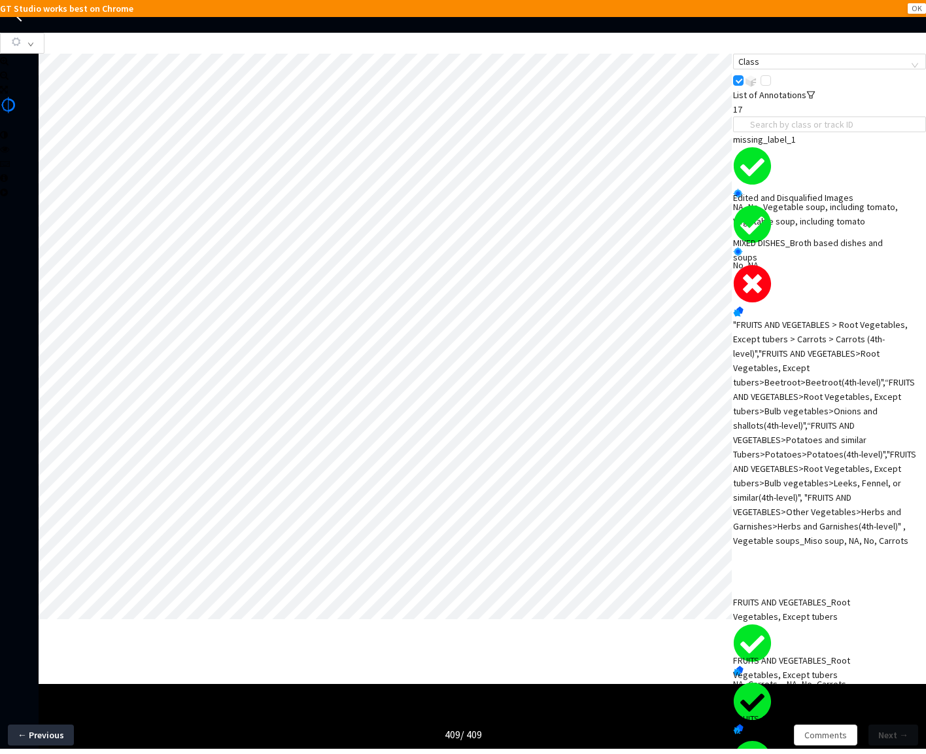
click at [862, 369] on div ""FRUITS AND VEGETABLES > Root Vegetables, Except tubers > Carrots > Carrots (4t…" at bounding box center [829, 432] width 193 height 230
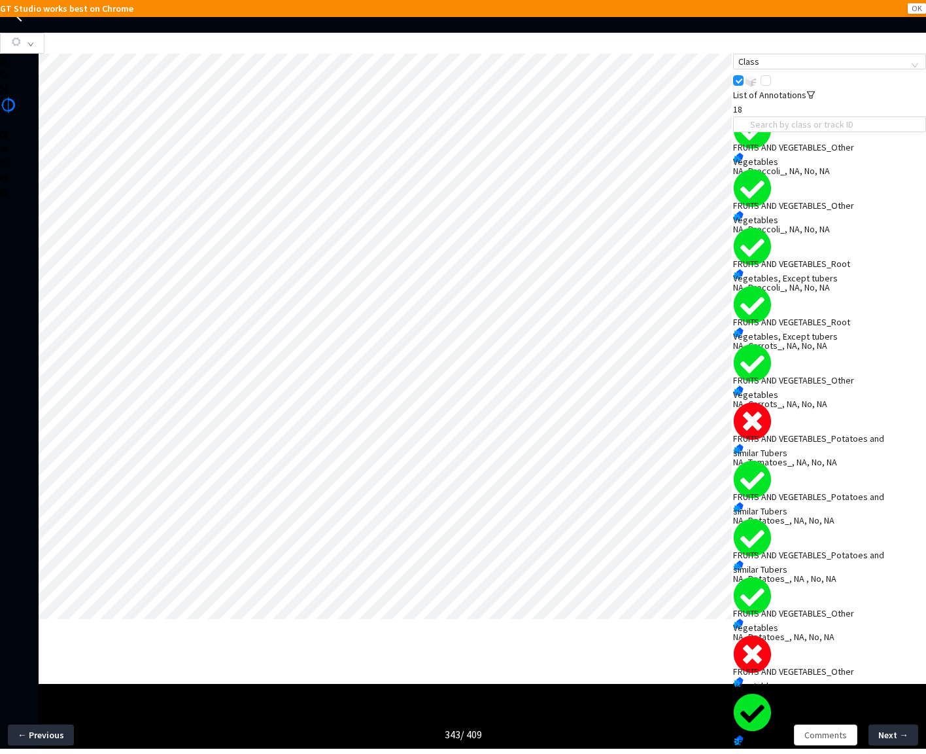
scroll to position [124, 0]
click at [834, 373] on div "FRUITS AND VEGETABLES_Other Vegetables" at bounding box center [810, 387] width 154 height 29
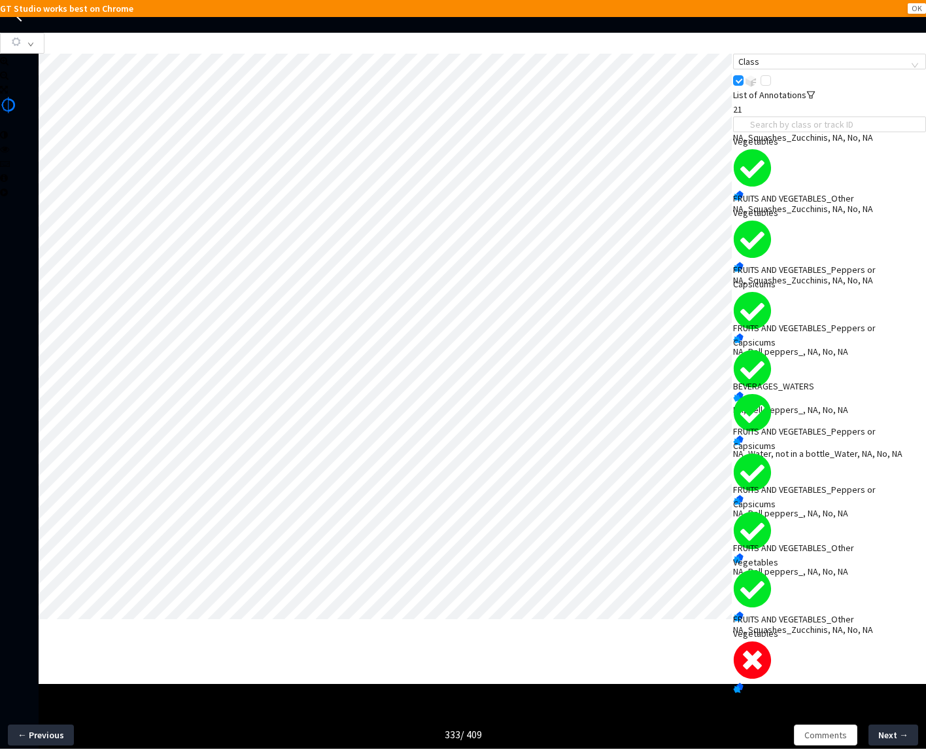
scroll to position [269, 0]
click at [803, 693] on div ""FRUITS AND VEGETABLES > Other Vegetables > Squashes > Zucchinis (4th level)","…" at bounding box center [829, 743] width 193 height 101
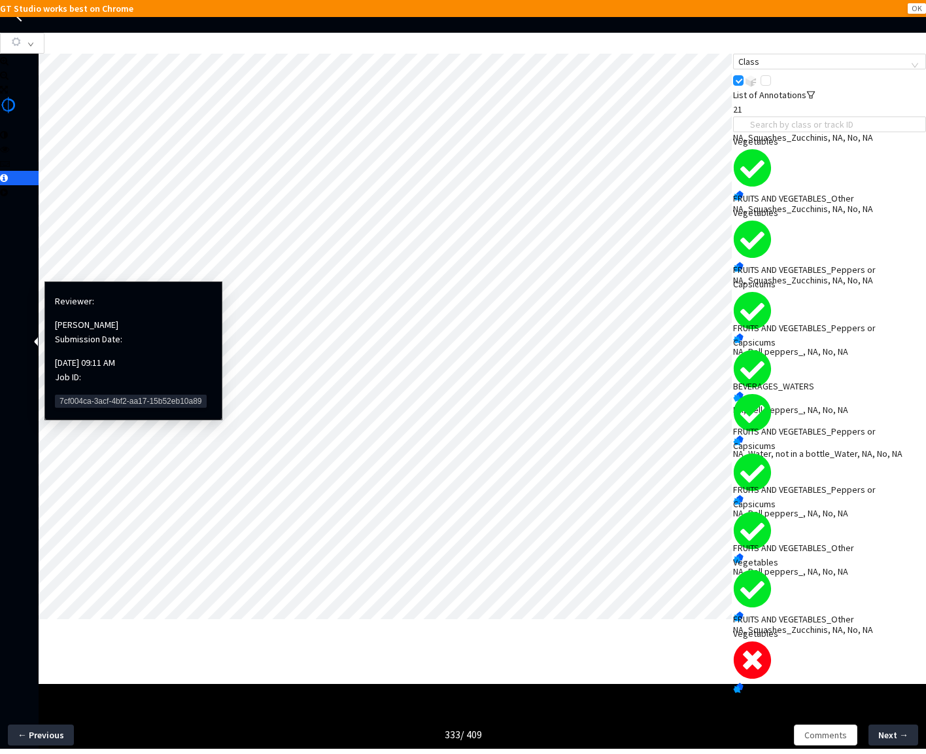
click at [75, 394] on span "7cf004ca-3acf-4bf2-aa17-15b52eb10a89" at bounding box center [131, 400] width 152 height 13
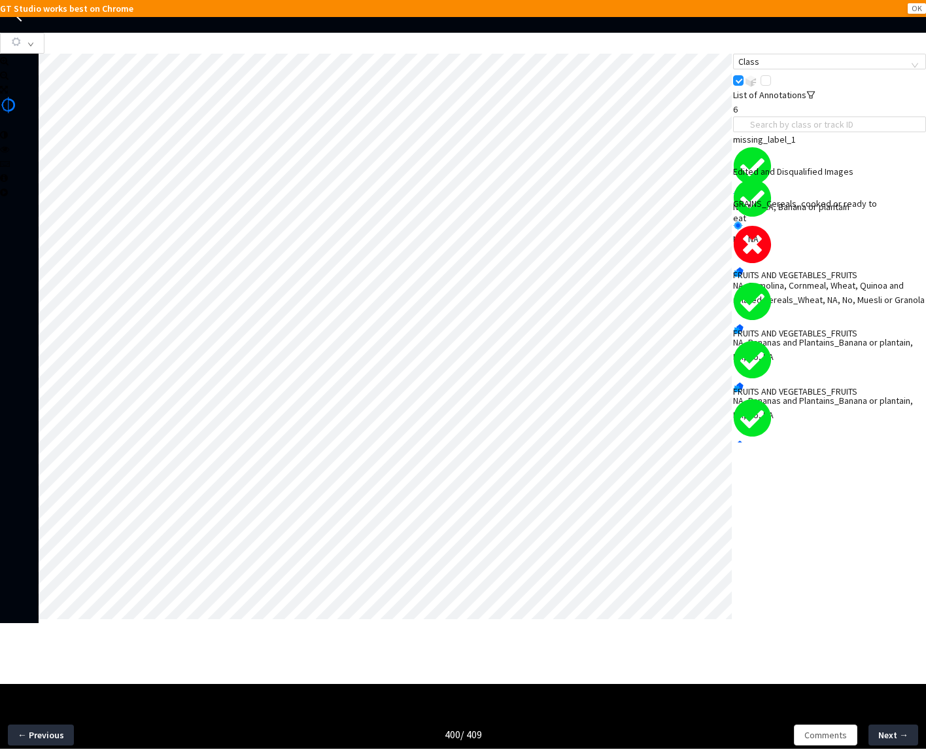
click at [825, 278] on div "NA, Semolina, Cornmeal, Wheat, Quinoa and related cereals_Wheat, NA, No, Muesli…" at bounding box center [829, 292] width 193 height 29
